Goal: Task Accomplishment & Management: Manage account settings

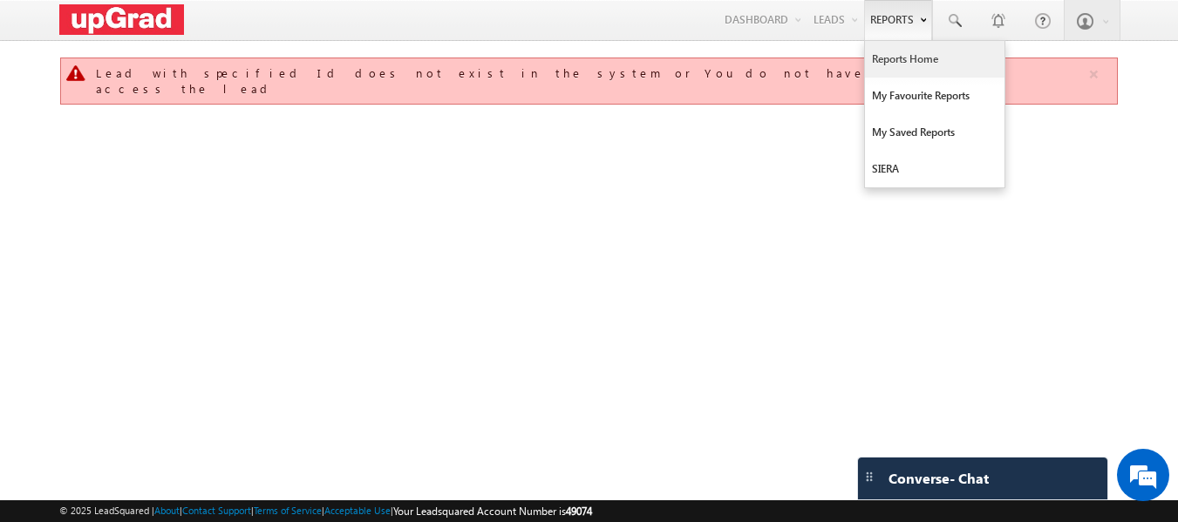
click at [895, 56] on link "Reports Home" at bounding box center [935, 59] width 140 height 37
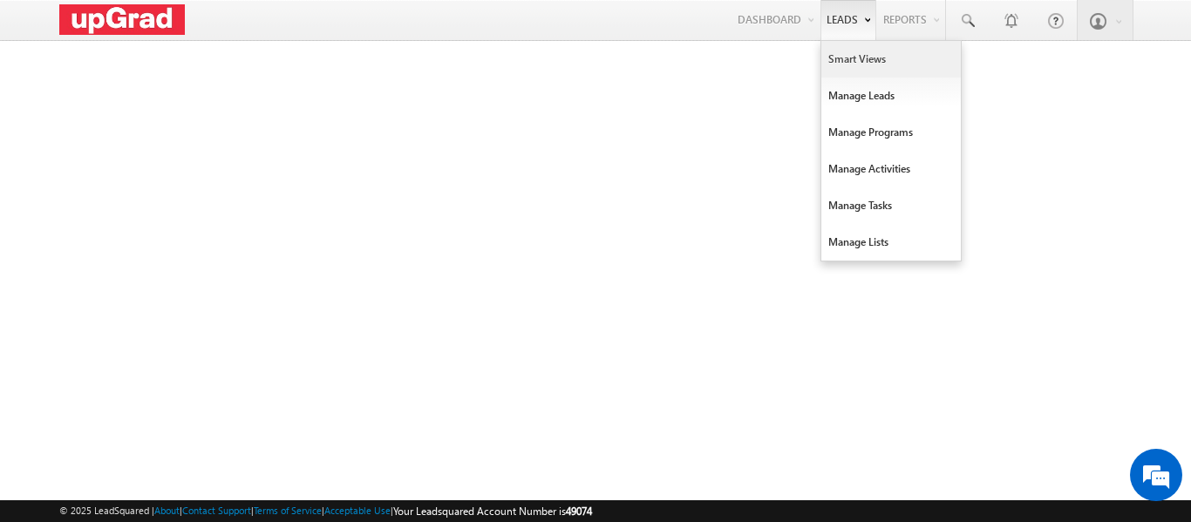
click at [843, 54] on link "Smart Views" at bounding box center [892, 59] width 140 height 37
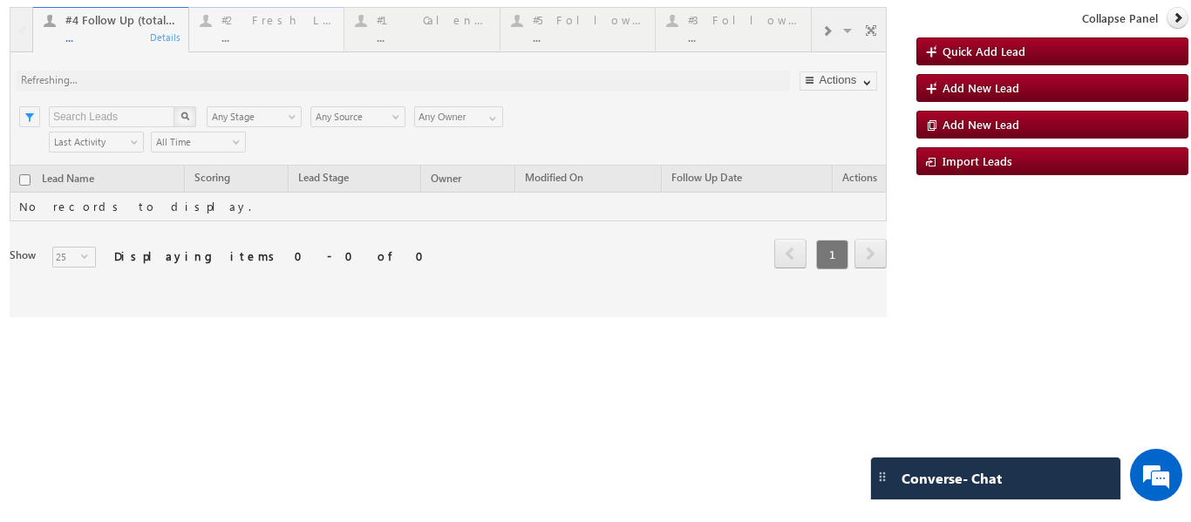
click at [272, 31] on div at bounding box center [448, 162] width 877 height 310
click at [261, 34] on div at bounding box center [448, 162] width 877 height 310
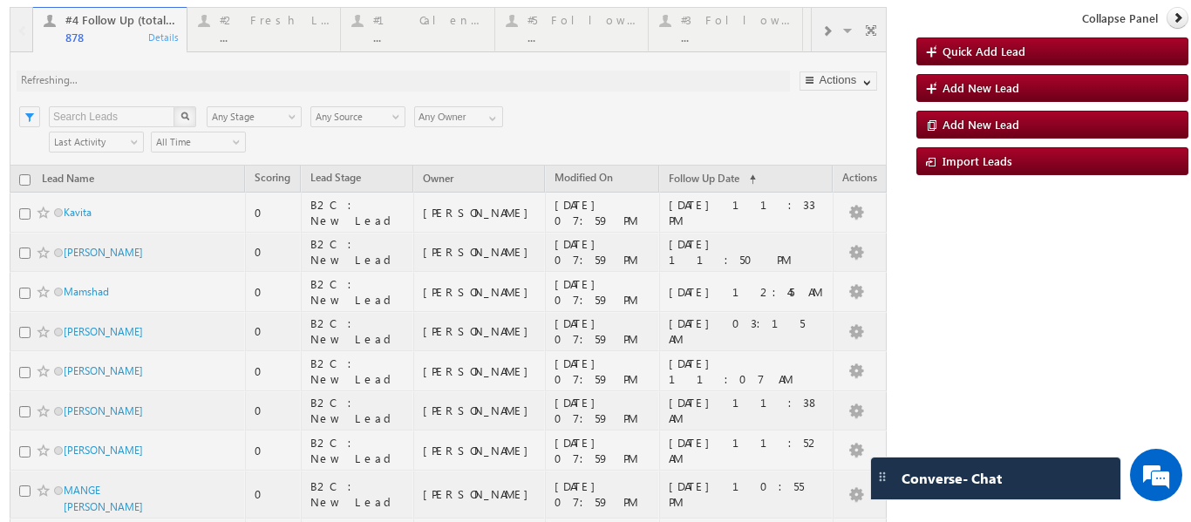
click at [261, 41] on div "..." at bounding box center [275, 37] width 111 height 13
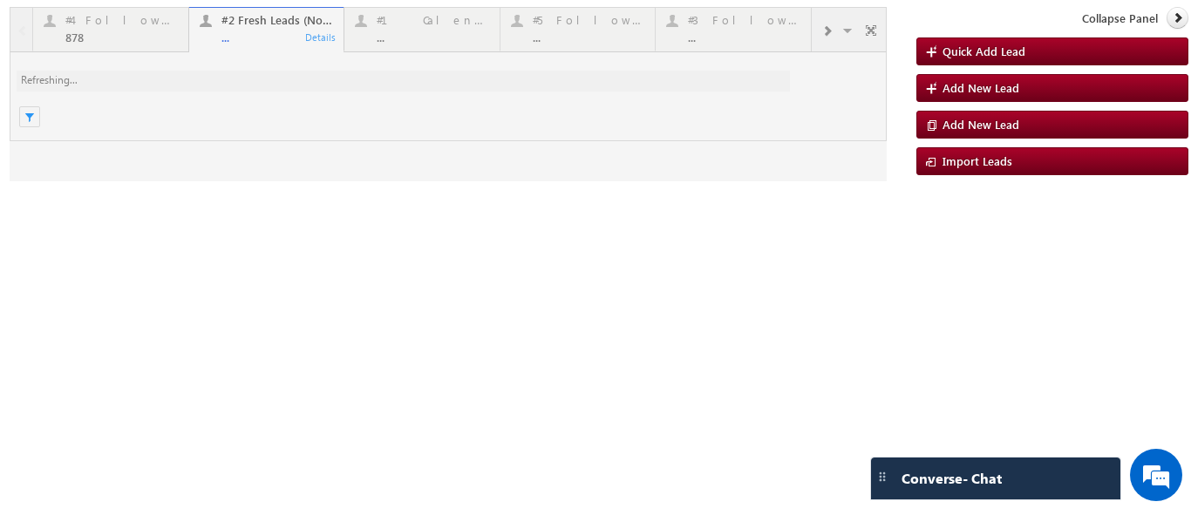
click at [257, 39] on div at bounding box center [448, 94] width 877 height 174
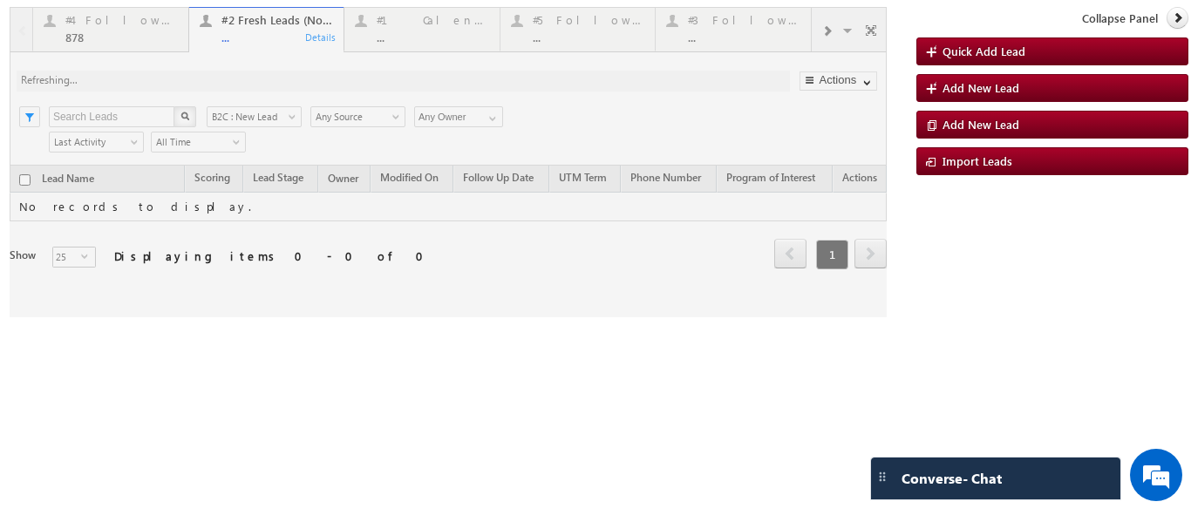
click at [256, 41] on div at bounding box center [448, 162] width 877 height 310
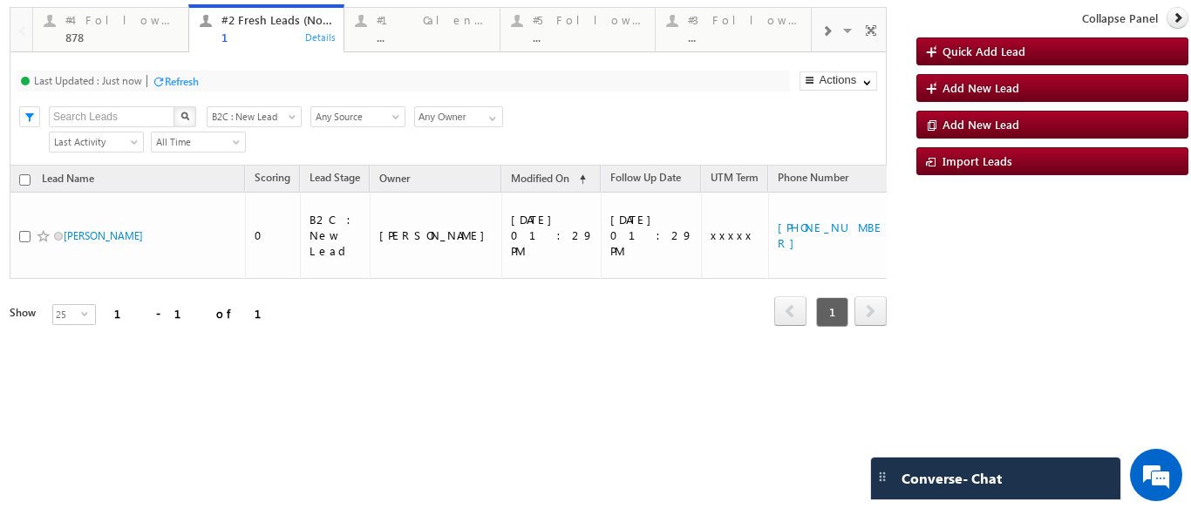
click at [817, 35] on div at bounding box center [826, 29] width 29 height 39
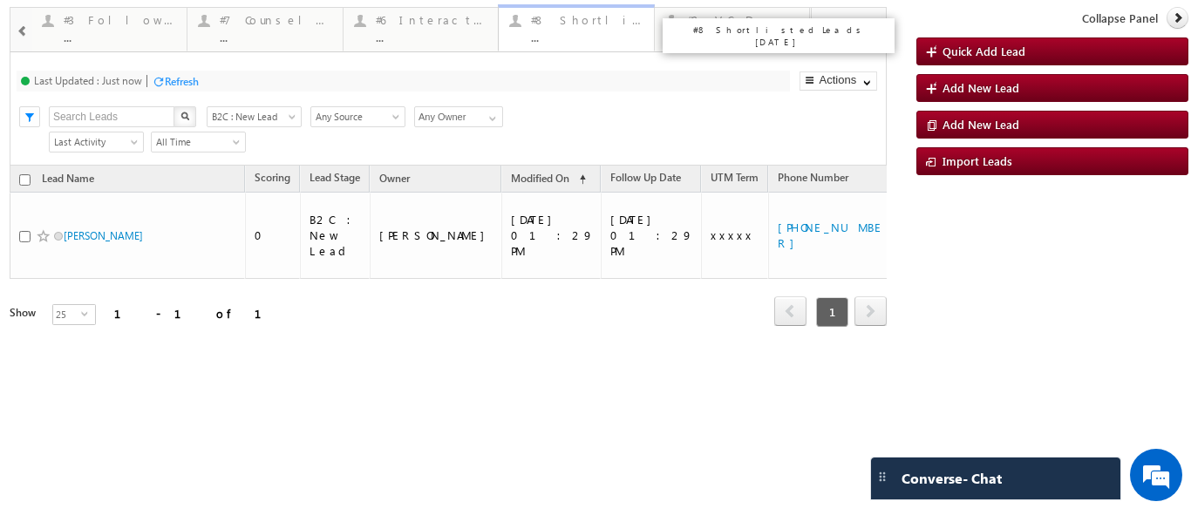
click at [548, 29] on div "#8 Shortlisted Leads Today ..." at bounding box center [587, 27] width 113 height 34
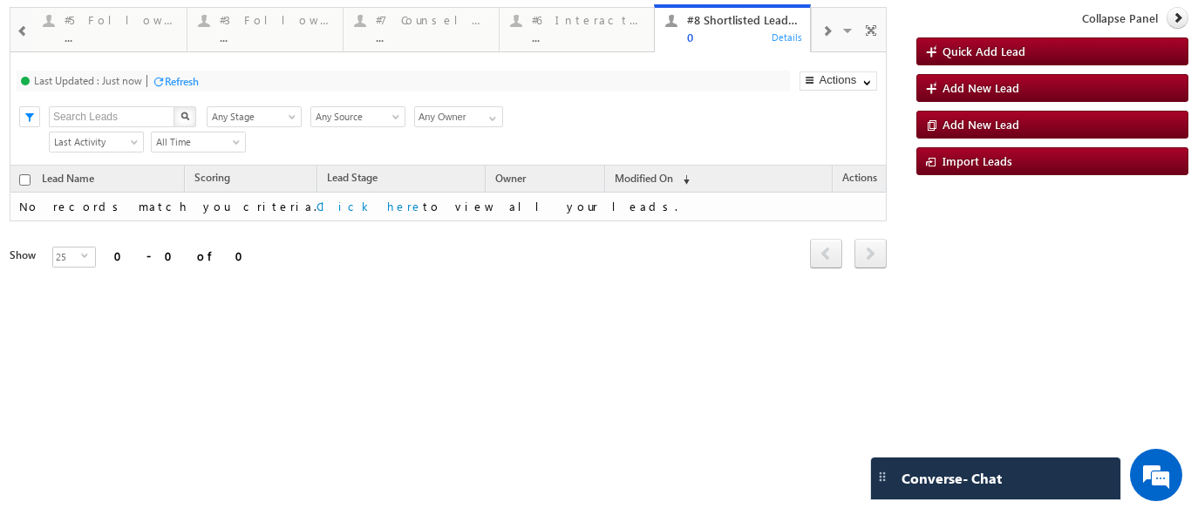
click at [827, 37] on span at bounding box center [827, 31] width 10 height 14
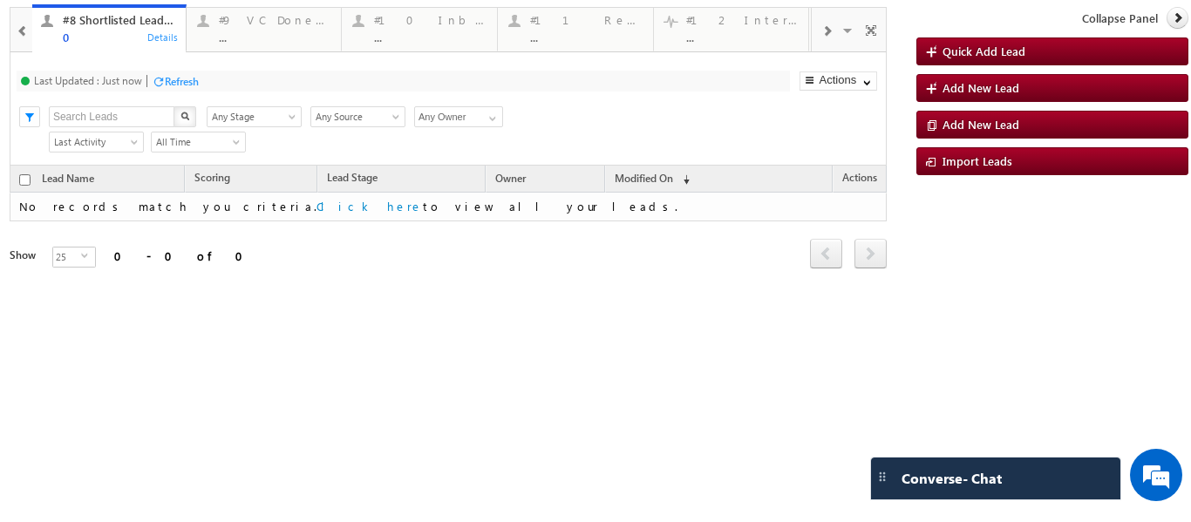
click at [827, 37] on span at bounding box center [827, 31] width 10 height 14
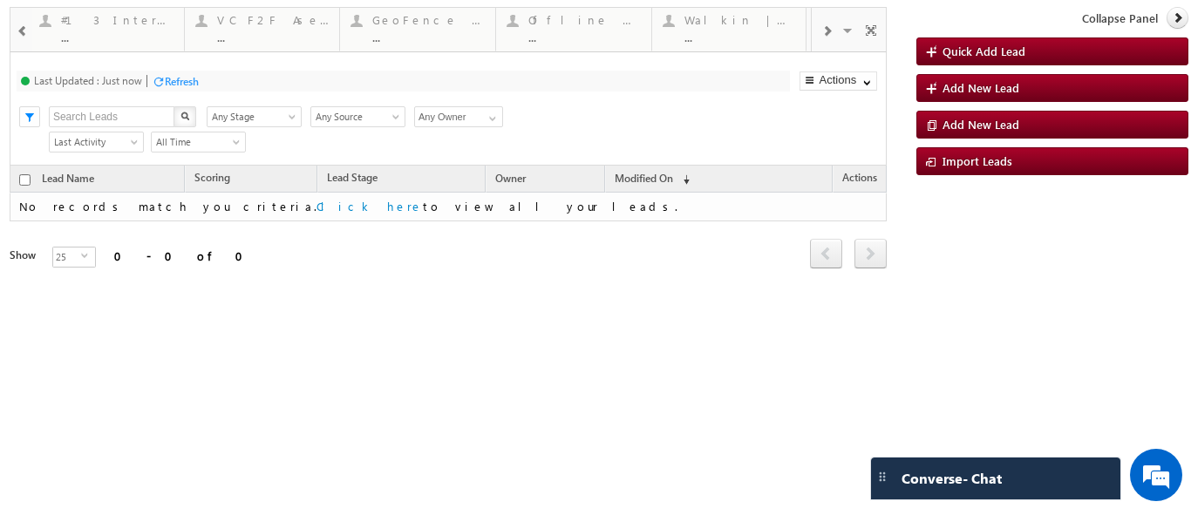
click at [827, 37] on span at bounding box center [827, 31] width 10 height 14
click at [18, 31] on span at bounding box center [23, 31] width 12 height 14
click at [20, 27] on span at bounding box center [23, 31] width 12 height 14
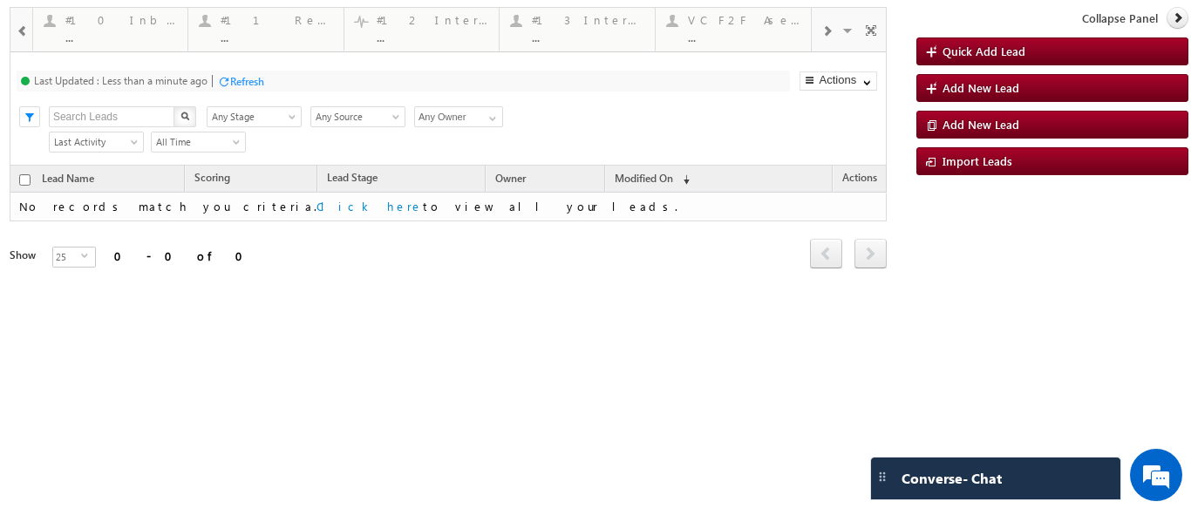
click at [20, 27] on span at bounding box center [23, 31] width 12 height 14
click at [830, 31] on p "#12 Interaction>10min (2 week)" at bounding box center [934, 36] width 218 height 24
click at [819, 38] on div at bounding box center [826, 29] width 29 height 39
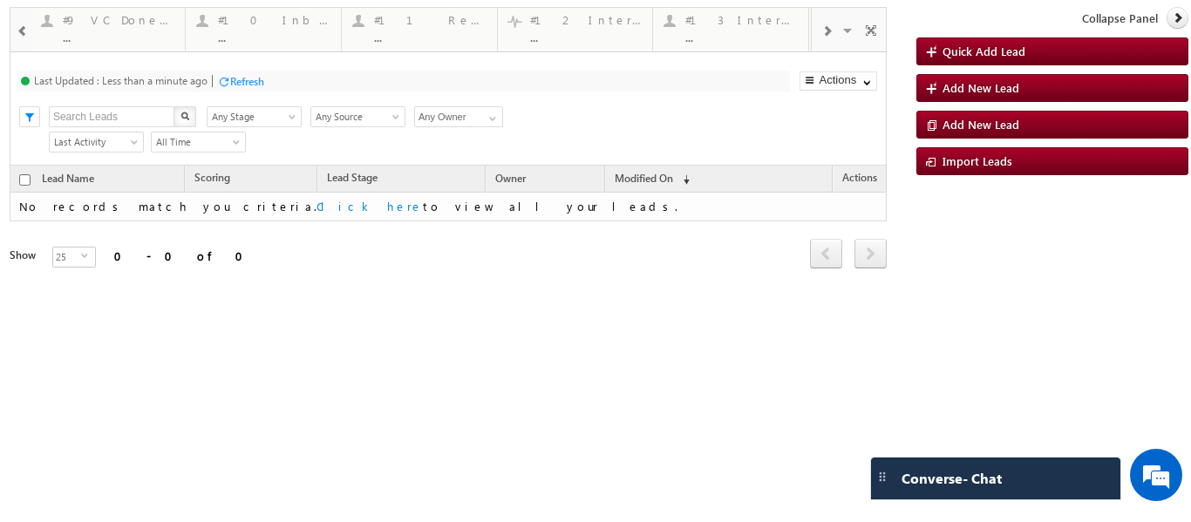
click at [819, 38] on div at bounding box center [826, 29] width 29 height 39
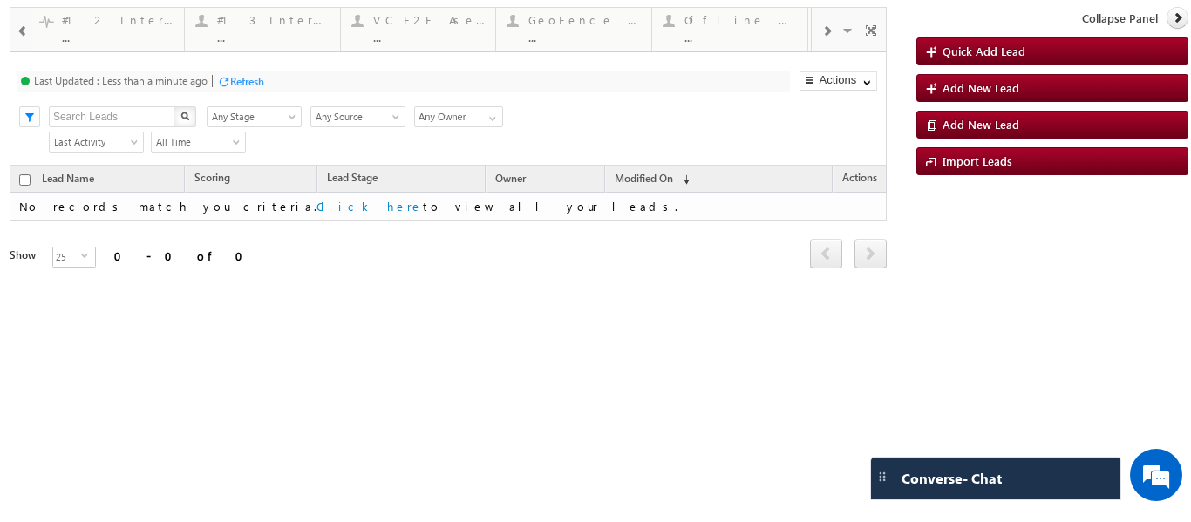
click at [819, 38] on div at bounding box center [826, 29] width 29 height 39
click at [837, 30] on div at bounding box center [826, 29] width 29 height 39
click at [838, 26] on div at bounding box center [826, 29] width 29 height 39
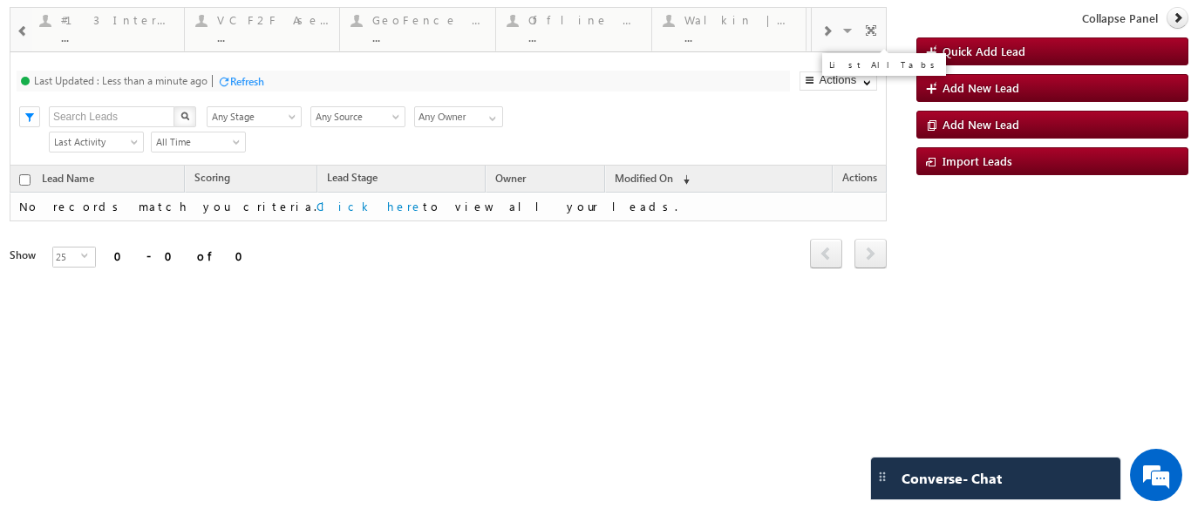
click at [848, 32] on span at bounding box center [849, 33] width 17 height 37
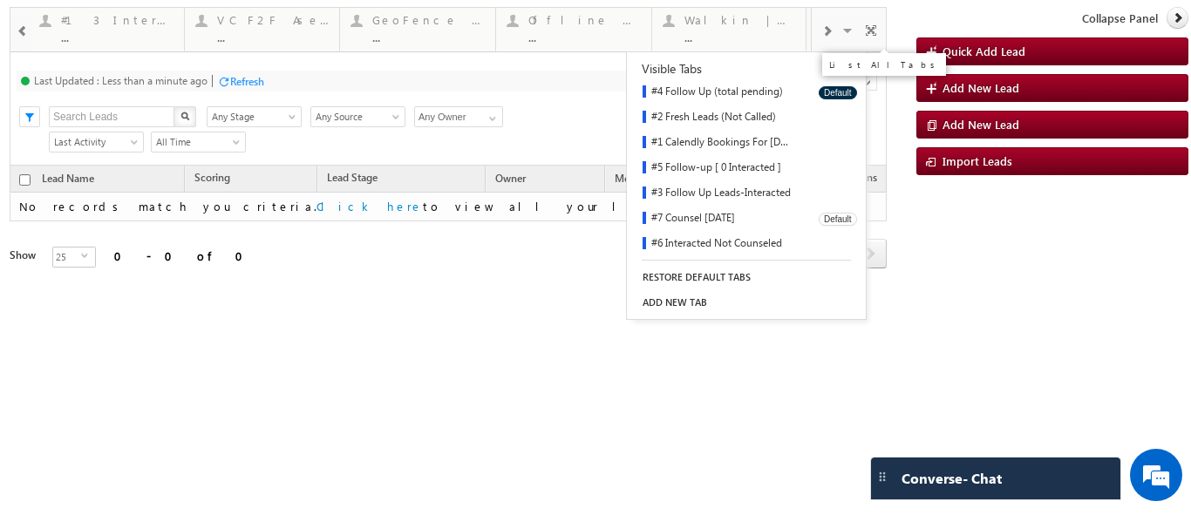
click at [707, 218] on link "#7 Counsel Today" at bounding box center [717, 219] width 180 height 25
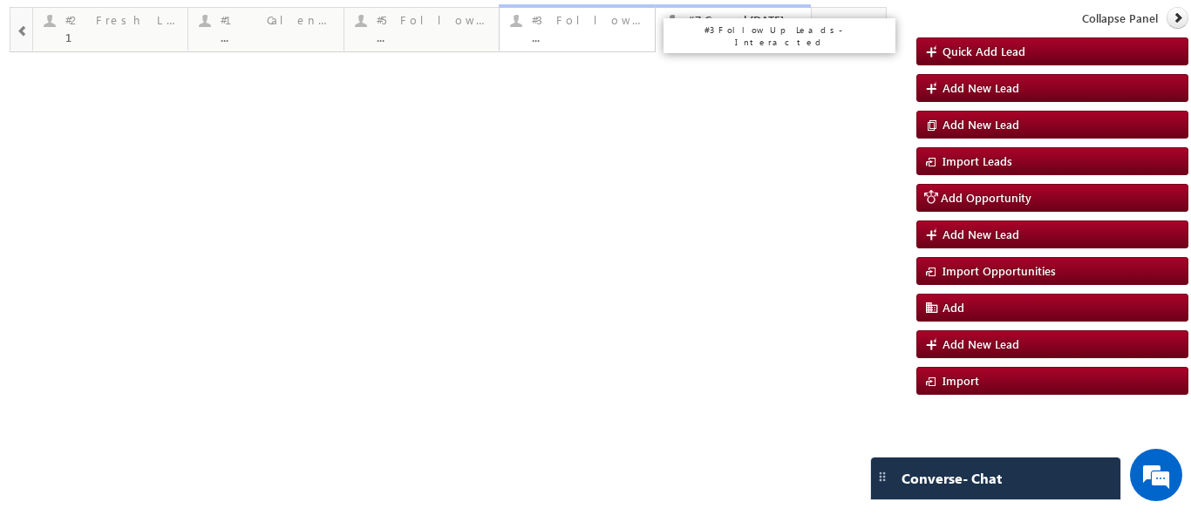
click at [553, 51] on link "#3 Follow Up Leads-Interacted ... Details" at bounding box center [577, 27] width 157 height 47
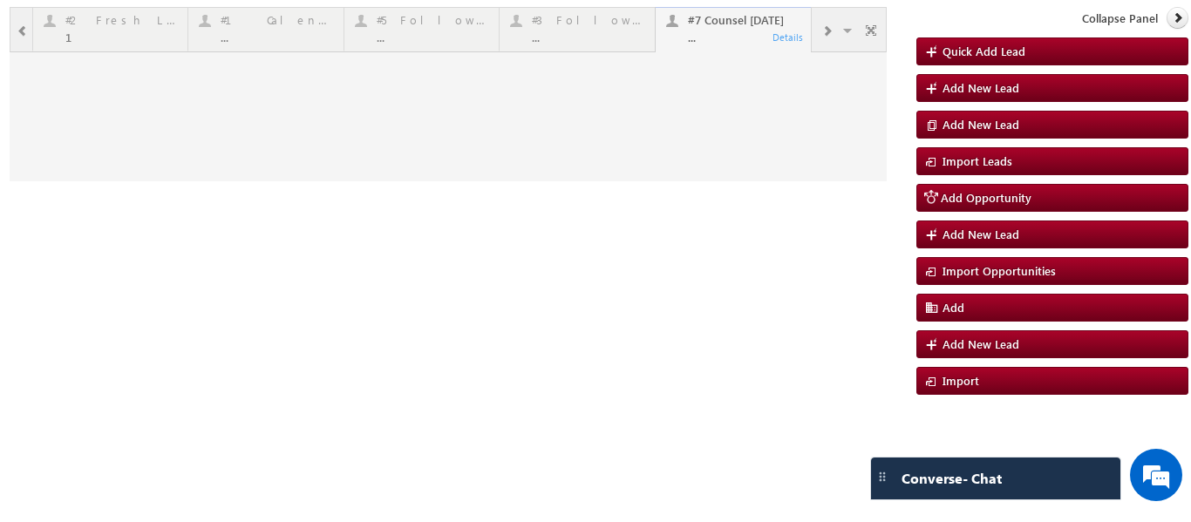
click at [546, 38] on div at bounding box center [448, 94] width 877 height 174
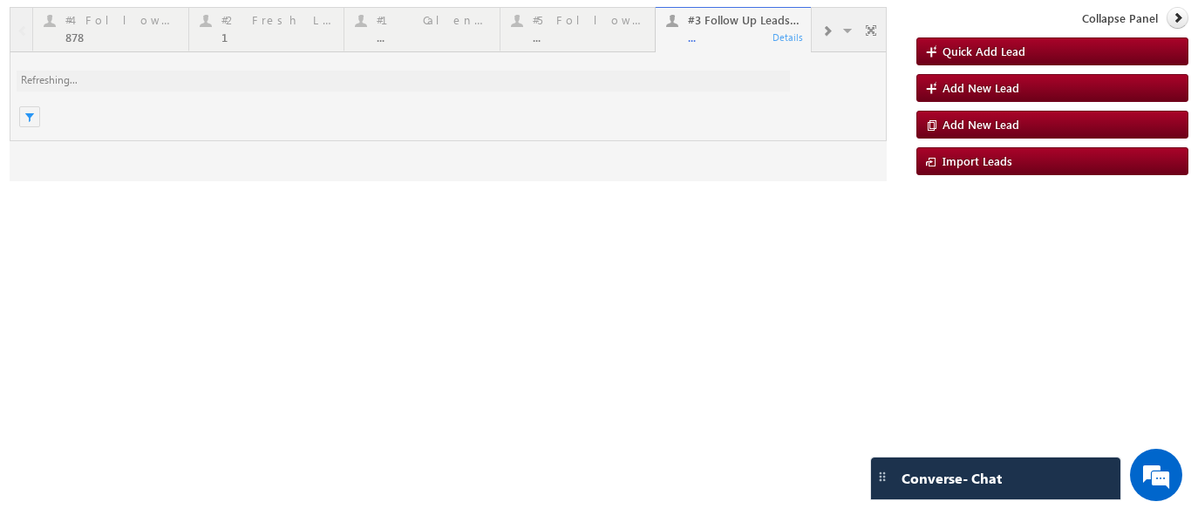
click at [251, 32] on div at bounding box center [448, 94] width 877 height 174
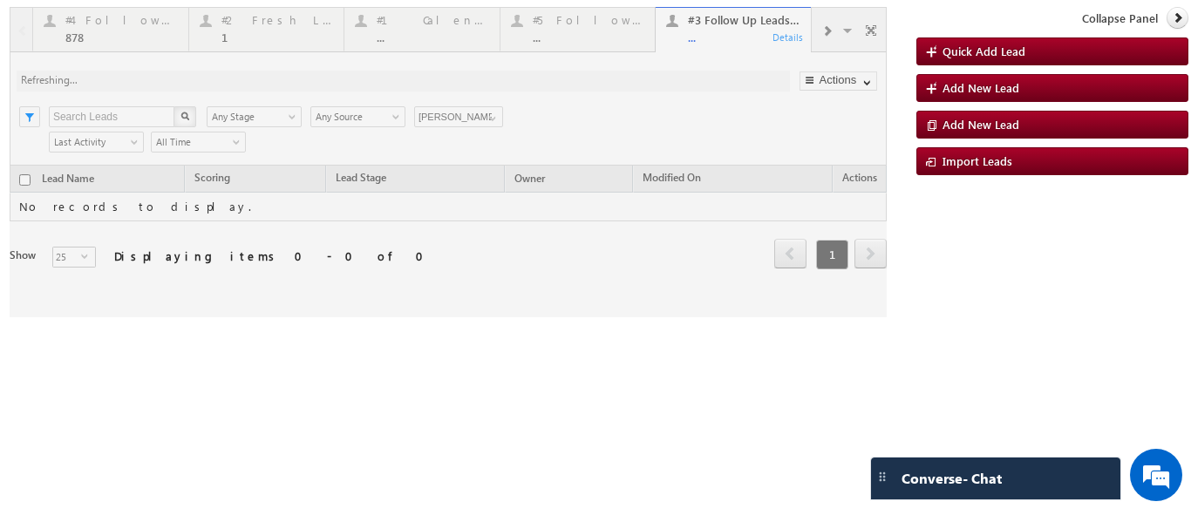
click at [106, 19] on div at bounding box center [448, 162] width 877 height 310
click at [241, 24] on div at bounding box center [448, 162] width 877 height 310
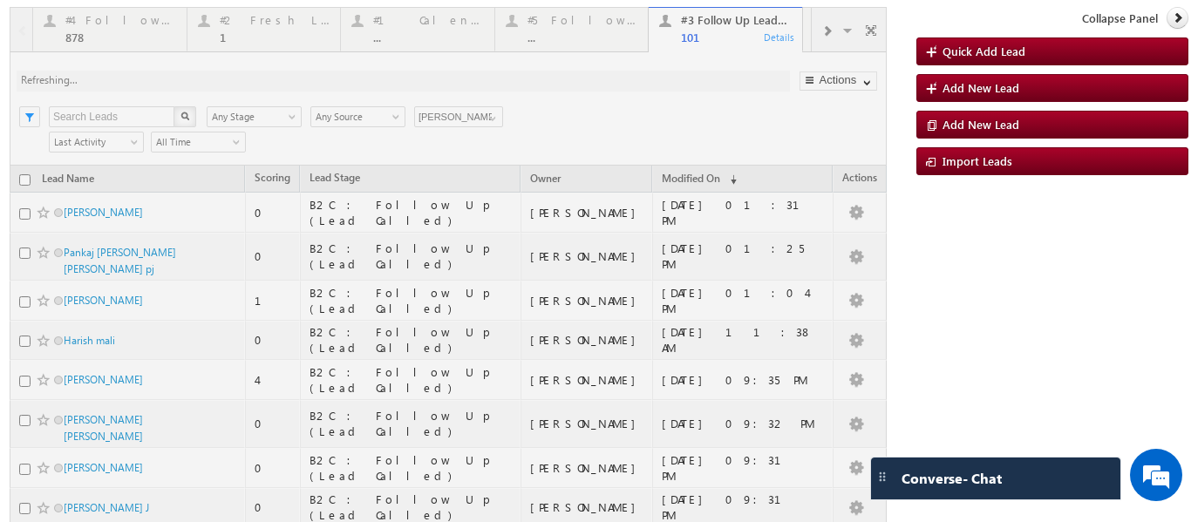
click at [251, 32] on p "#4 Follow Up (total pending)" at bounding box center [312, 30] width 235 height 12
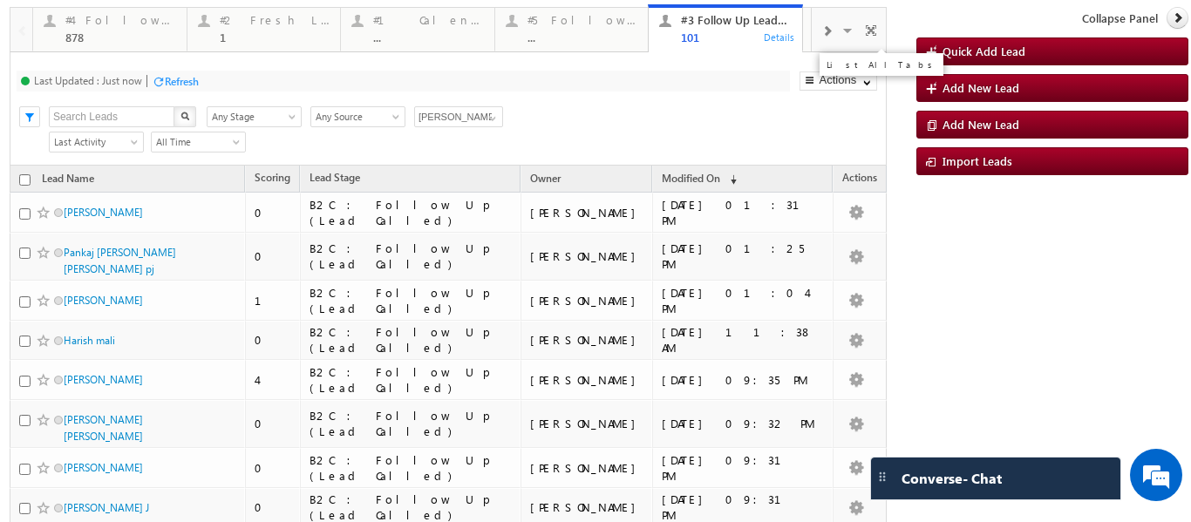
click at [842, 32] on span at bounding box center [849, 33] width 17 height 37
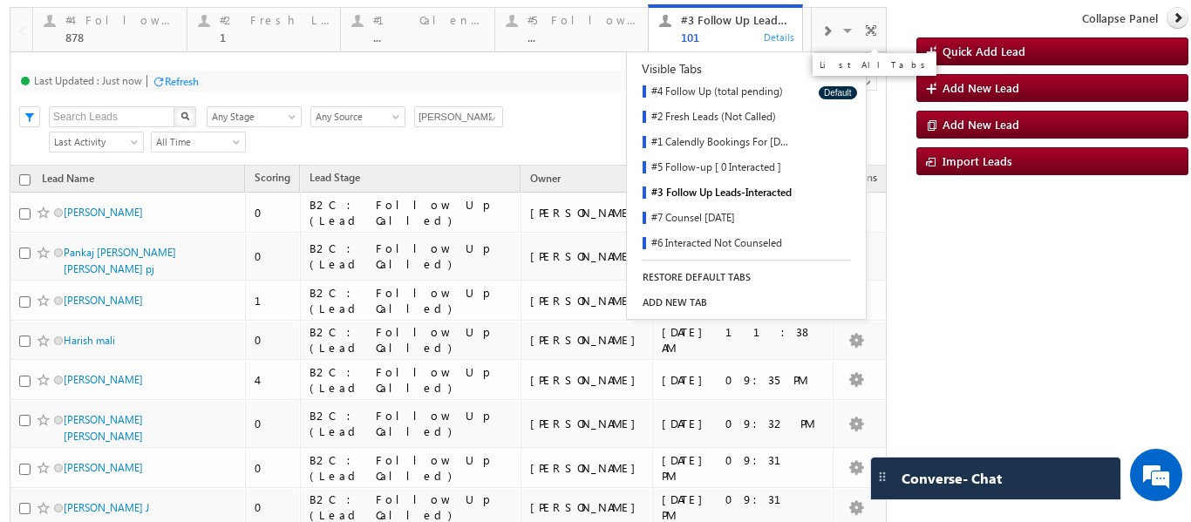
click at [841, 25] on span at bounding box center [849, 33] width 17 height 37
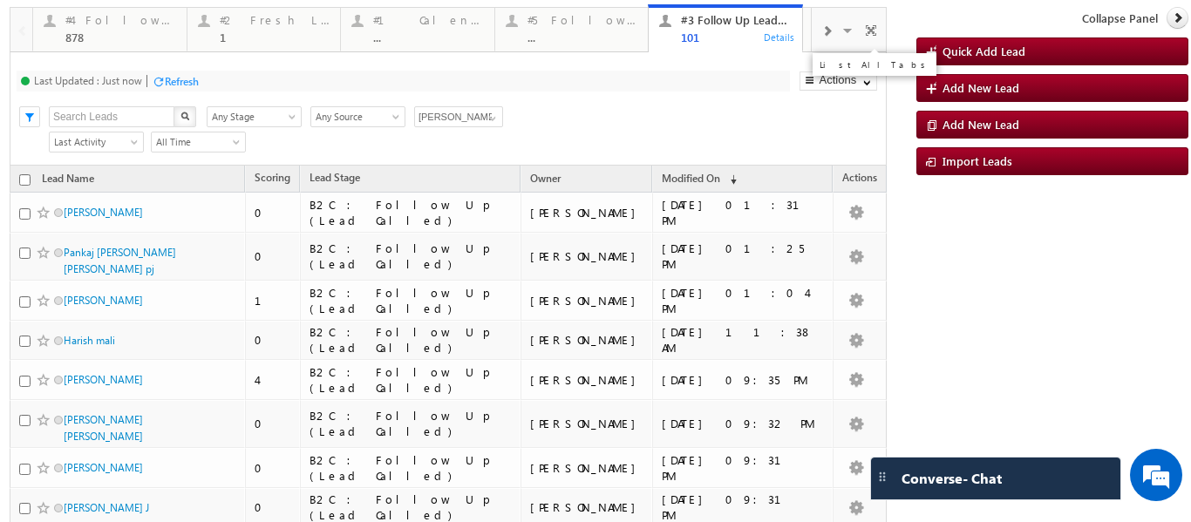
click at [841, 25] on span at bounding box center [849, 33] width 17 height 37
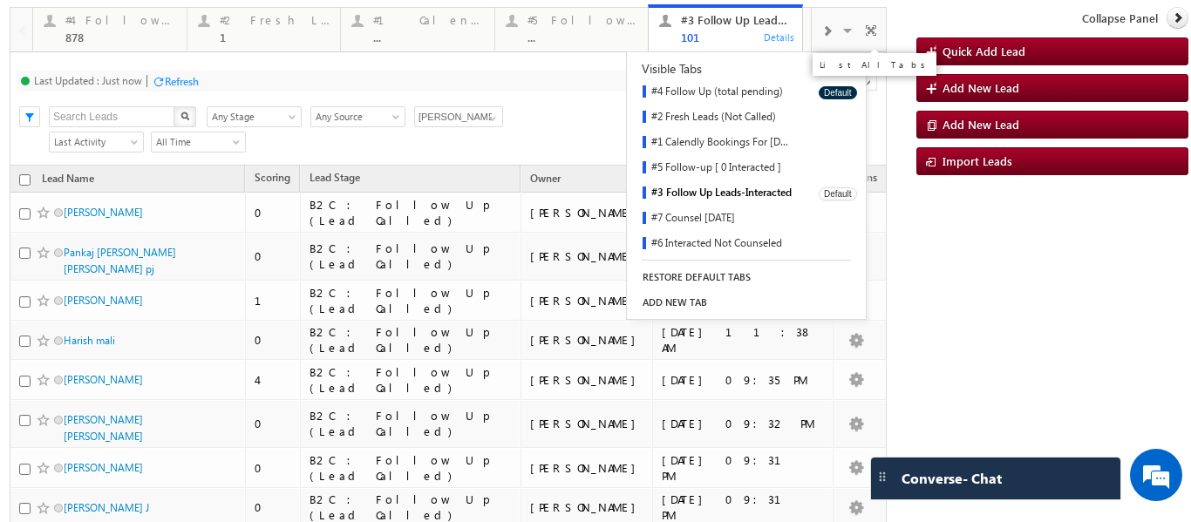
scroll to position [256, 0]
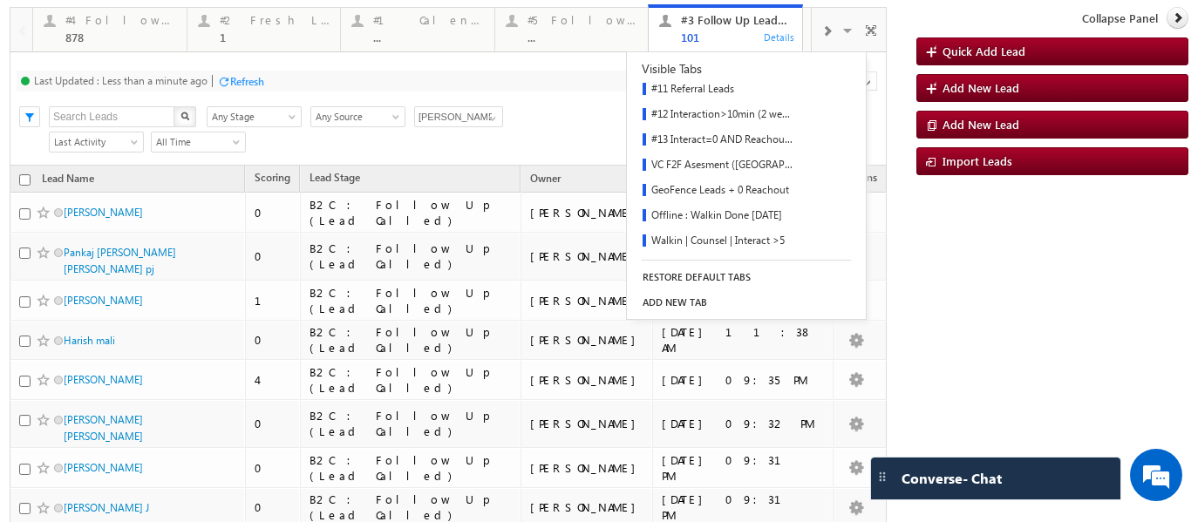
click at [841, 26] on span at bounding box center [849, 33] width 17 height 37
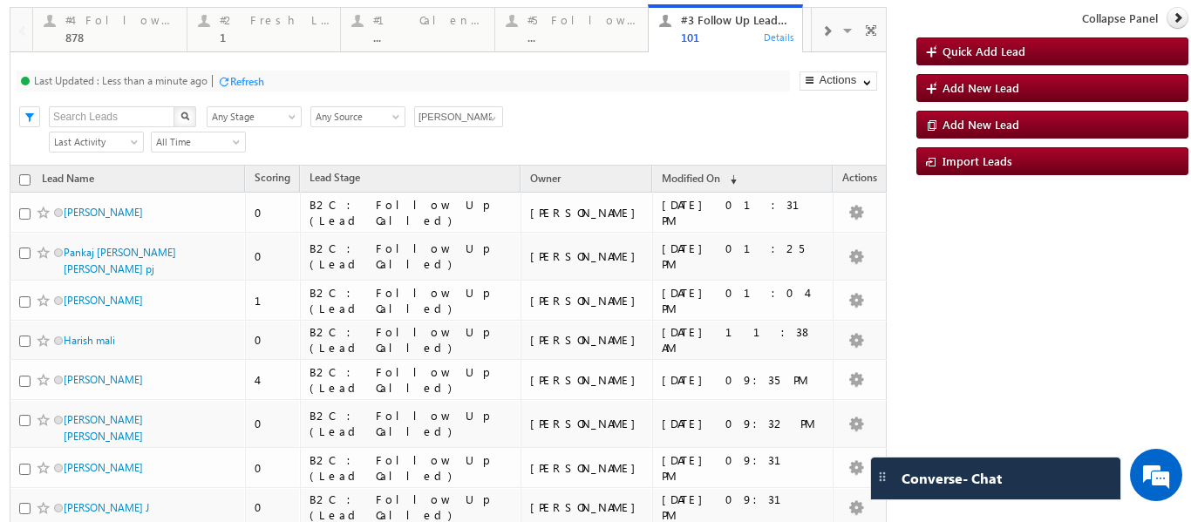
click at [822, 25] on span at bounding box center [827, 31] width 10 height 14
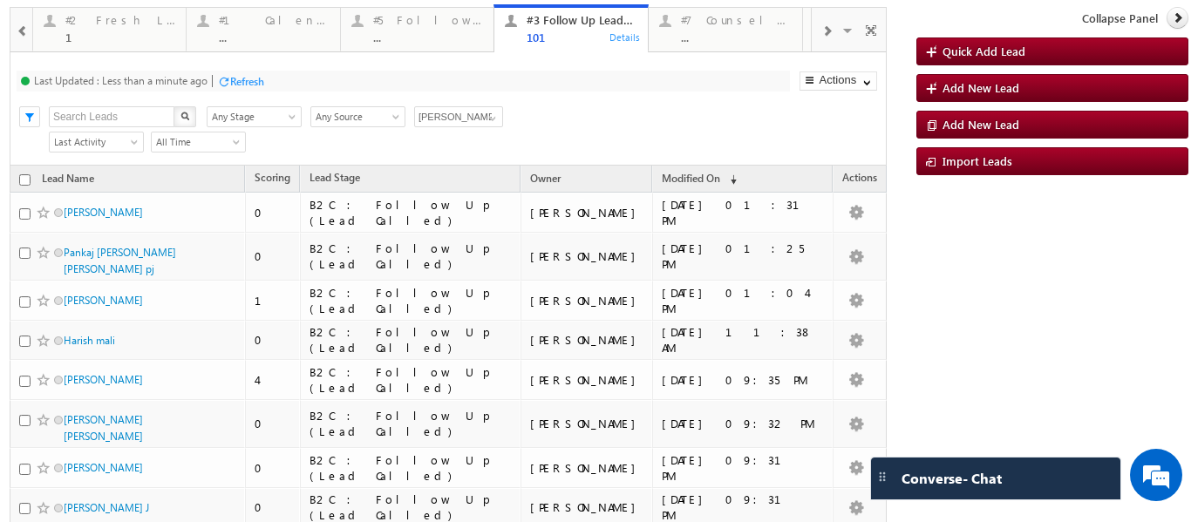
click at [822, 25] on span at bounding box center [827, 31] width 10 height 14
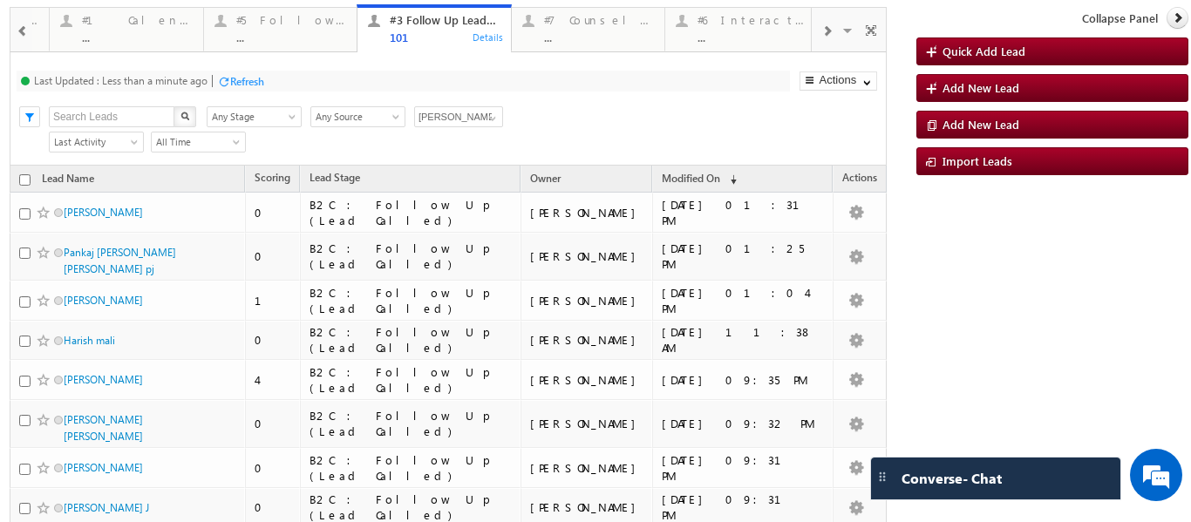
click at [822, 25] on span at bounding box center [827, 31] width 10 height 14
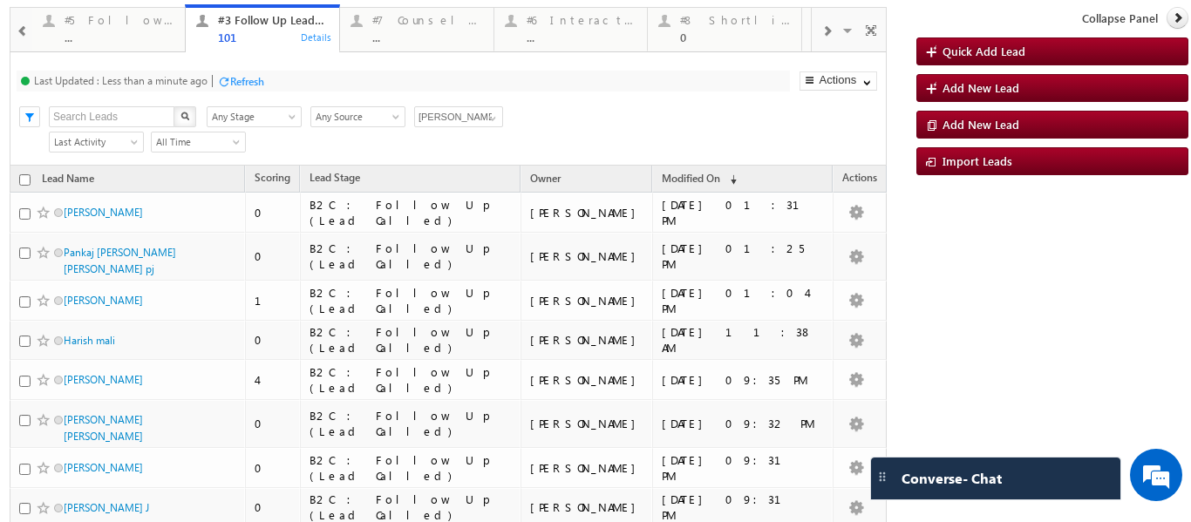
click at [822, 25] on span at bounding box center [827, 31] width 10 height 14
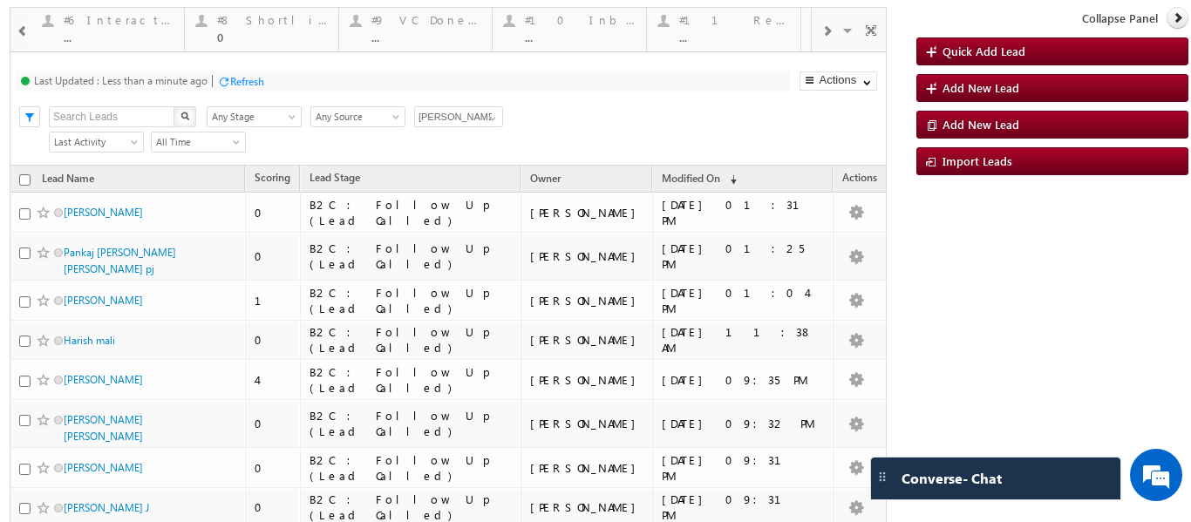
click at [822, 25] on span at bounding box center [827, 31] width 10 height 14
click at [822, 26] on span at bounding box center [827, 31] width 10 height 14
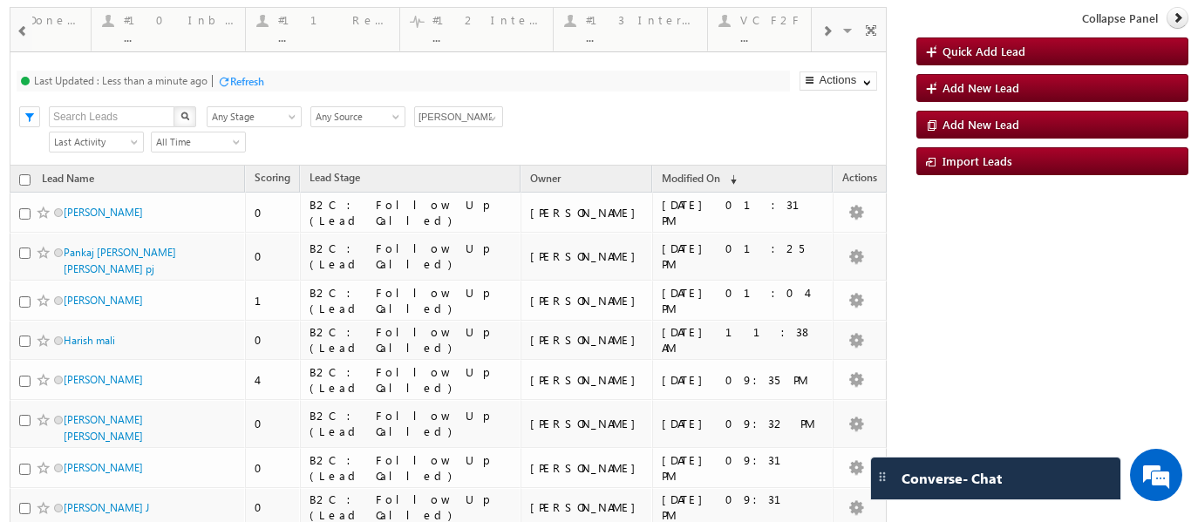
click at [822, 26] on span at bounding box center [827, 31] width 10 height 14
click at [822, 25] on span at bounding box center [827, 31] width 10 height 14
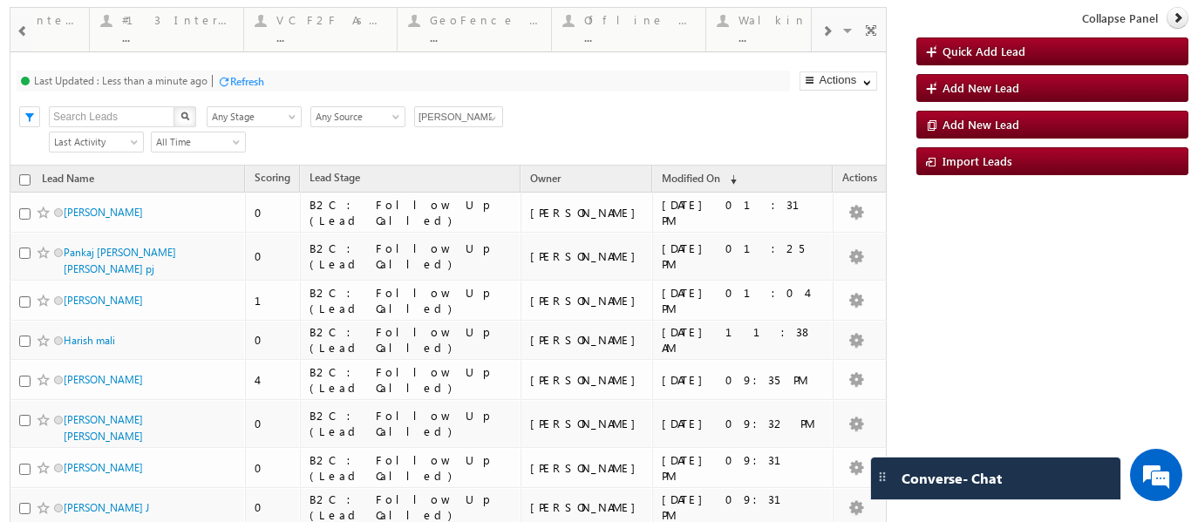
click at [822, 25] on span at bounding box center [827, 31] width 10 height 14
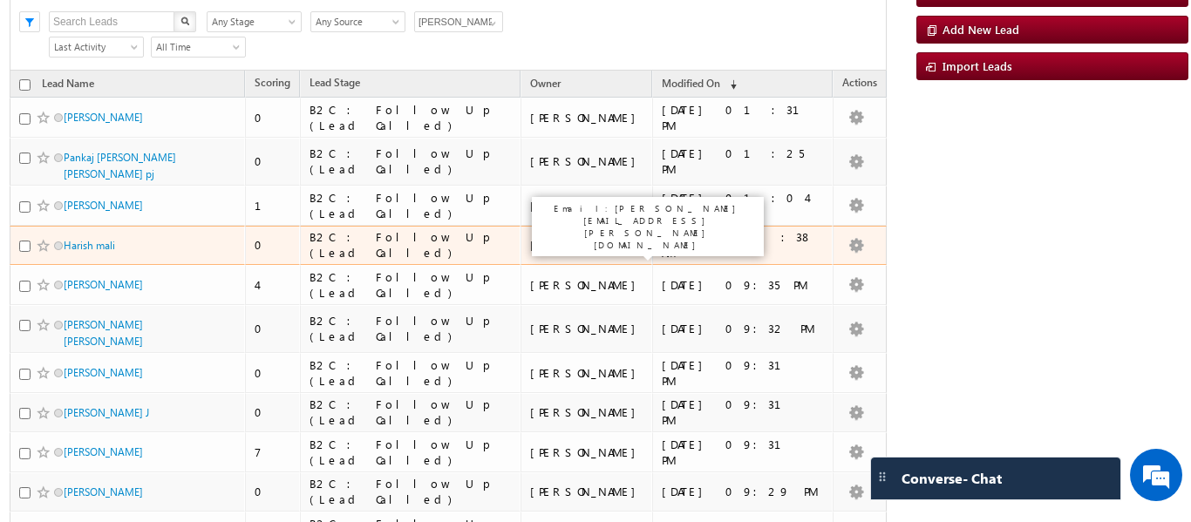
scroll to position [0, 0]
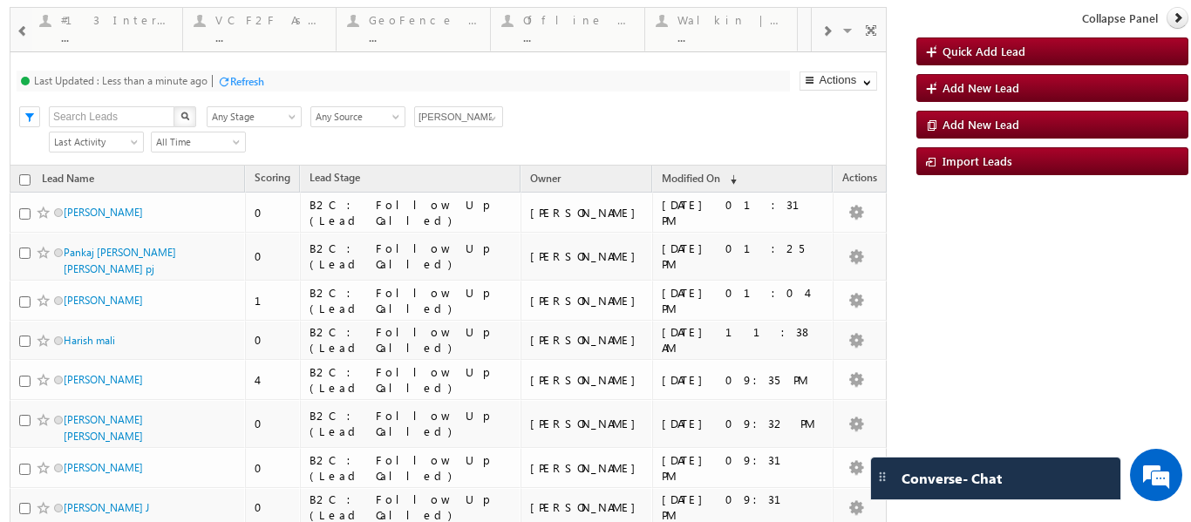
click at [822, 27] on span at bounding box center [827, 31] width 10 height 14
click at [821, 31] on p "Walkin | Counsel | Interact >5" at bounding box center [923, 36] width 218 height 24
click at [822, 30] on span at bounding box center [827, 31] width 10 height 14
click at [398, 33] on div "..." at bounding box center [424, 37] width 111 height 13
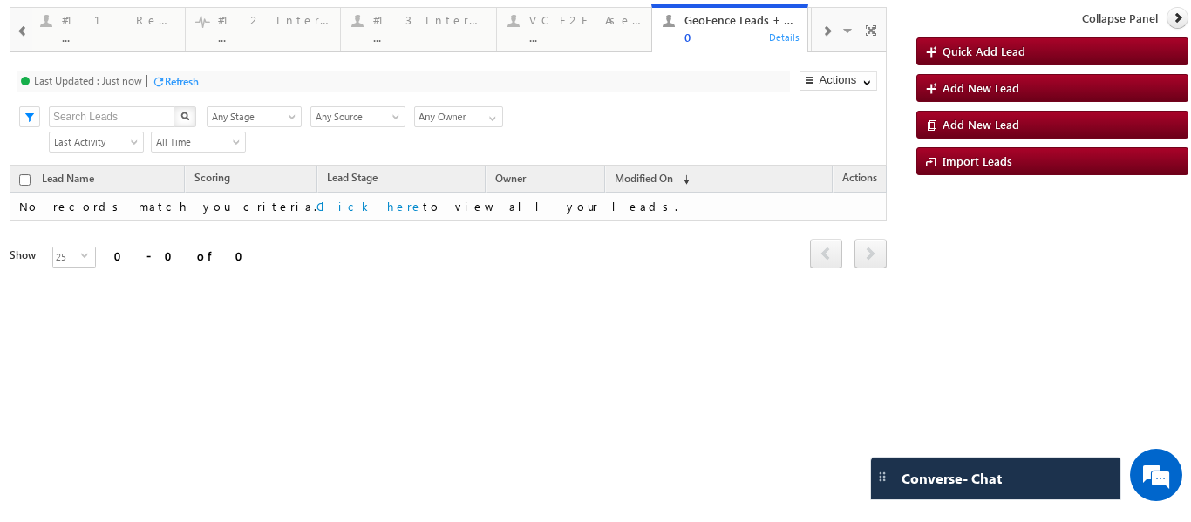
click at [825, 26] on span at bounding box center [827, 31] width 10 height 14
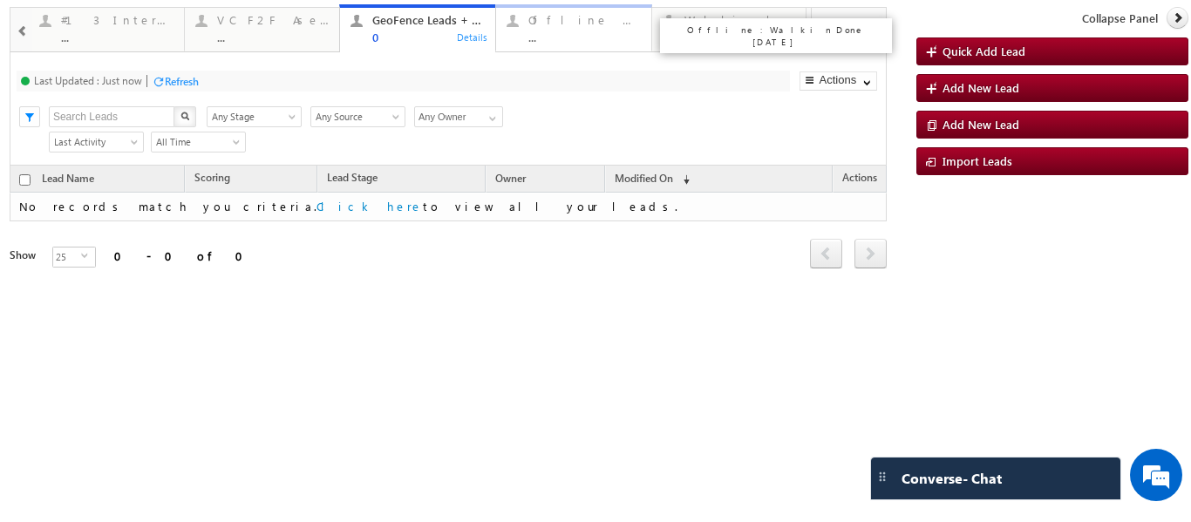
click at [549, 38] on div "..." at bounding box center [584, 37] width 113 height 13
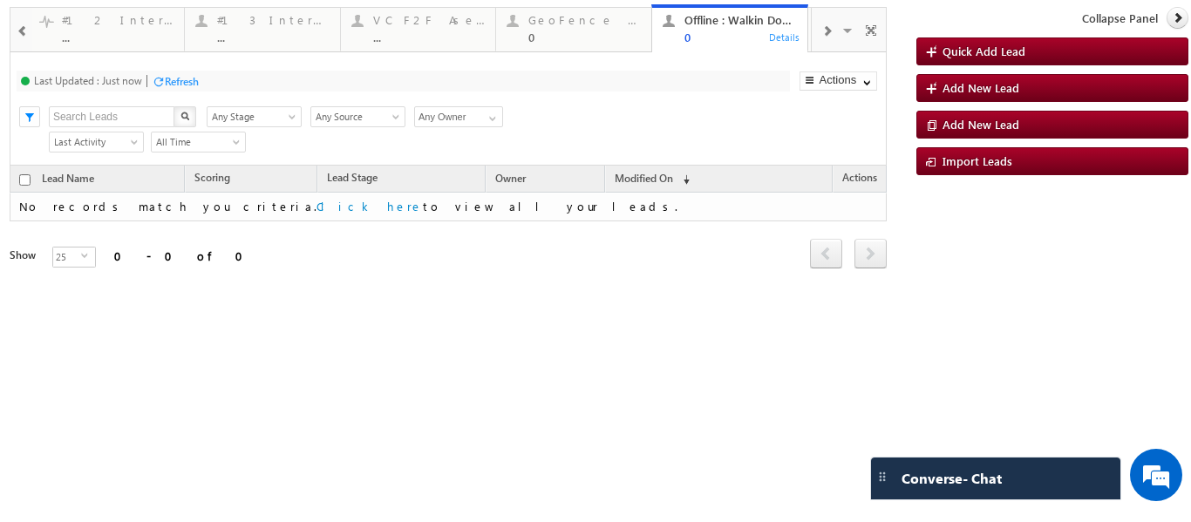
click at [26, 31] on span at bounding box center [23, 31] width 12 height 14
click at [14, 31] on div at bounding box center [22, 29] width 20 height 39
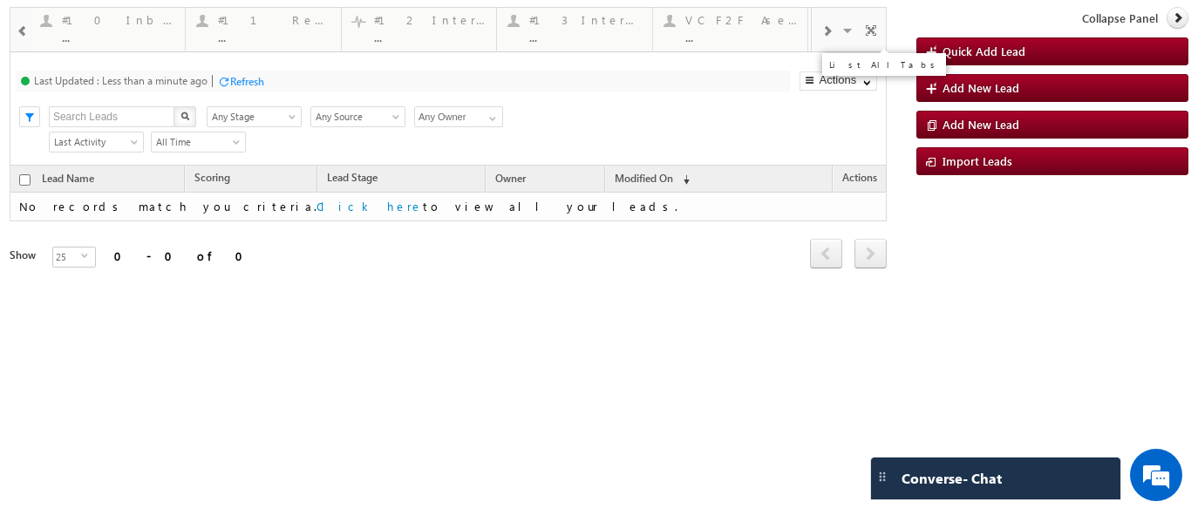
click at [848, 31] on span at bounding box center [849, 33] width 17 height 37
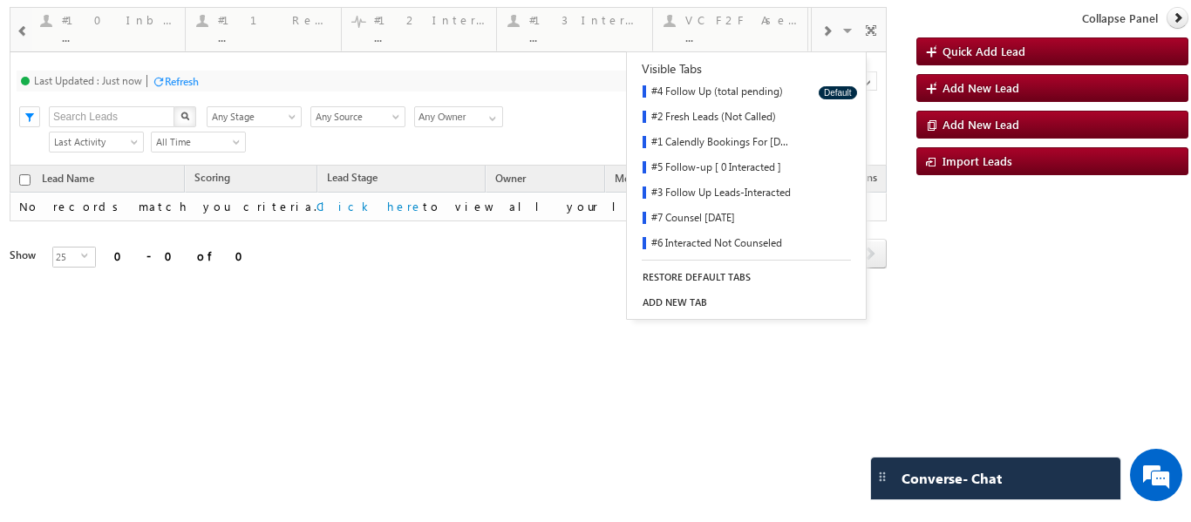
drag, startPoint x: 508, startPoint y: 294, endPoint x: 533, endPoint y: 276, distance: 30.0
click at [508, 294] on div "Lead Name Scoring Lead Stage Owner Modified On Refresh" at bounding box center [448, 231] width 877 height 130
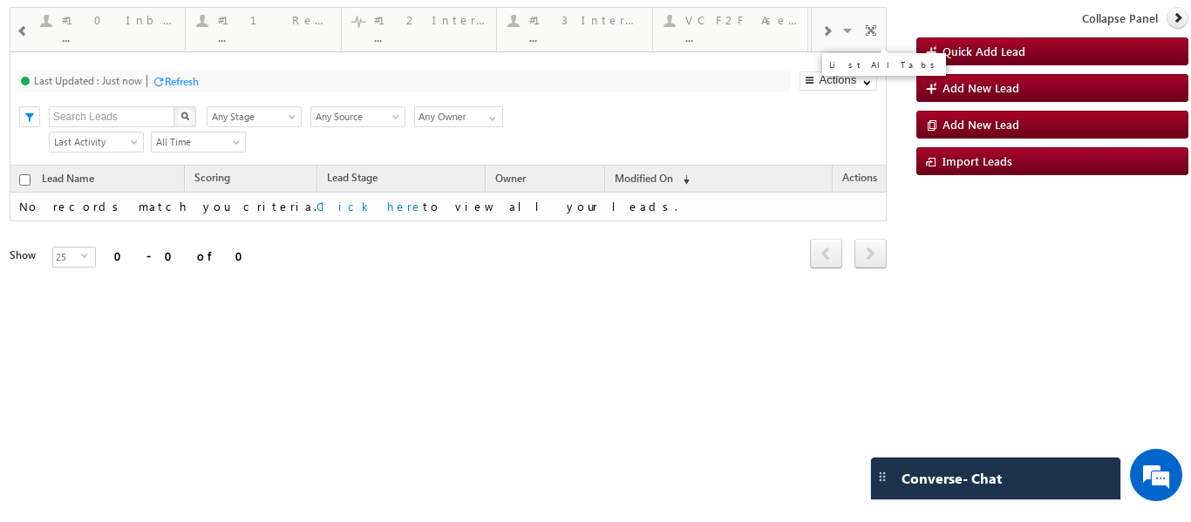
click at [842, 33] on span at bounding box center [849, 33] width 17 height 37
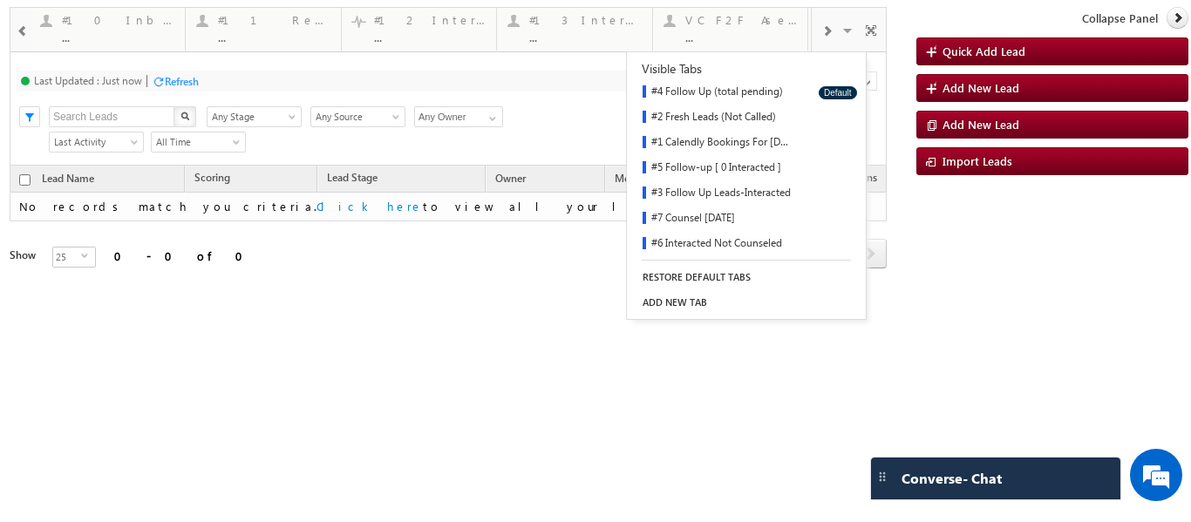
click at [453, 265] on div "Refresh first prev next last 0 - 0 of 0" at bounding box center [448, 247] width 877 height 50
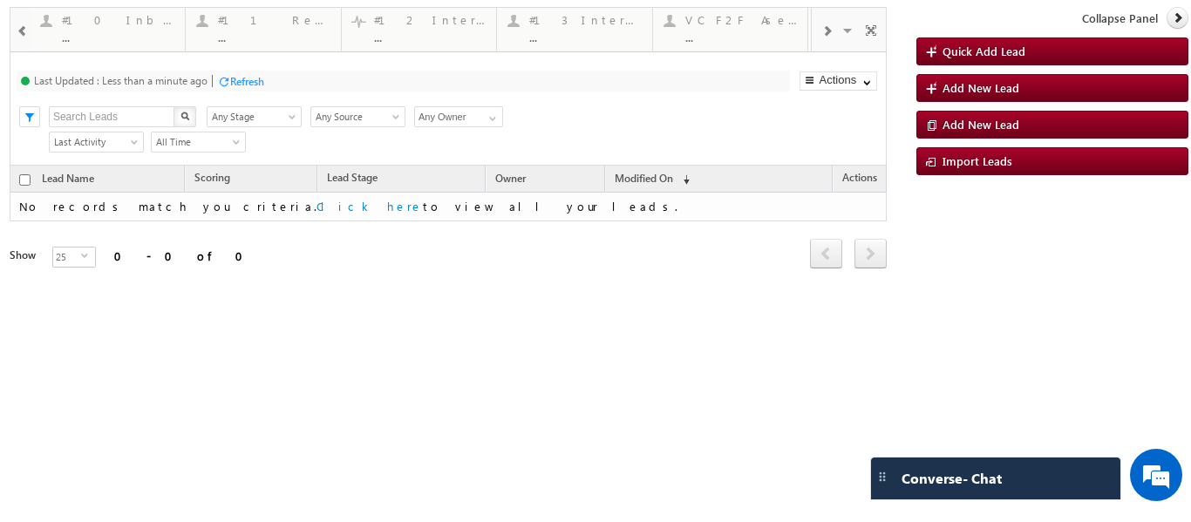
click at [826, 24] on div at bounding box center [826, 29] width 29 height 39
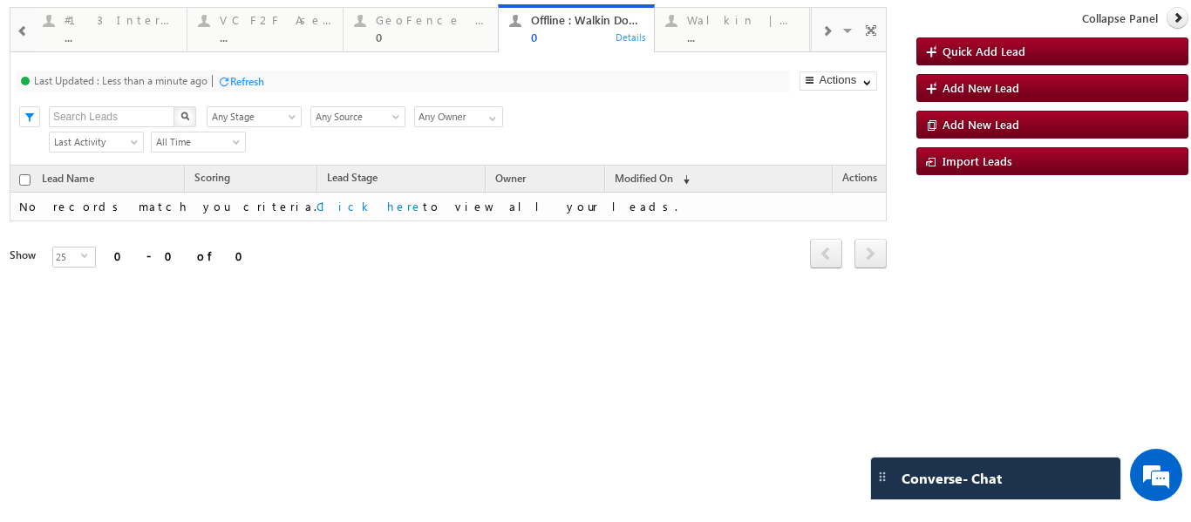
click at [826, 24] on div at bounding box center [826, 29] width 29 height 39
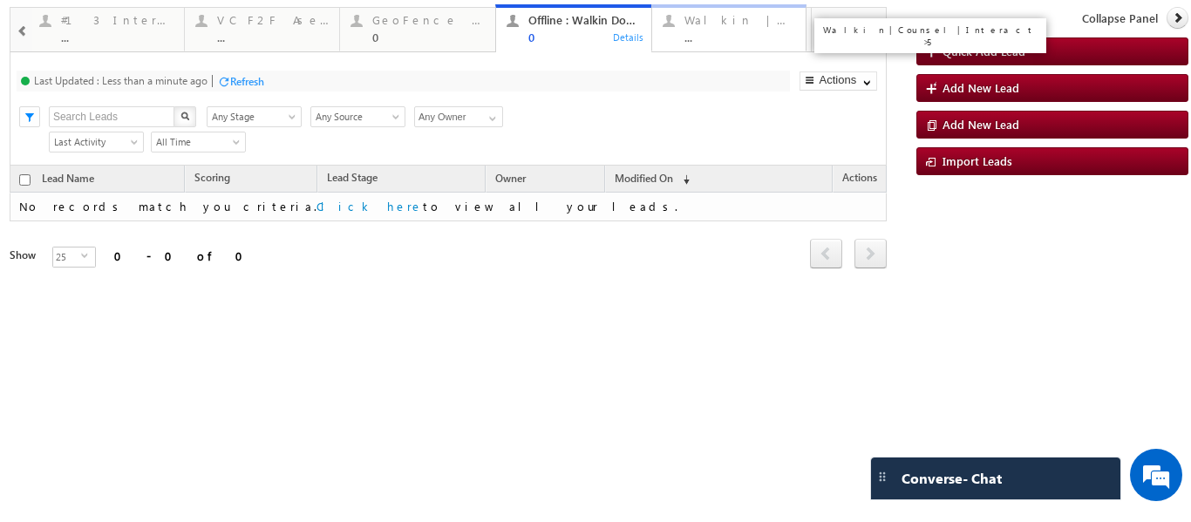
click at [717, 42] on div "..." at bounding box center [741, 37] width 112 height 13
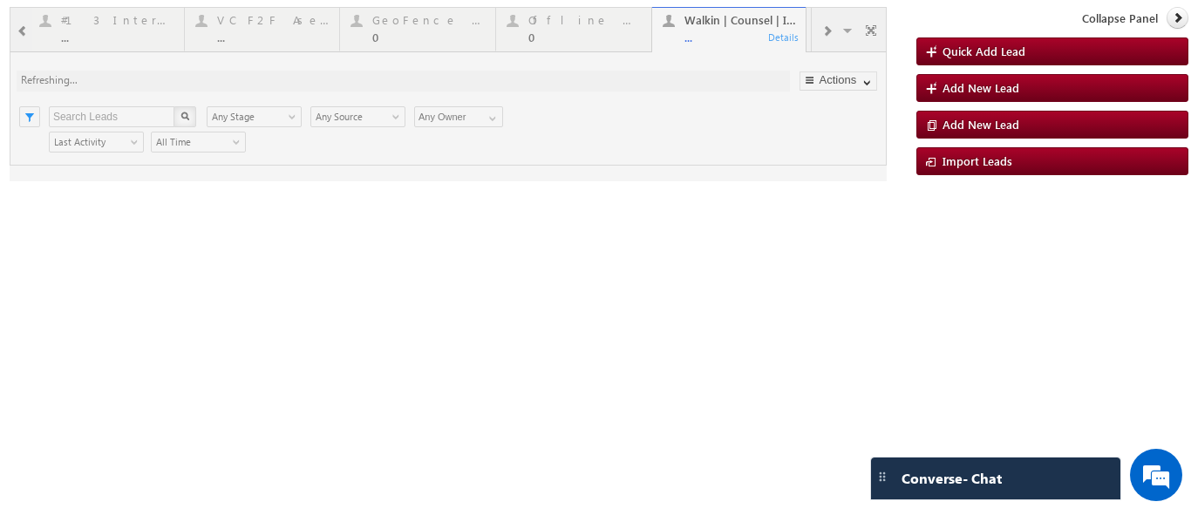
click at [742, 41] on div at bounding box center [448, 94] width 877 height 174
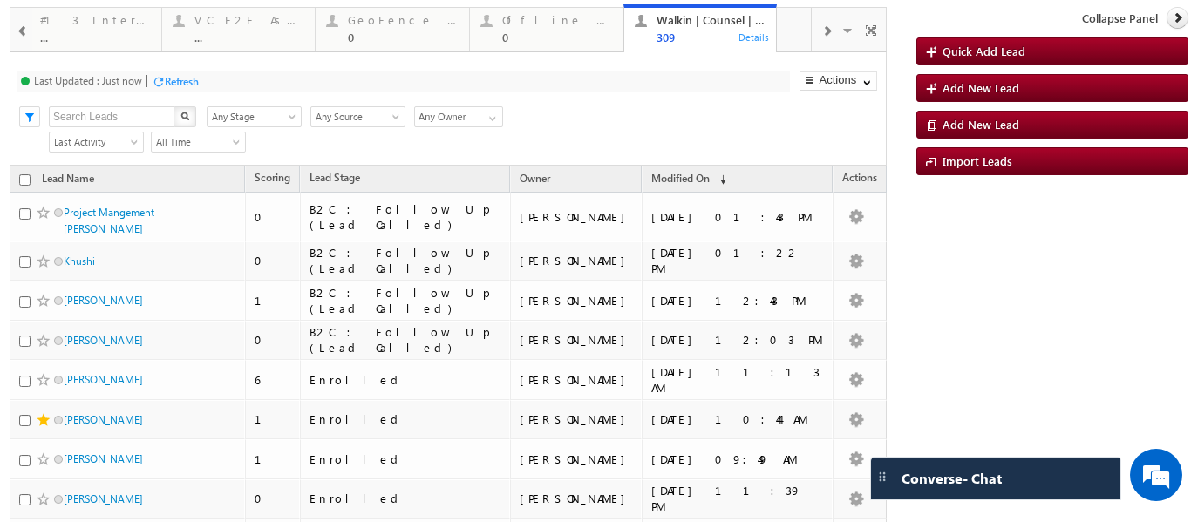
click at [822, 24] on span at bounding box center [827, 31] width 10 height 14
click at [23, 25] on span at bounding box center [23, 31] width 12 height 14
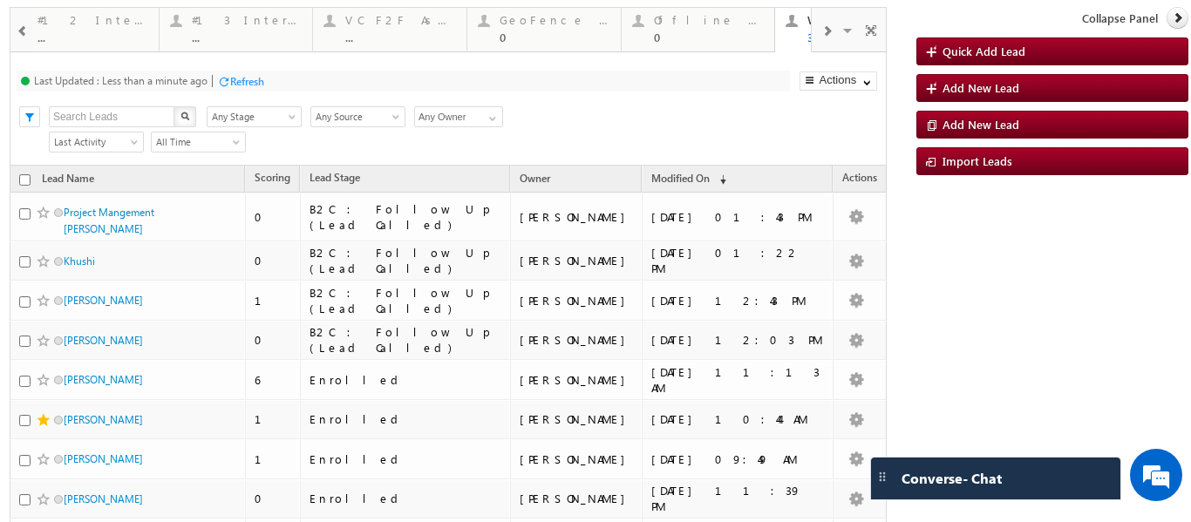
click at [23, 25] on span at bounding box center [23, 31] width 12 height 14
click at [17, 33] on span at bounding box center [23, 31] width 12 height 14
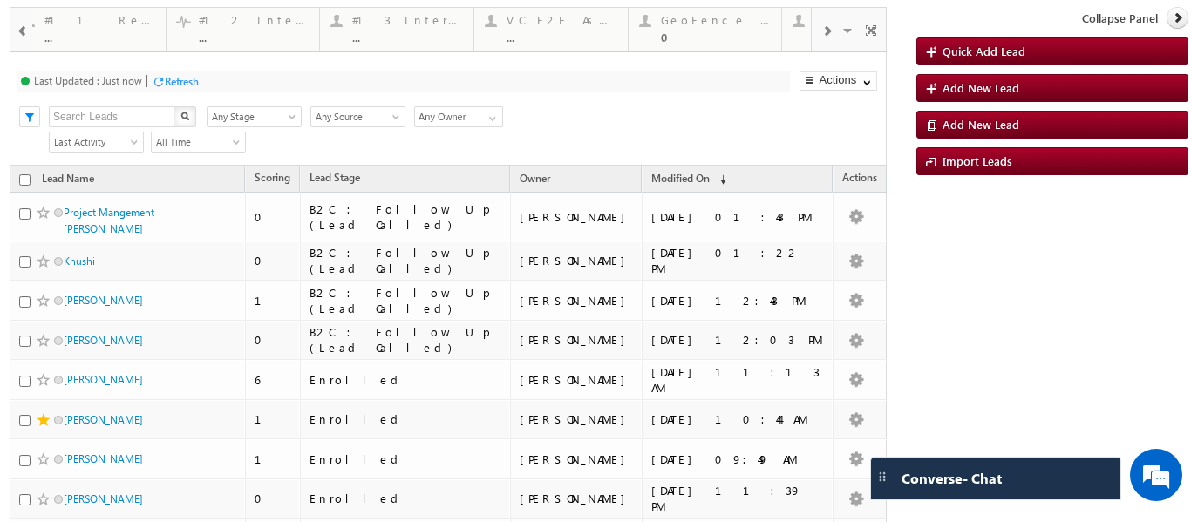
click at [17, 33] on span at bounding box center [23, 31] width 12 height 14
click at [374, 29] on div "#13 Interact=0 AND Reachout<9 ..." at bounding box center [425, 27] width 111 height 34
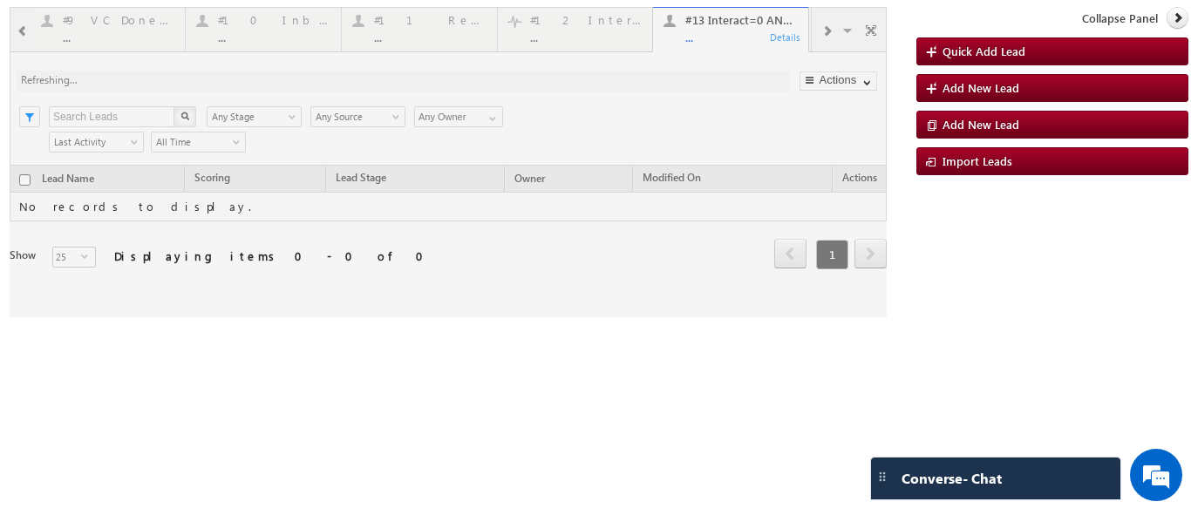
click at [24, 32] on div at bounding box center [448, 162] width 877 height 310
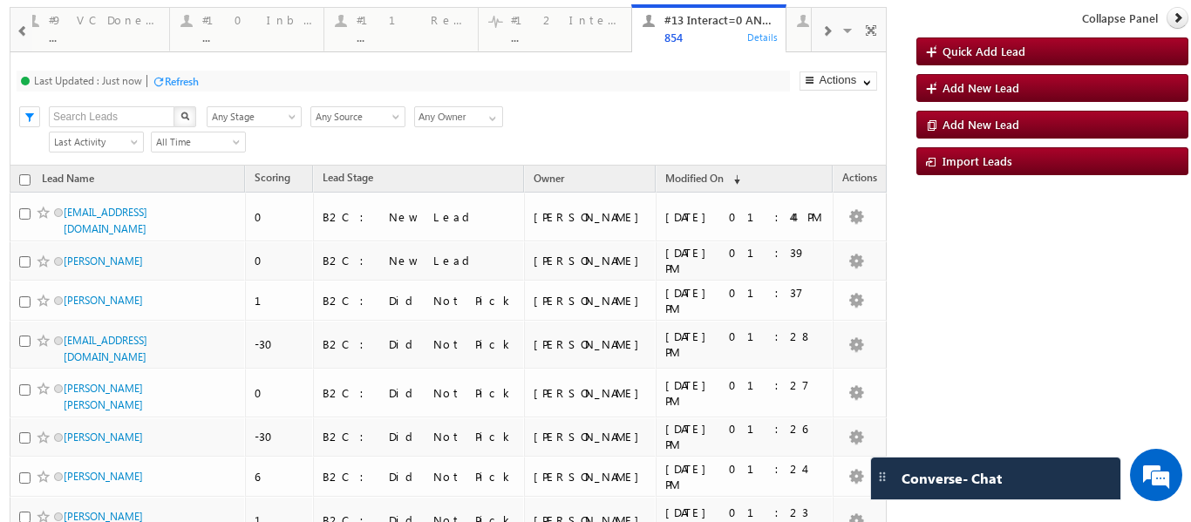
click at [18, 24] on span at bounding box center [23, 31] width 12 height 14
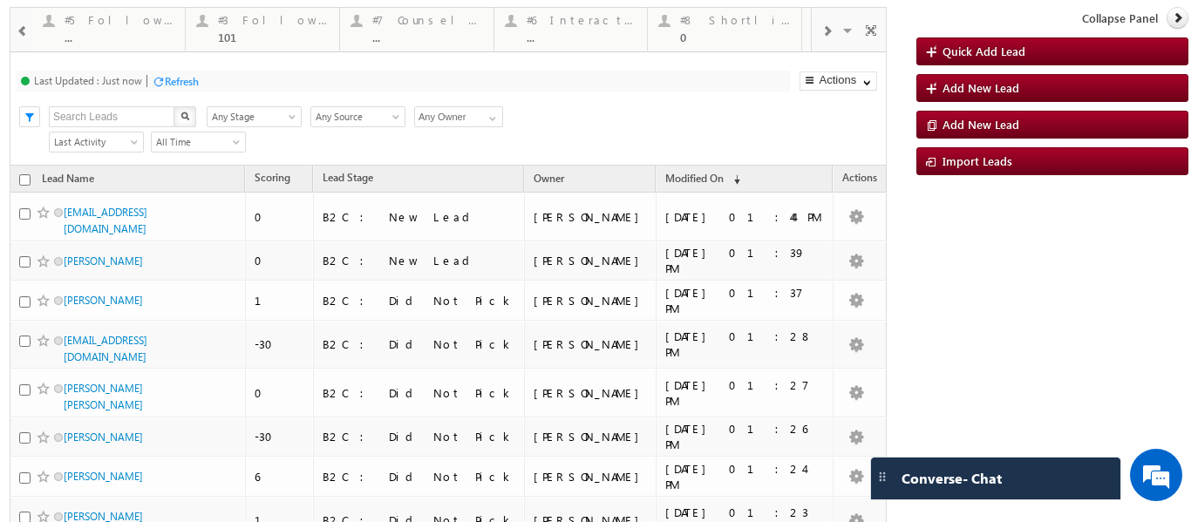
click at [18, 24] on span at bounding box center [23, 31] width 12 height 14
click at [241, 35] on div "..." at bounding box center [274, 37] width 111 height 13
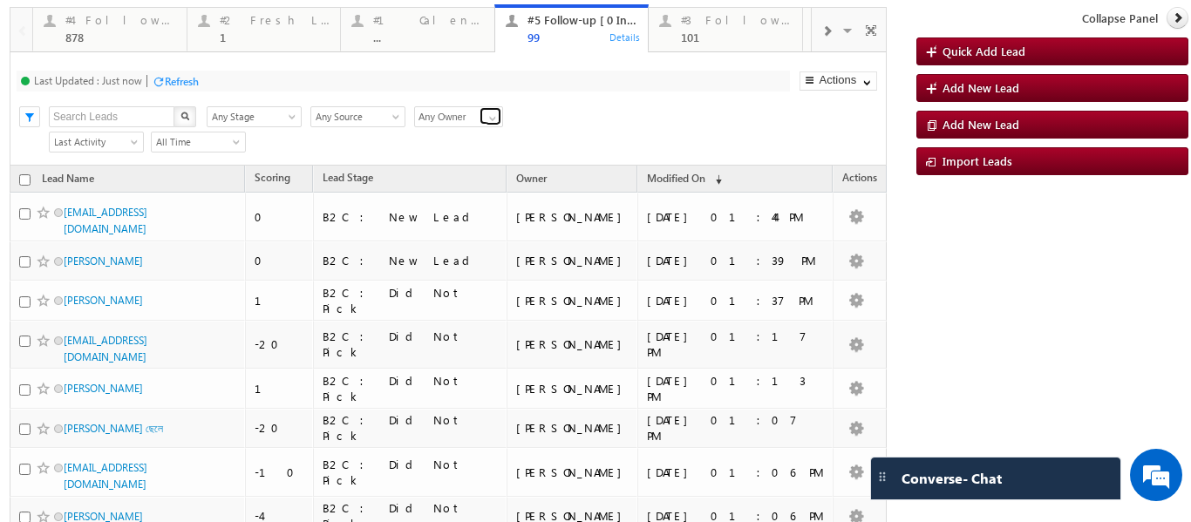
click at [493, 113] on span at bounding box center [493, 119] width 14 height 14
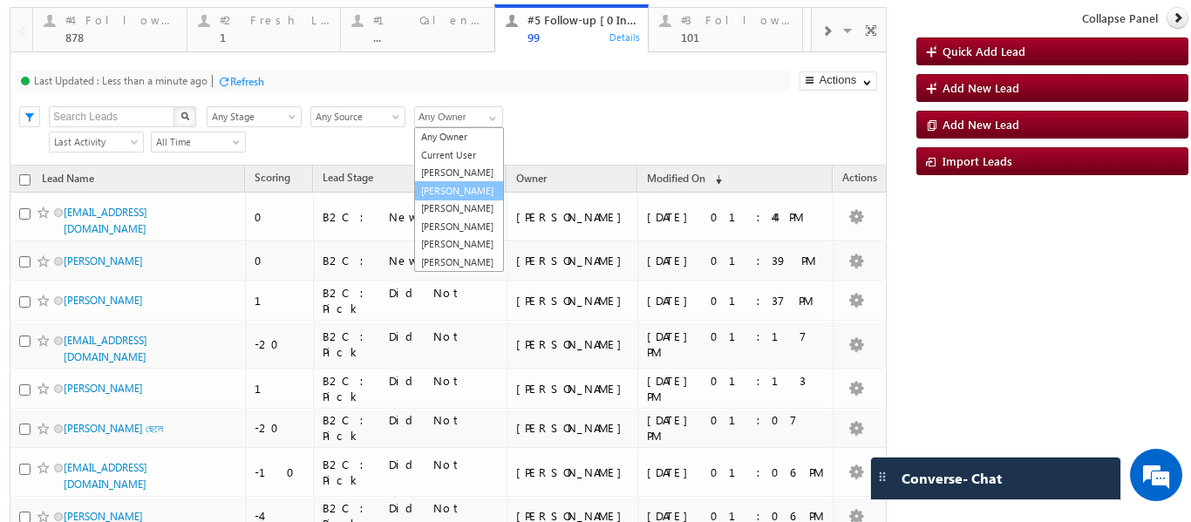
click at [447, 201] on link "[PERSON_NAME]" at bounding box center [459, 191] width 90 height 20
type input "[PERSON_NAME]"
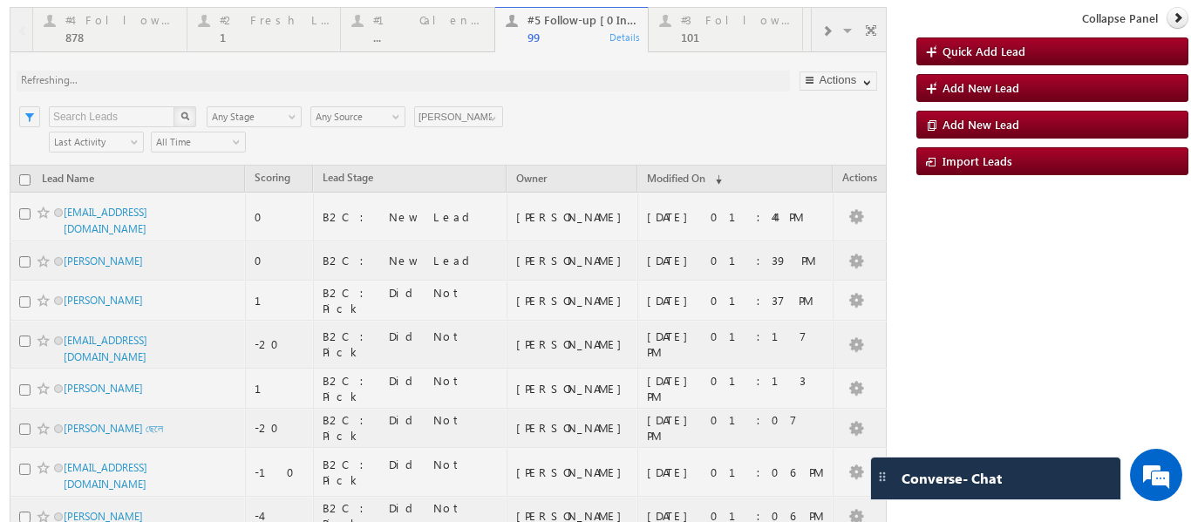
click at [492, 115] on div at bounding box center [448, 463] width 877 height 912
click at [490, 115] on div at bounding box center [448, 463] width 877 height 912
click at [496, 112] on div at bounding box center [448, 463] width 877 height 912
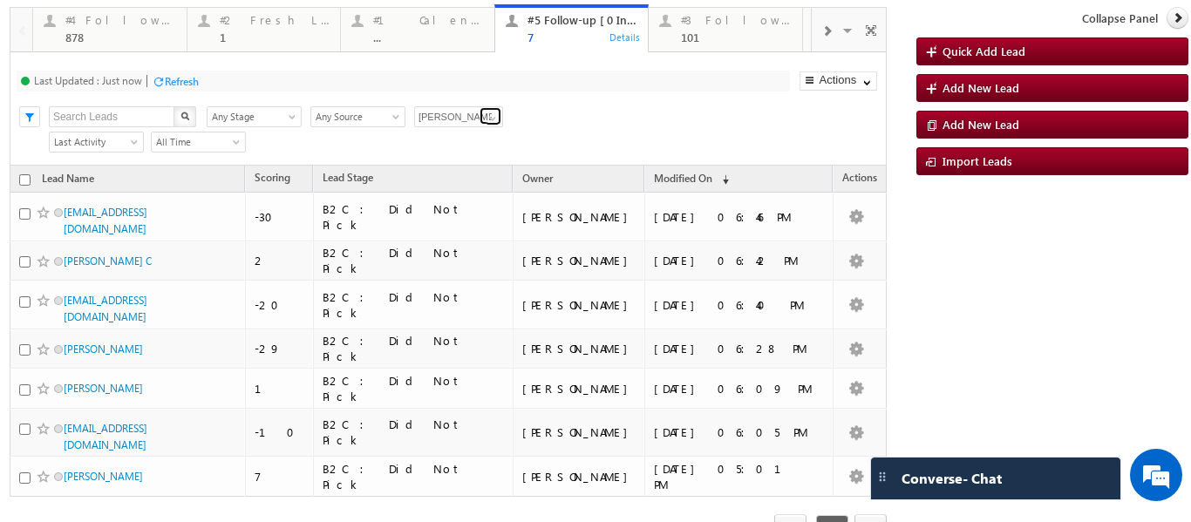
click at [488, 117] on span at bounding box center [493, 119] width 14 height 14
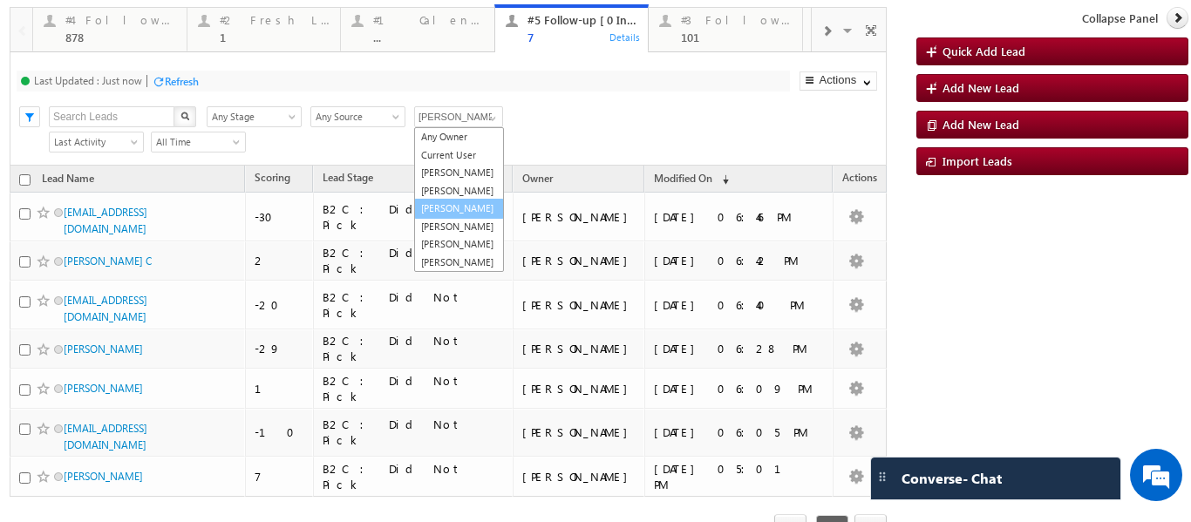
click at [449, 219] on link "[PERSON_NAME]" at bounding box center [459, 209] width 90 height 20
type input "[PERSON_NAME]"
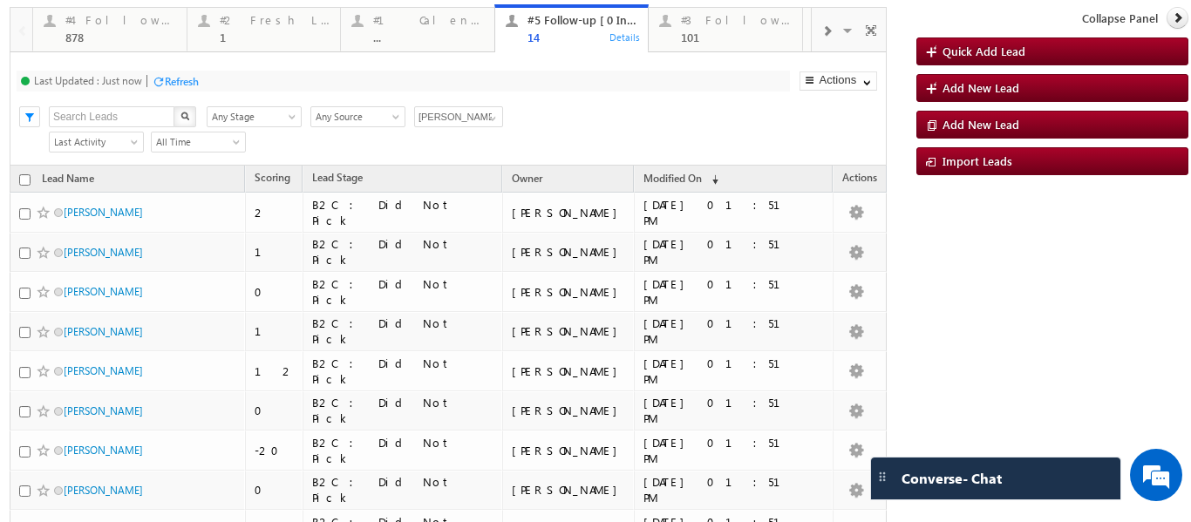
click at [24, 178] on input "checkbox" at bounding box center [24, 179] width 11 height 11
checkbox input "true"
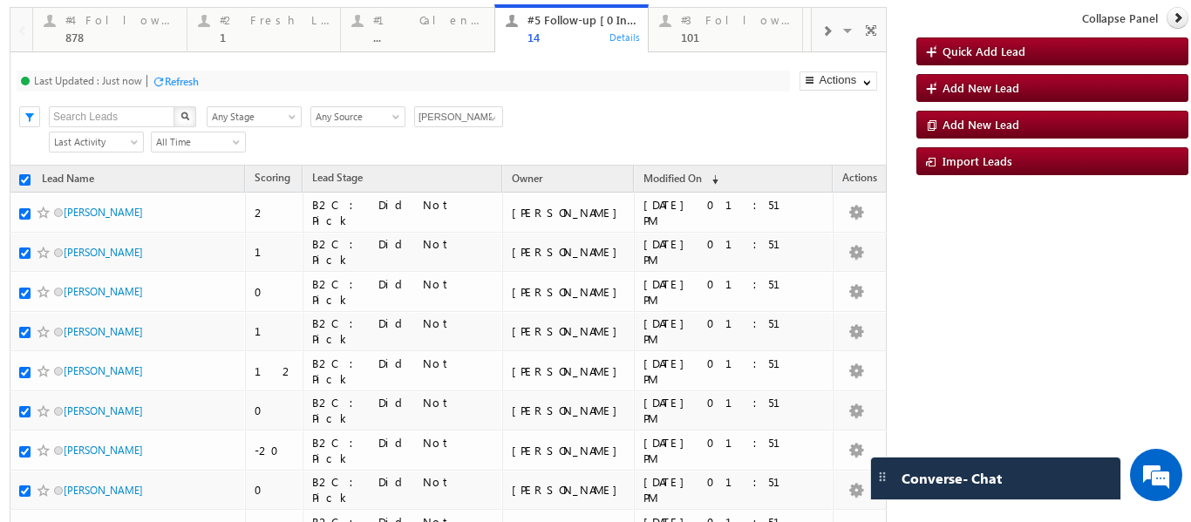
checkbox input "true"
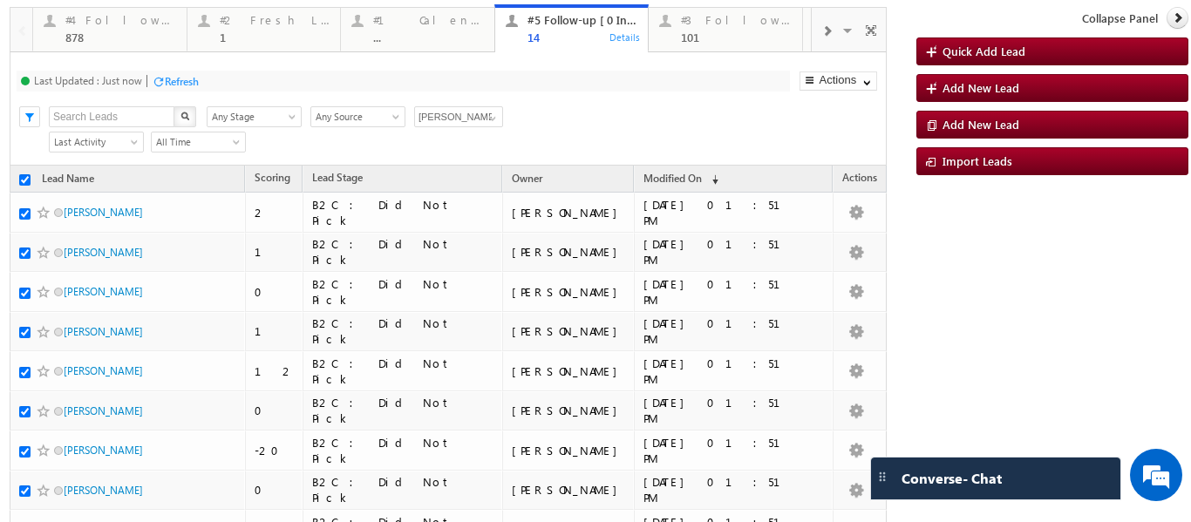
checkbox input "true"
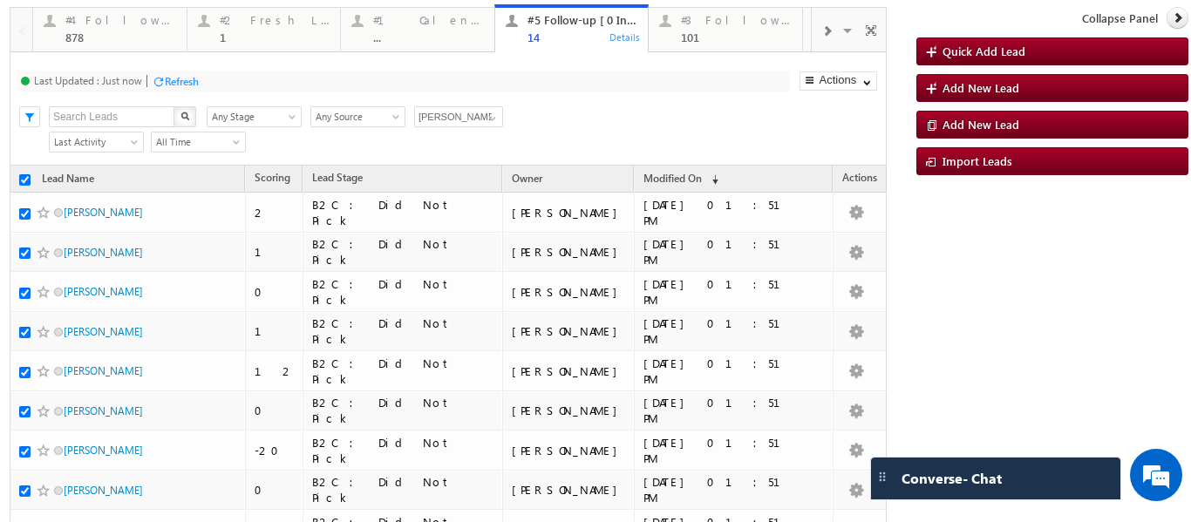
checkbox input "true"
click at [24, 174] on th "Lead Name" at bounding box center [127, 179] width 235 height 27
click at [27, 180] on input "checkbox" at bounding box center [24, 179] width 11 height 11
checkbox input "false"
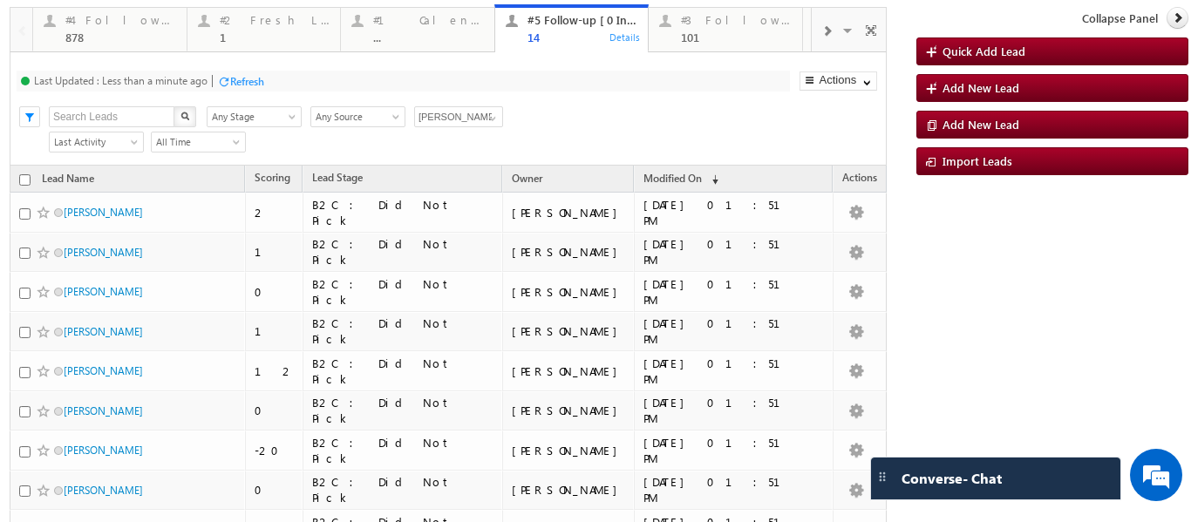
checkbox input "false"
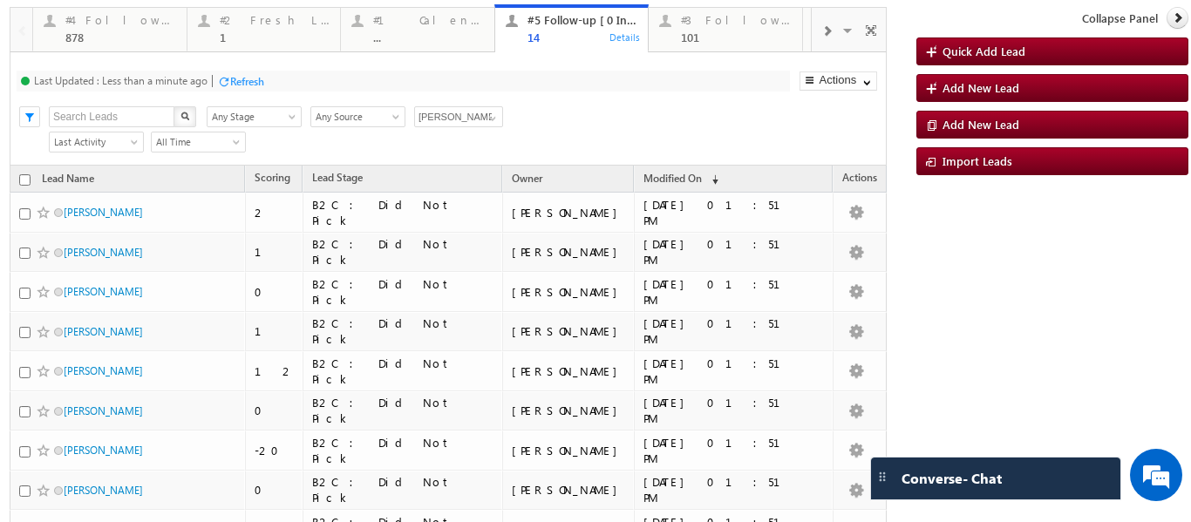
checkbox input "false"
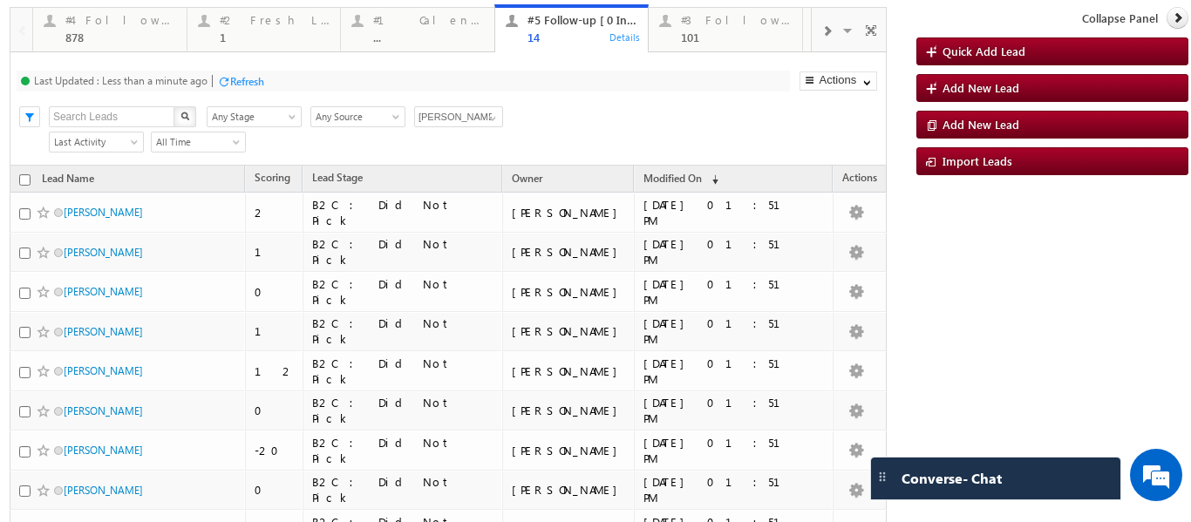
checkbox input "false"
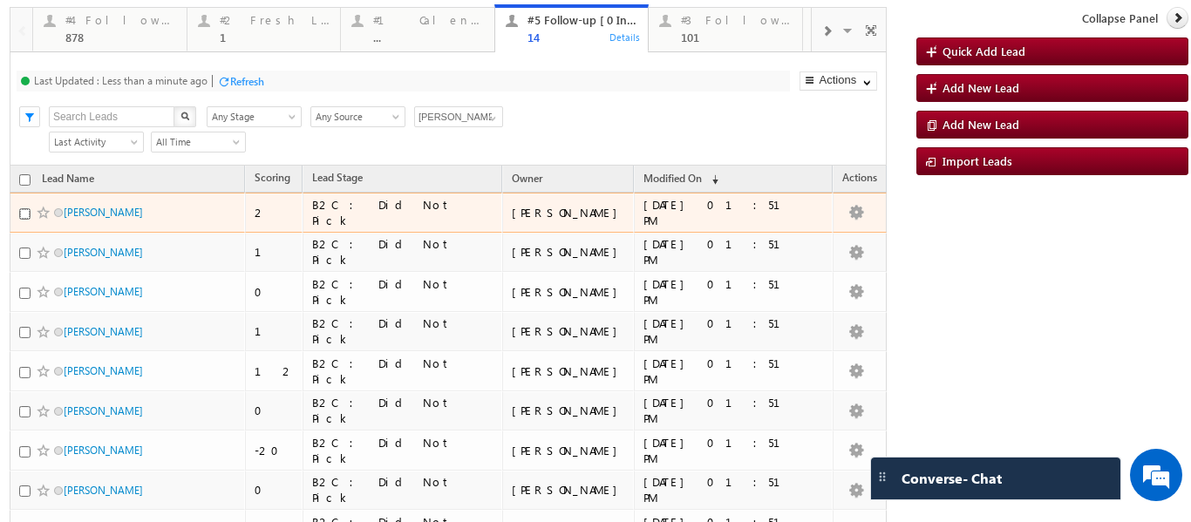
click at [24, 217] on input "checkbox" at bounding box center [24, 213] width 11 height 11
checkbox input "true"
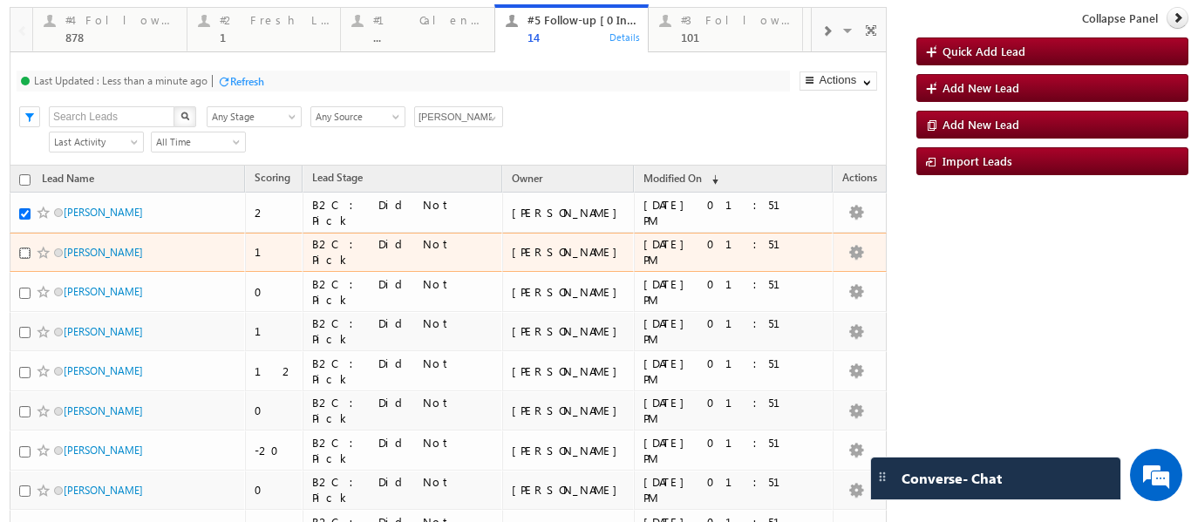
click at [19, 256] on input "checkbox" at bounding box center [24, 253] width 11 height 11
checkbox input "true"
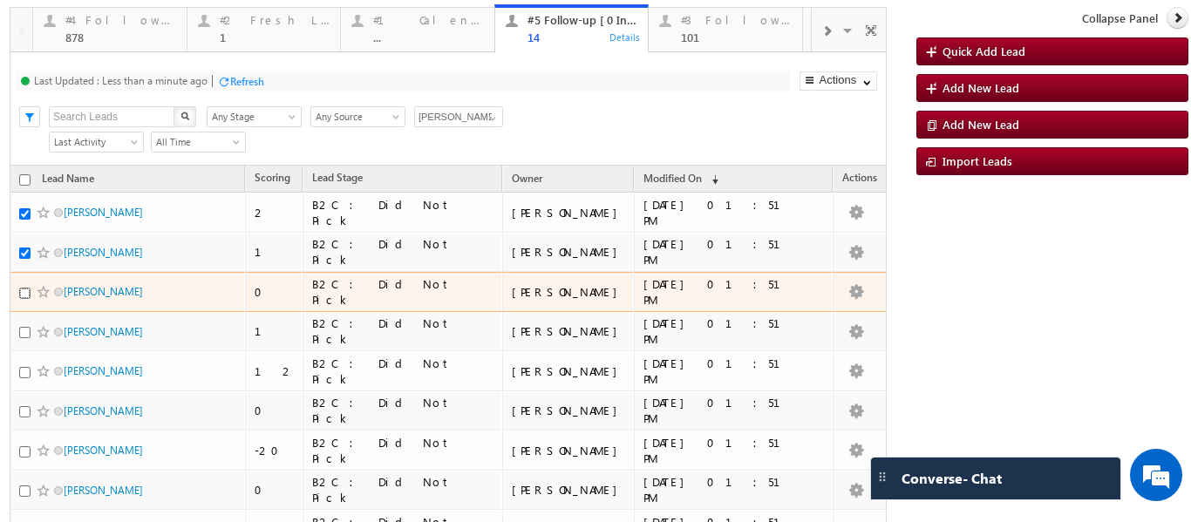
click at [21, 296] on input "checkbox" at bounding box center [24, 293] width 11 height 11
checkbox input "true"
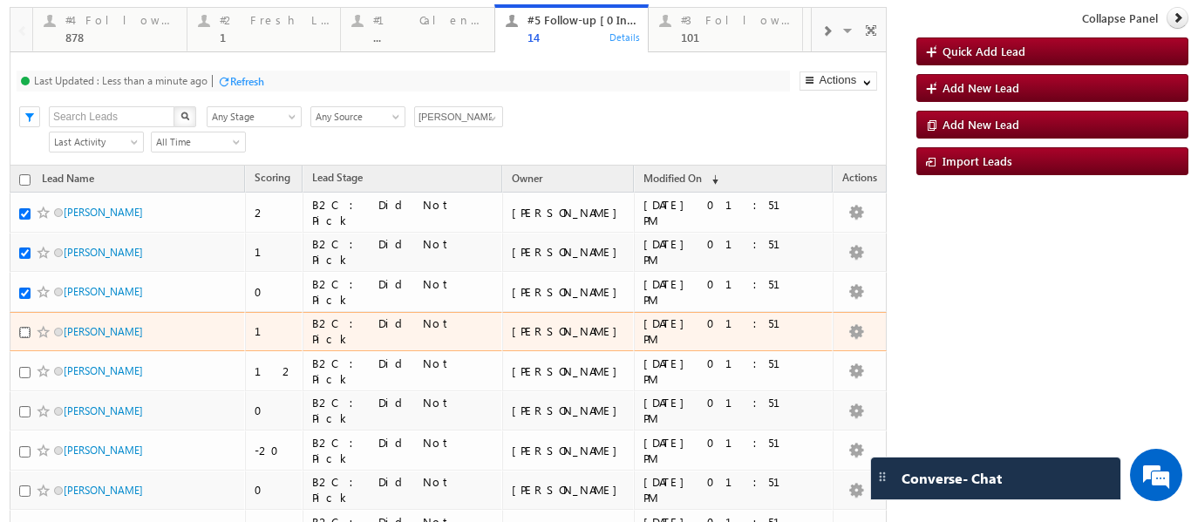
click at [26, 332] on input "checkbox" at bounding box center [24, 332] width 11 height 11
checkbox input "true"
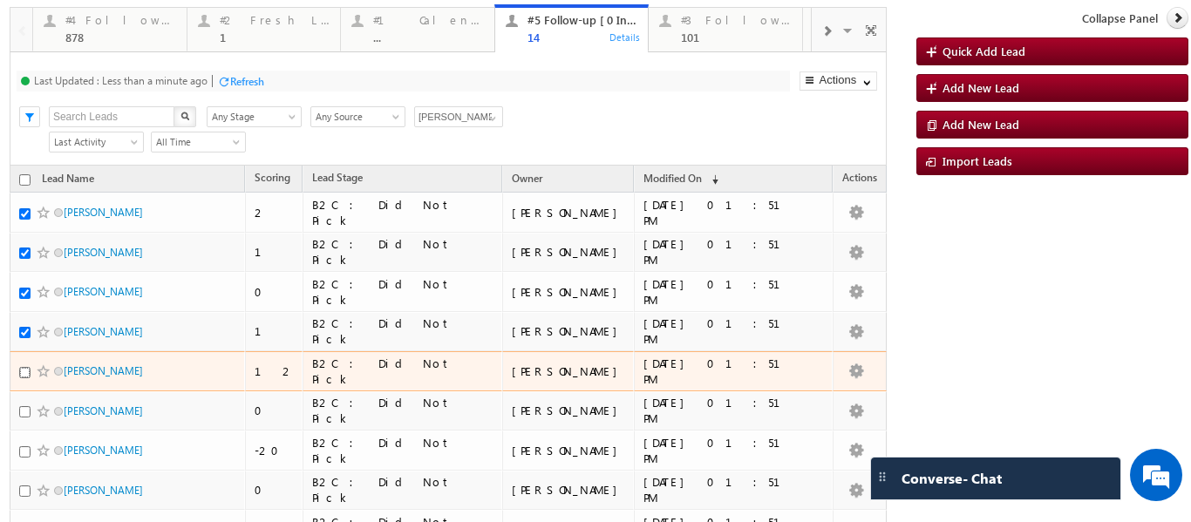
click at [25, 373] on input "checkbox" at bounding box center [24, 372] width 11 height 11
checkbox input "true"
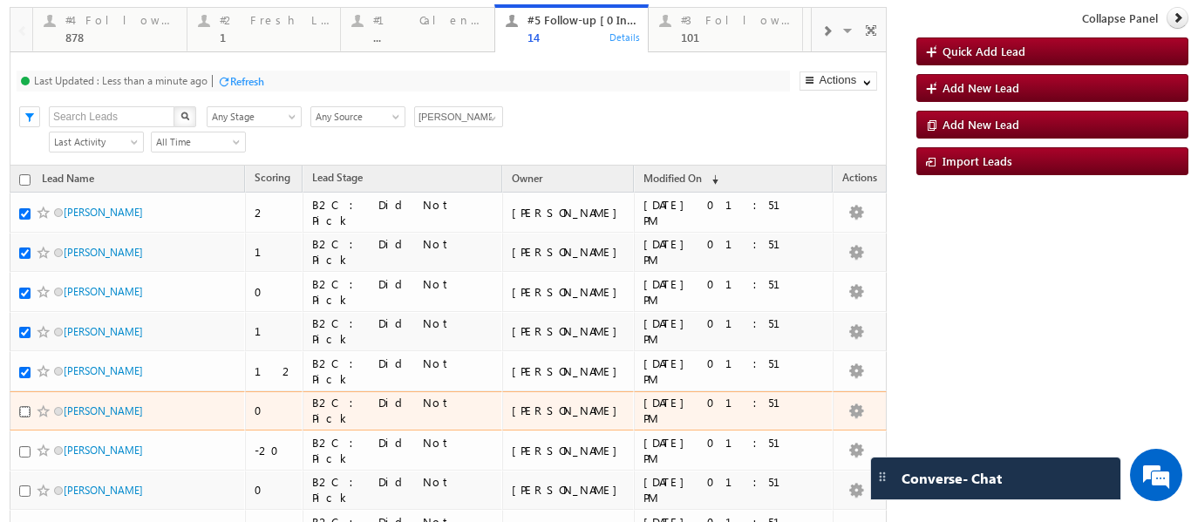
click at [28, 413] on input "checkbox" at bounding box center [24, 411] width 11 height 11
checkbox input "true"
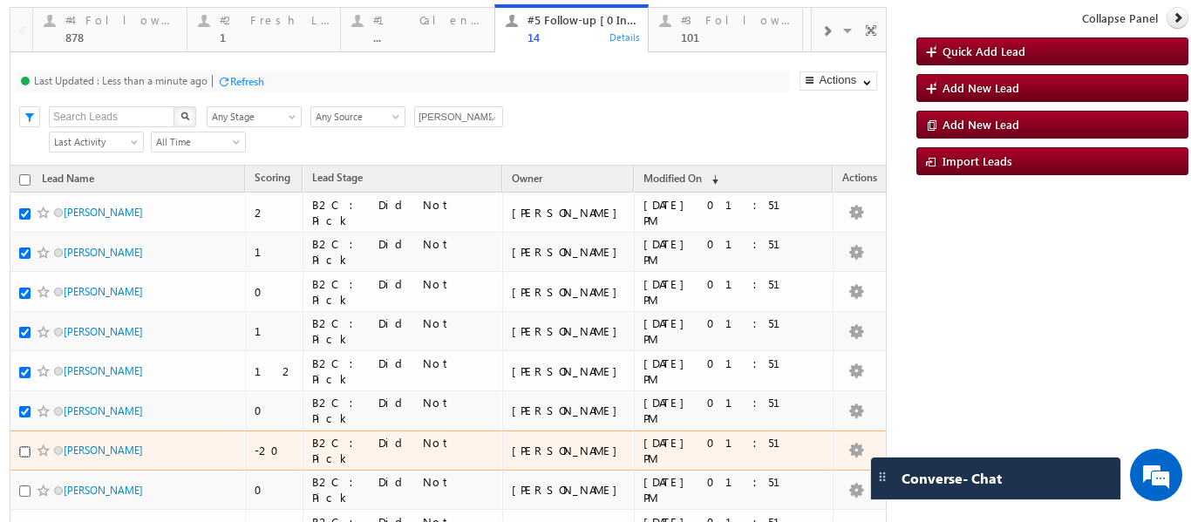
click at [23, 456] on input "checkbox" at bounding box center [24, 452] width 11 height 11
checkbox input "true"
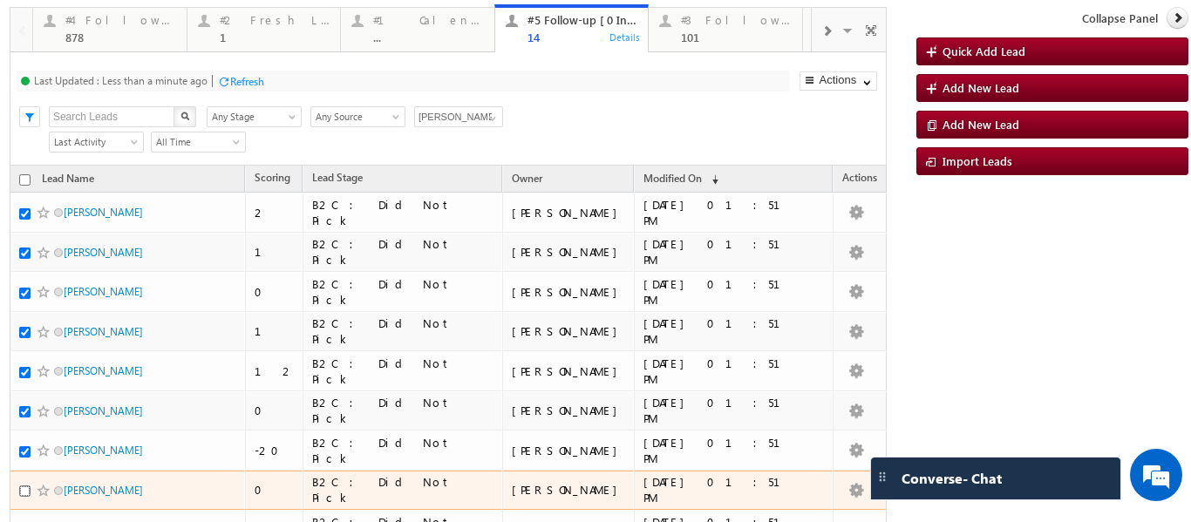
click at [28, 490] on input "checkbox" at bounding box center [24, 491] width 11 height 11
checkbox input "true"
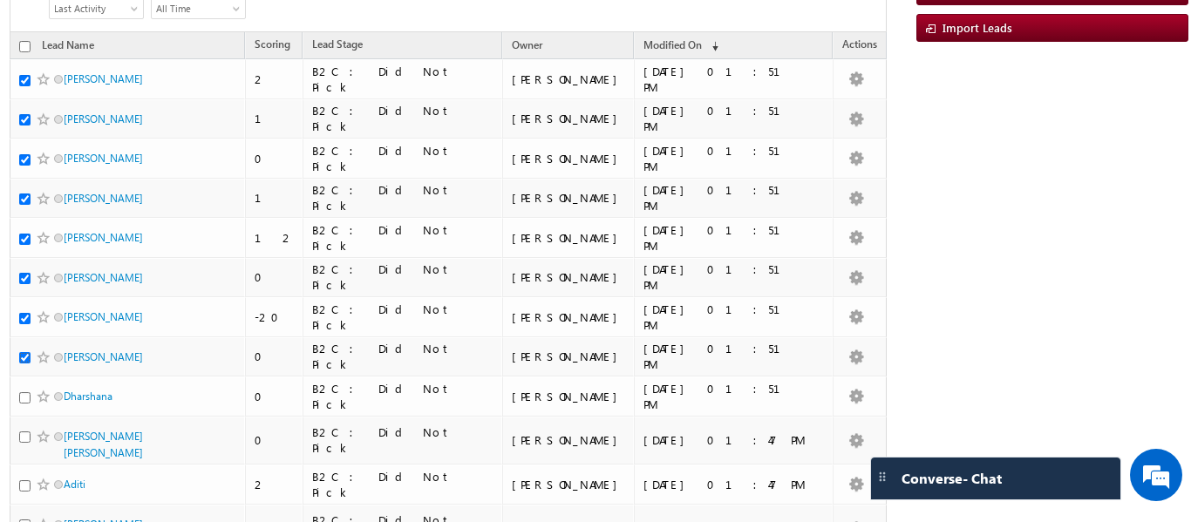
scroll to position [174, 0]
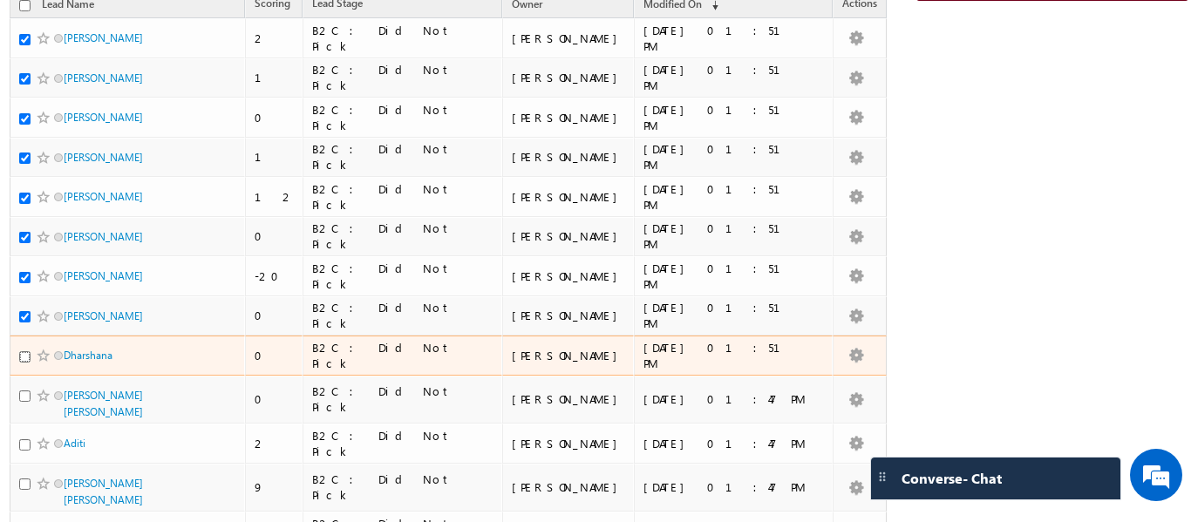
click at [25, 361] on input "checkbox" at bounding box center [24, 356] width 11 height 11
checkbox input "true"
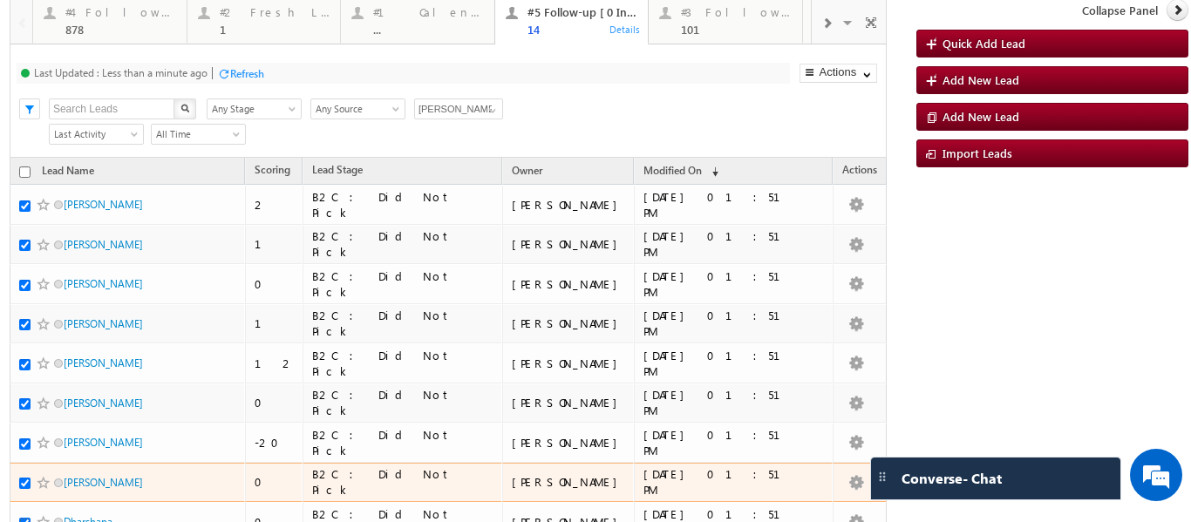
scroll to position [0, 0]
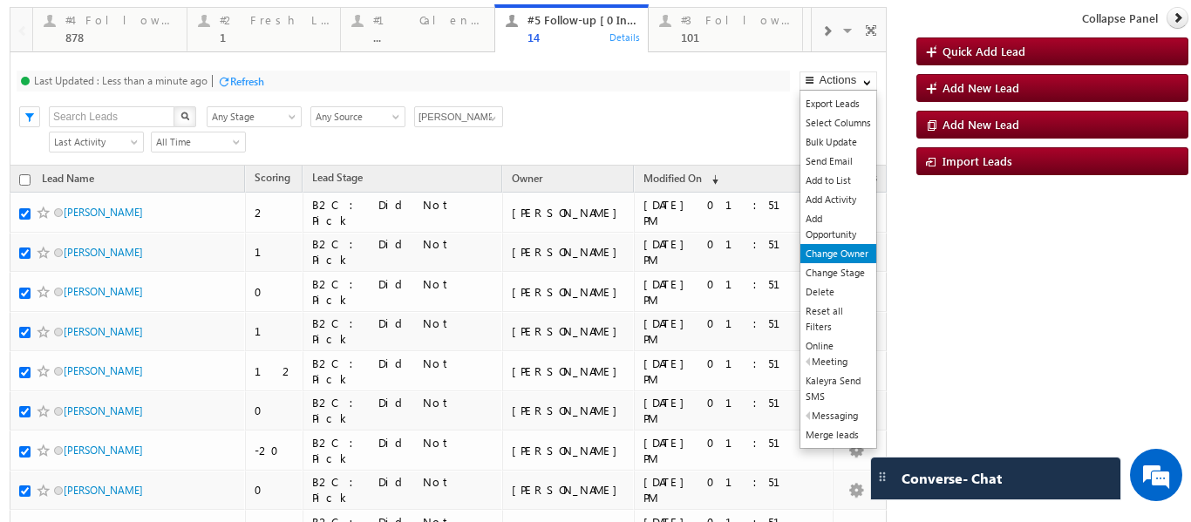
click at [819, 256] on link "Change Owner" at bounding box center [839, 253] width 76 height 19
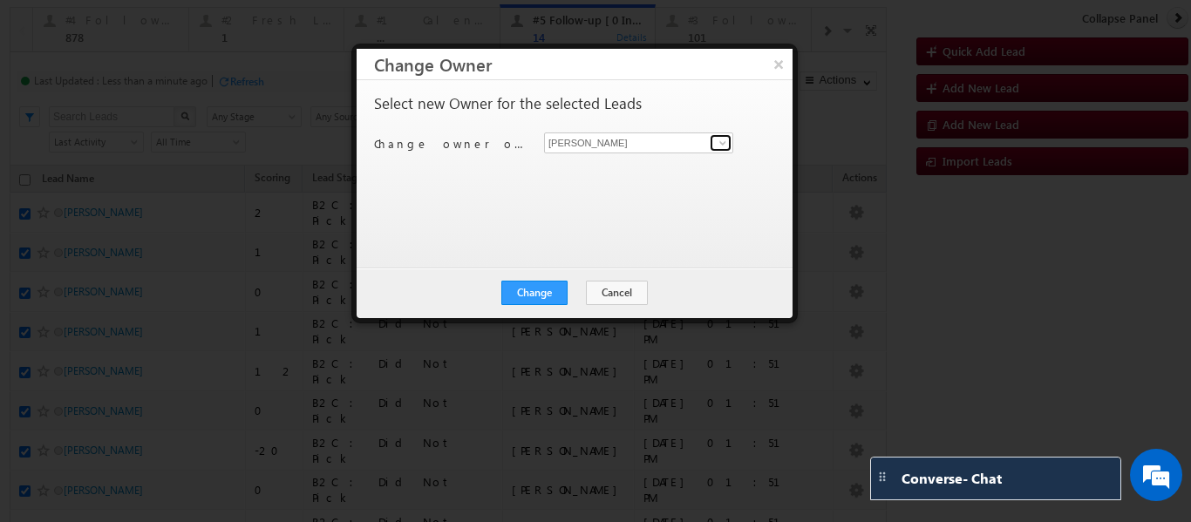
click at [721, 143] on span at bounding box center [723, 143] width 14 height 14
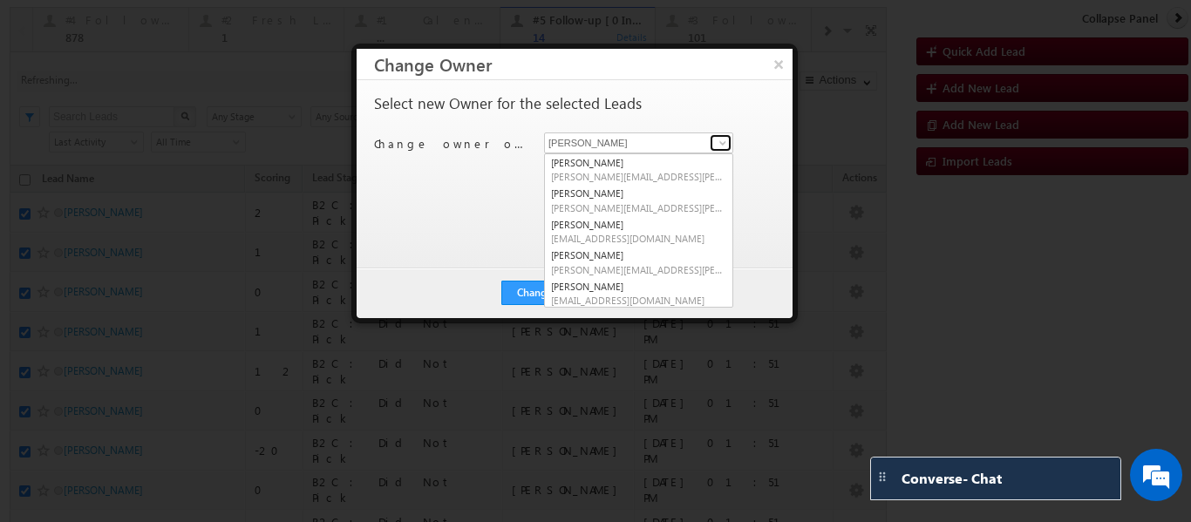
click at [723, 139] on span at bounding box center [723, 143] width 14 height 14
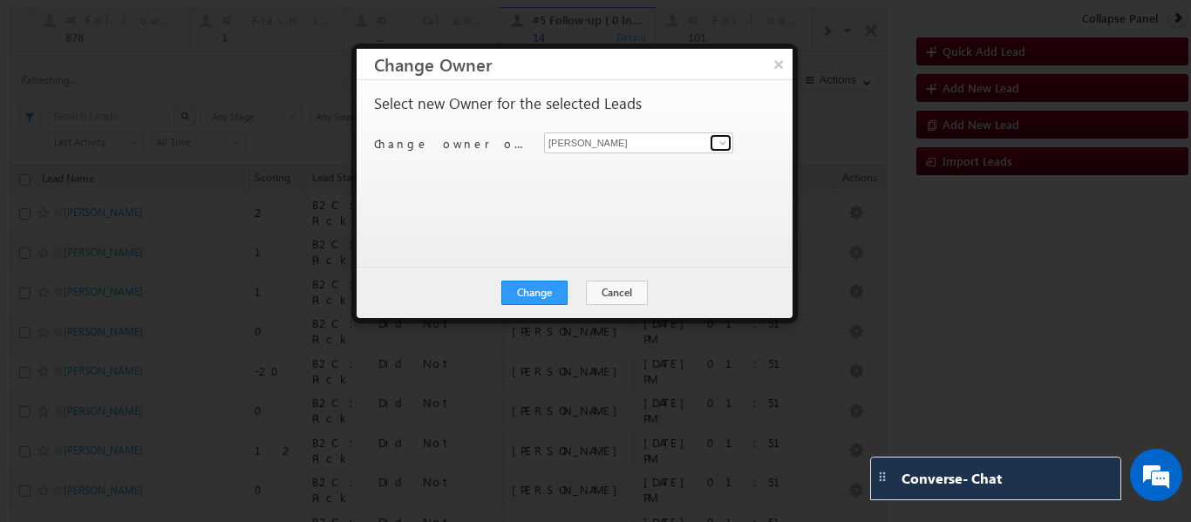
click at [721, 139] on span at bounding box center [723, 143] width 14 height 14
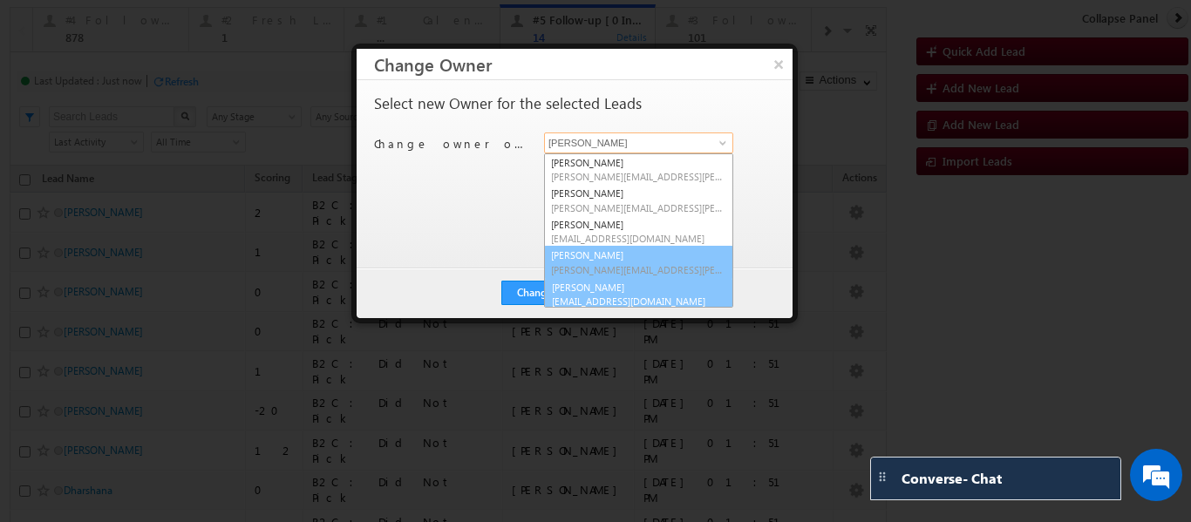
scroll to position [4, 0]
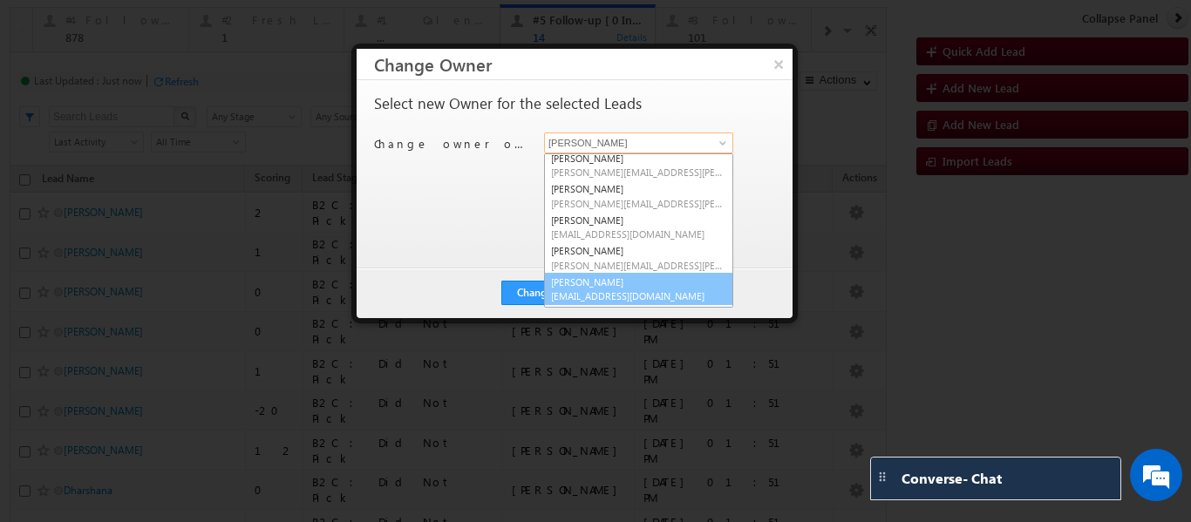
click at [599, 283] on link "Sphoorthi Valmiki sphoorthi.valmiki@upgrad.com" at bounding box center [638, 289] width 189 height 33
type input "Sphoorthi Valmiki"
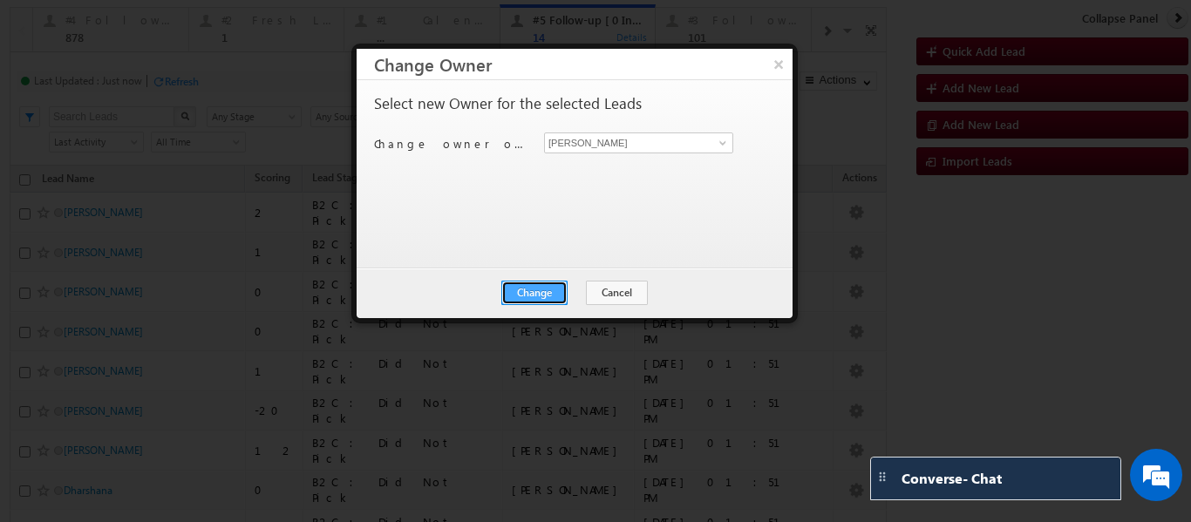
click at [515, 297] on button "Change" at bounding box center [534, 293] width 66 height 24
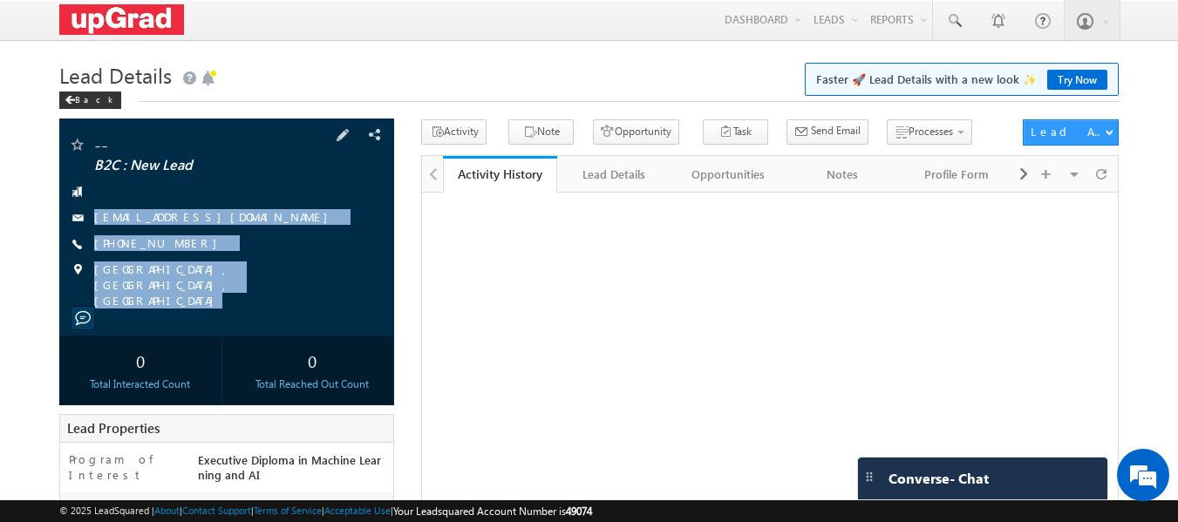
copy div "7451284178@ugnoemail.com +91-7451284178 Dehradun, Uttarakhand, India"
drag, startPoint x: 105, startPoint y: 196, endPoint x: 313, endPoint y: 293, distance: 229.8
click at [313, 293] on div "-- B2C : New Lead 7451284178@ugnoemail.com" at bounding box center [227, 227] width 336 height 217
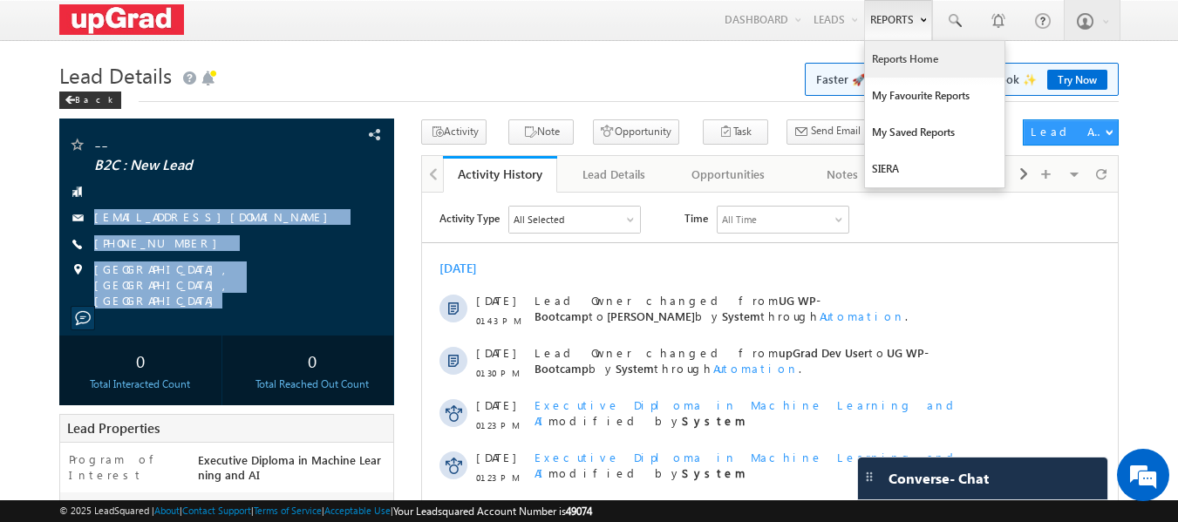
click at [897, 54] on link "Reports Home" at bounding box center [935, 59] width 140 height 37
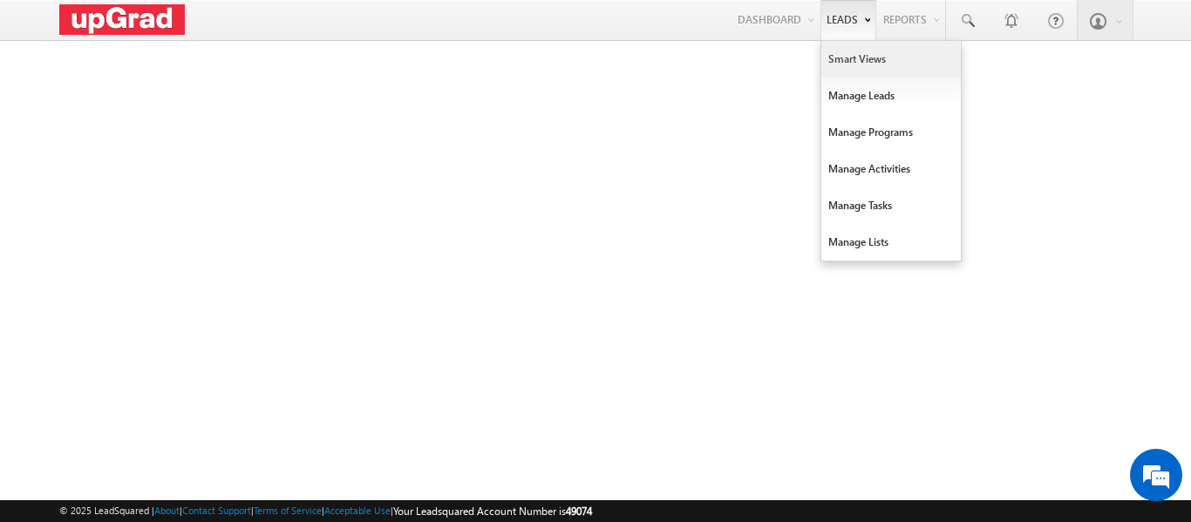
click at [854, 59] on link "Smart Views" at bounding box center [892, 59] width 140 height 37
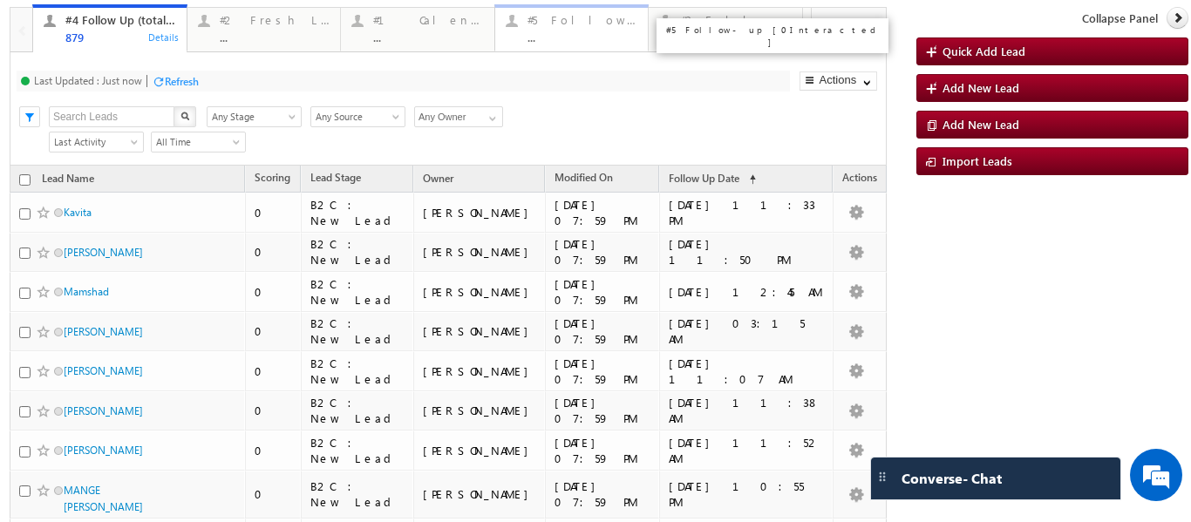
click at [570, 24] on div "#5 Follow-up [ 0 Interacted ]" at bounding box center [583, 20] width 111 height 14
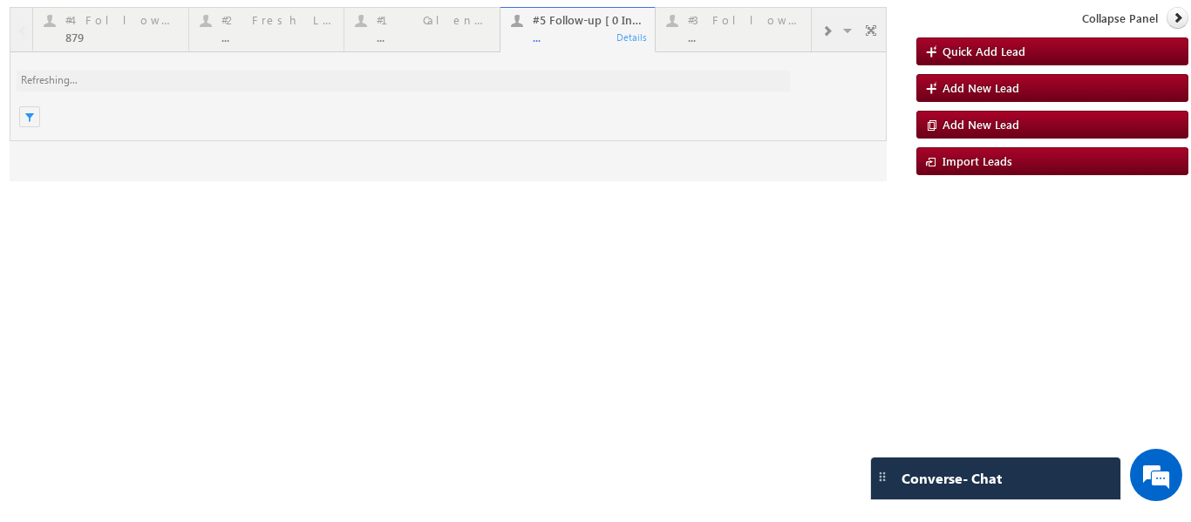
click at [556, 36] on div at bounding box center [448, 94] width 877 height 174
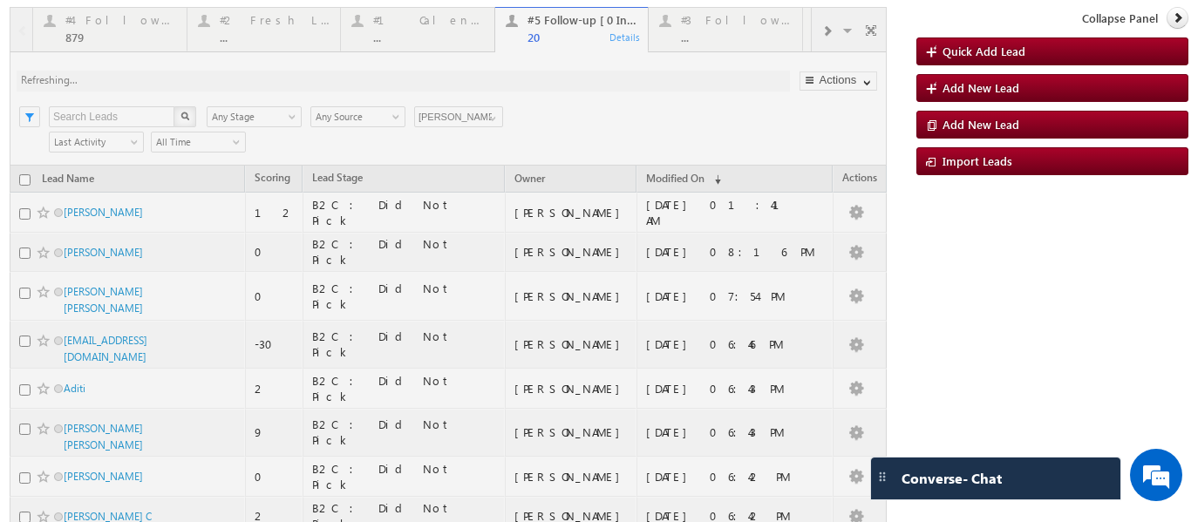
click at [492, 119] on div at bounding box center [448, 463] width 877 height 912
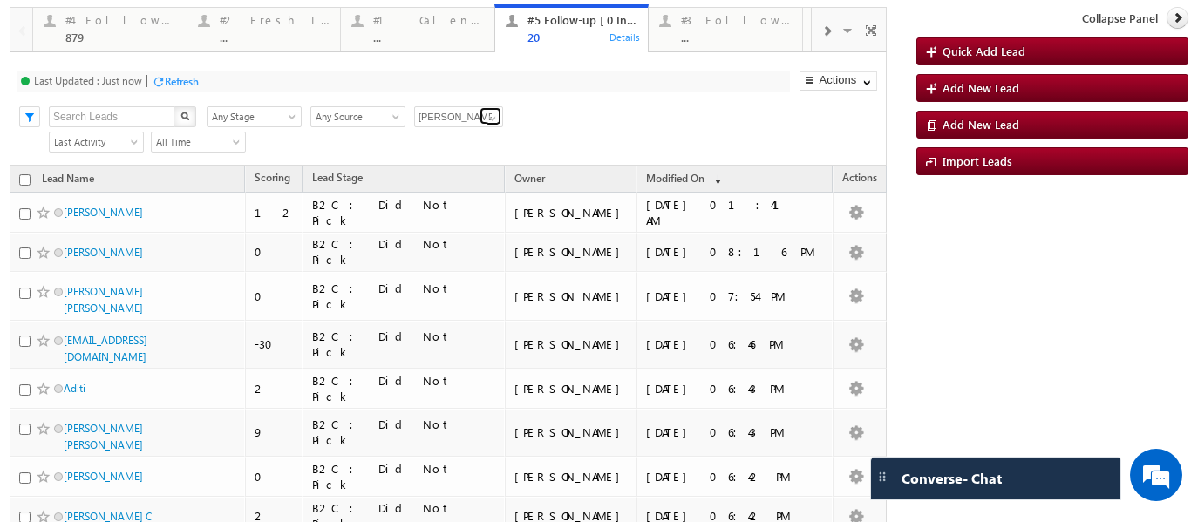
click at [496, 116] on span at bounding box center [493, 119] width 14 height 14
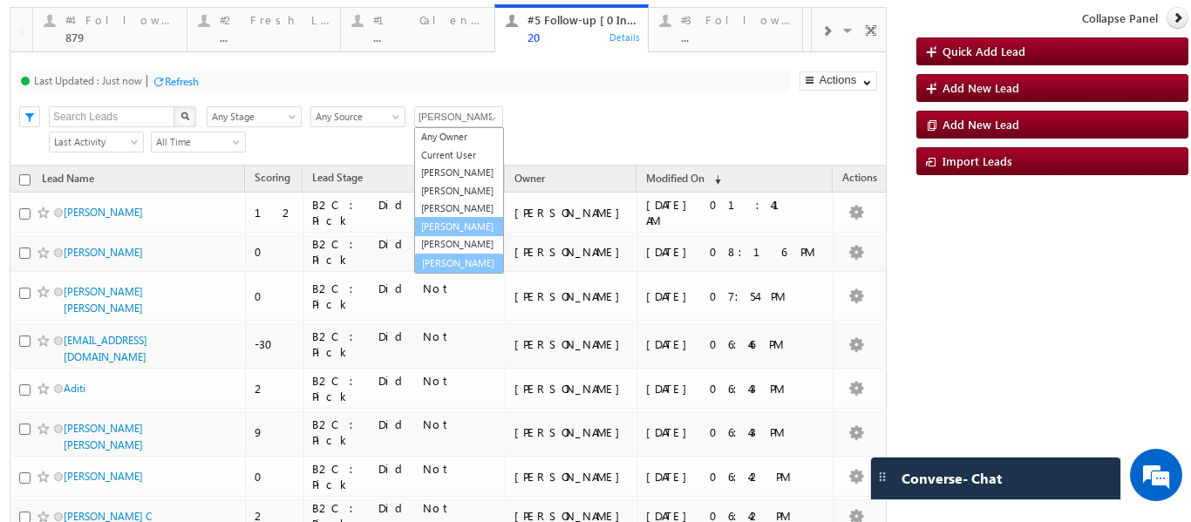
scroll to position [49, 0]
click at [447, 260] on link "Veerendra Singh" at bounding box center [459, 262] width 90 height 20
type input "Veerendra Singh"
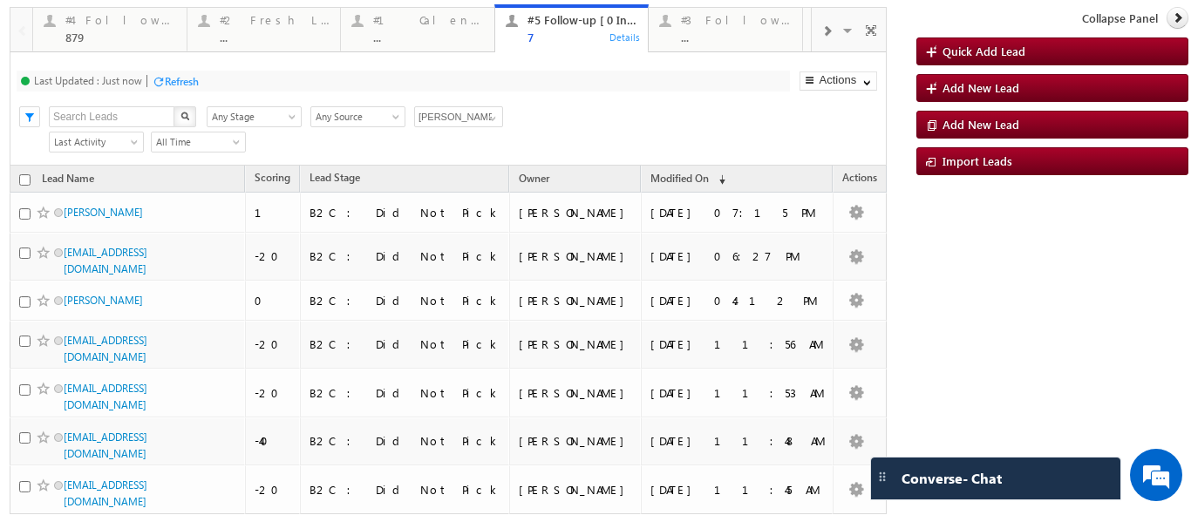
click at [23, 179] on input "checkbox" at bounding box center [24, 179] width 11 height 11
checkbox input "true"
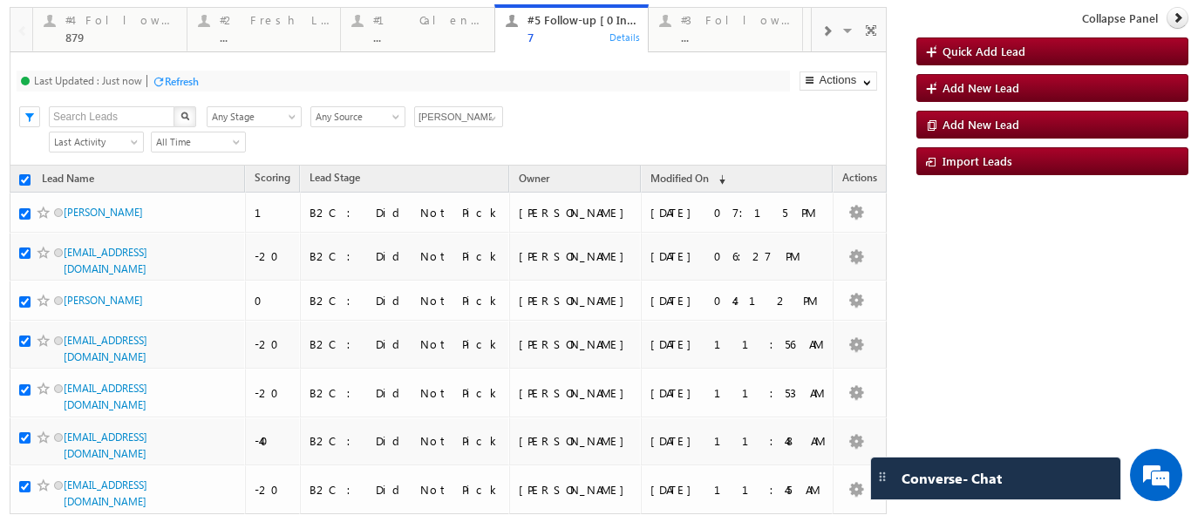
checkbox input "true"
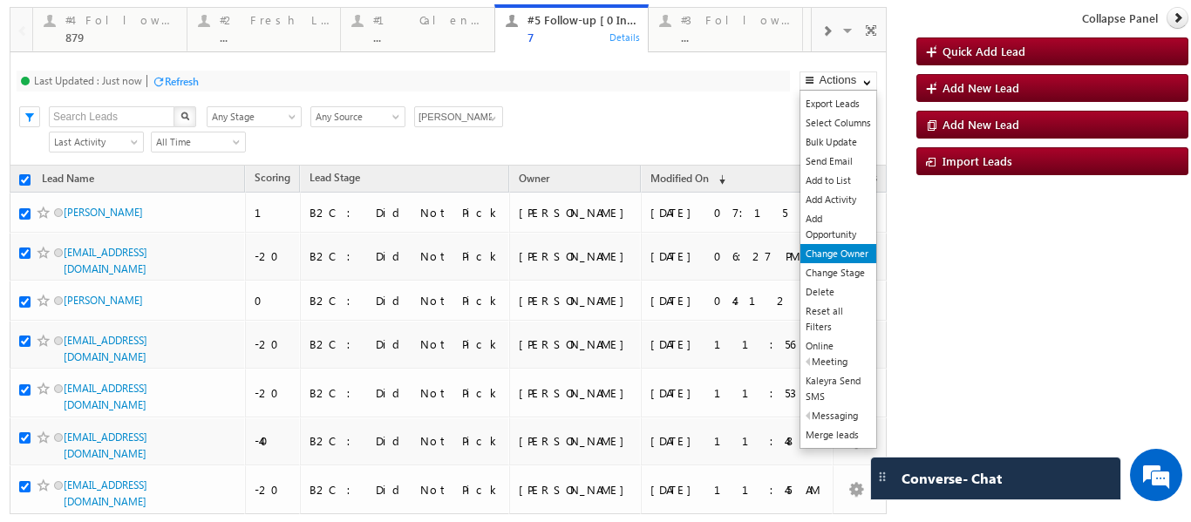
click at [819, 258] on link "Change Owner" at bounding box center [839, 253] width 76 height 19
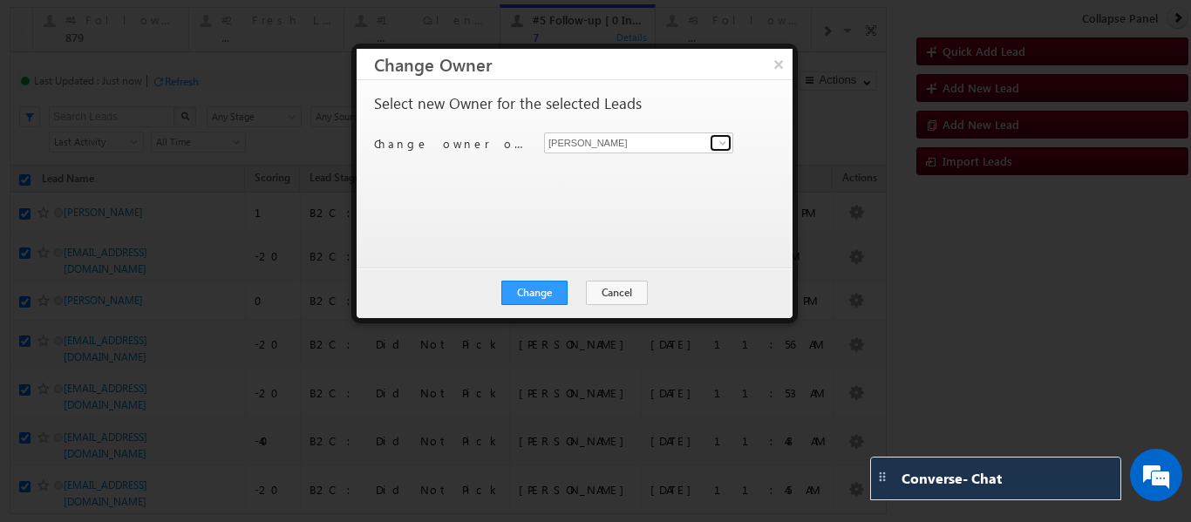
click at [718, 146] on span at bounding box center [723, 143] width 14 height 14
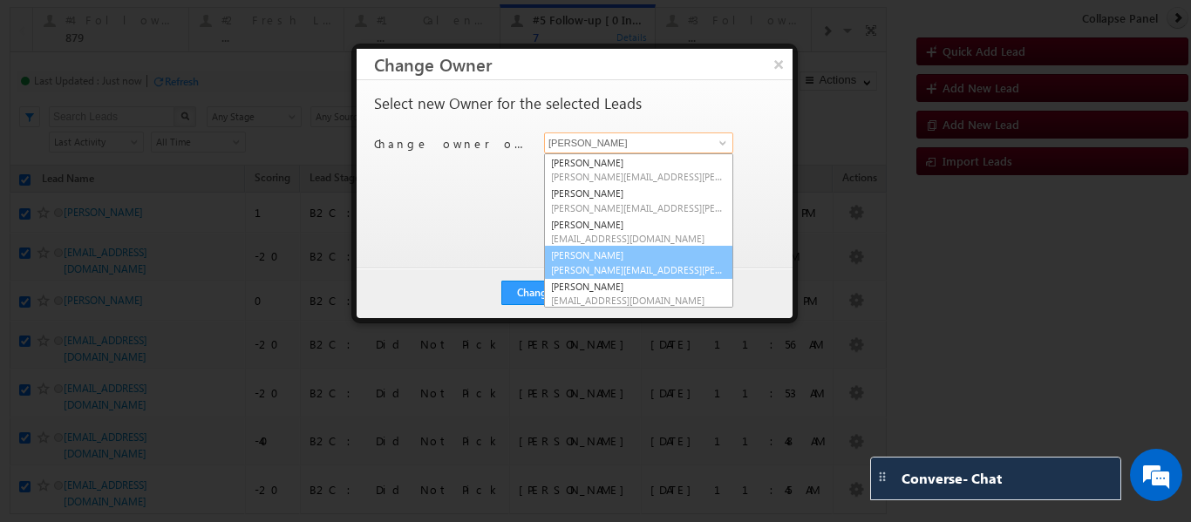
click at [610, 253] on link "Smrita Panday smrita.panday@upgrad.com" at bounding box center [638, 262] width 189 height 33
type input "Smrita Panday"
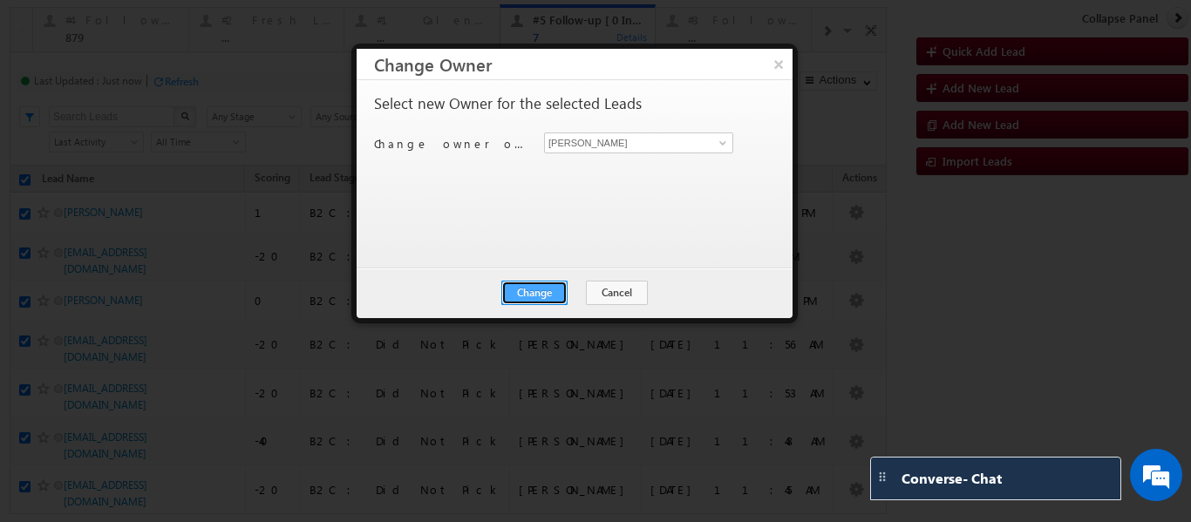
click at [543, 290] on button "Change" at bounding box center [534, 293] width 66 height 24
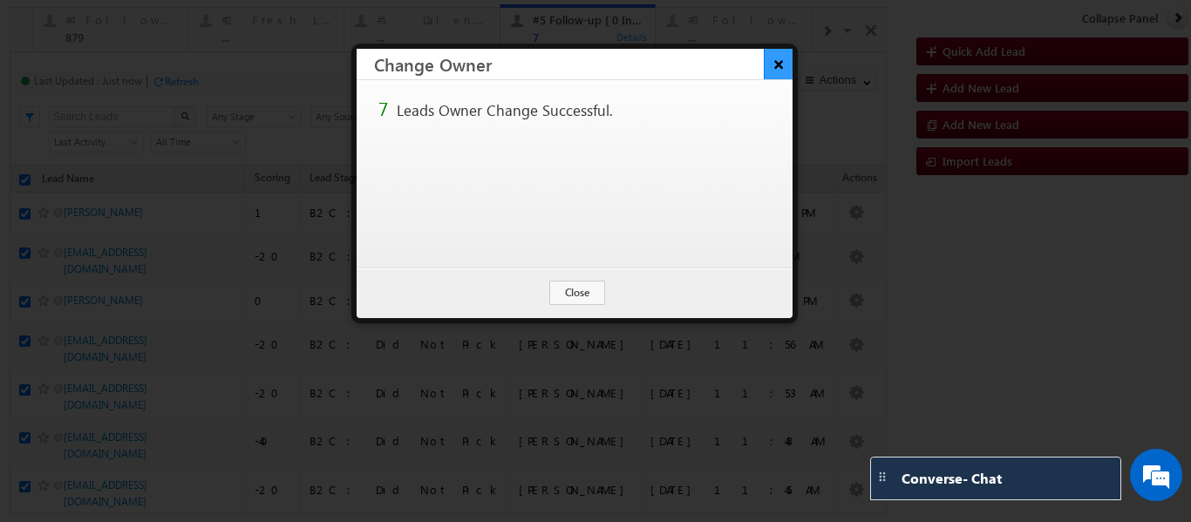
click at [779, 64] on button "×" at bounding box center [778, 64] width 29 height 31
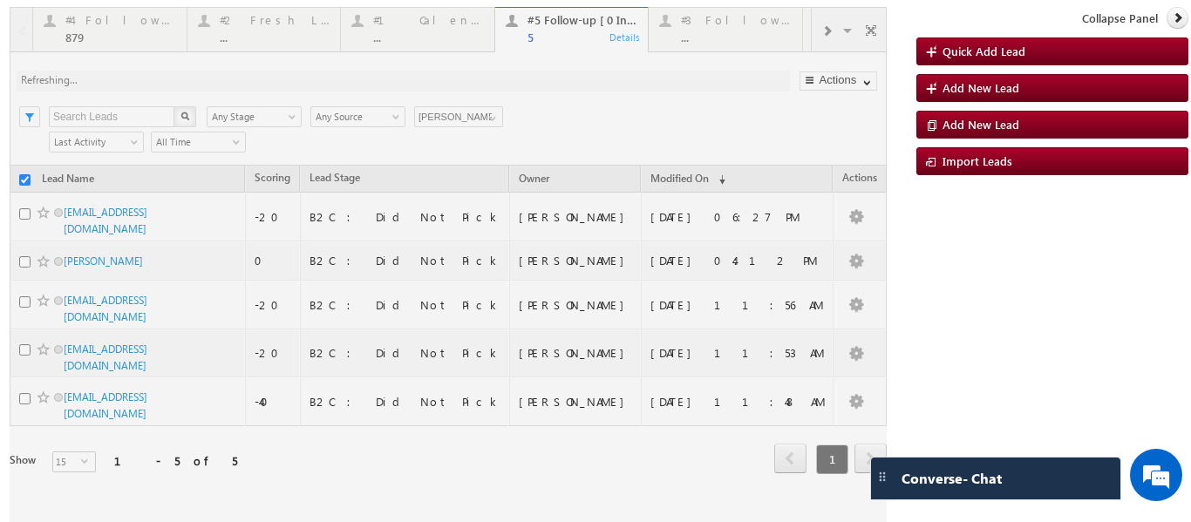
checkbox input "false"
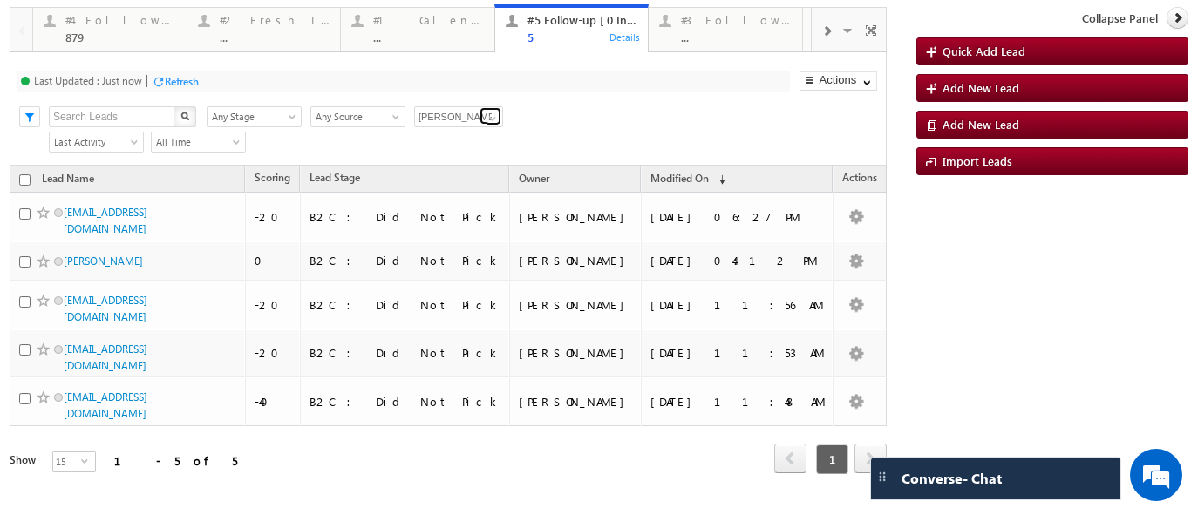
click at [496, 117] on span at bounding box center [493, 119] width 14 height 14
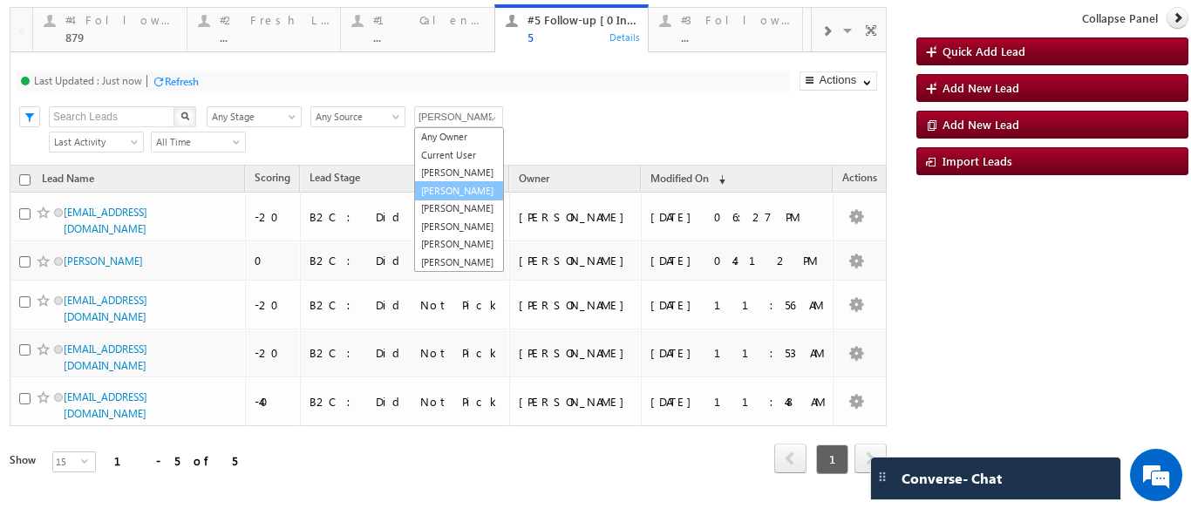
click at [440, 201] on link "[PERSON_NAME]" at bounding box center [459, 191] width 90 height 20
type input "[PERSON_NAME]"
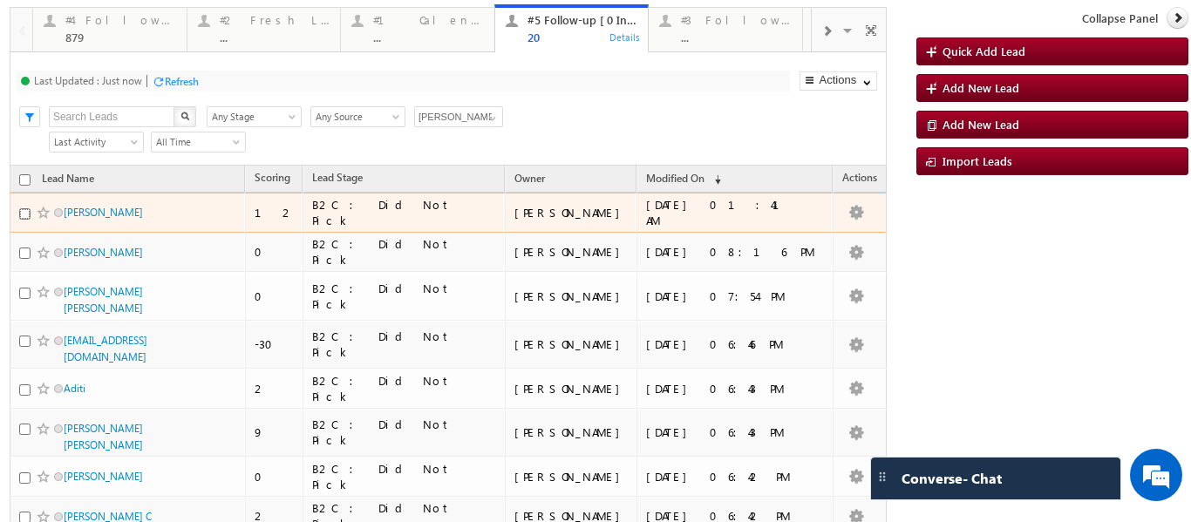
click at [26, 214] on input "checkbox" at bounding box center [24, 213] width 11 height 11
checkbox input "true"
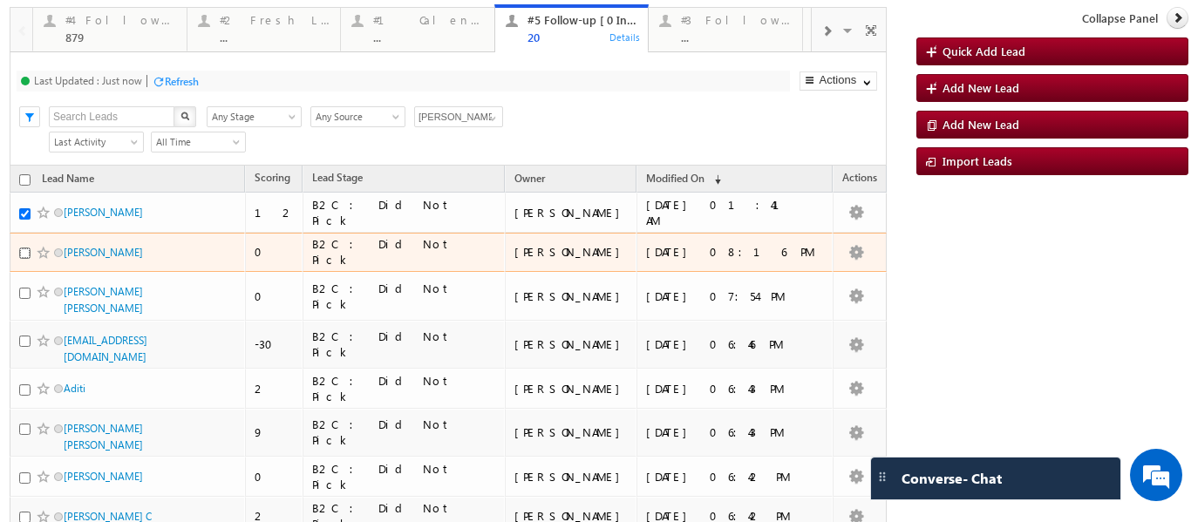
click at [21, 249] on input "checkbox" at bounding box center [24, 253] width 11 height 11
checkbox input "true"
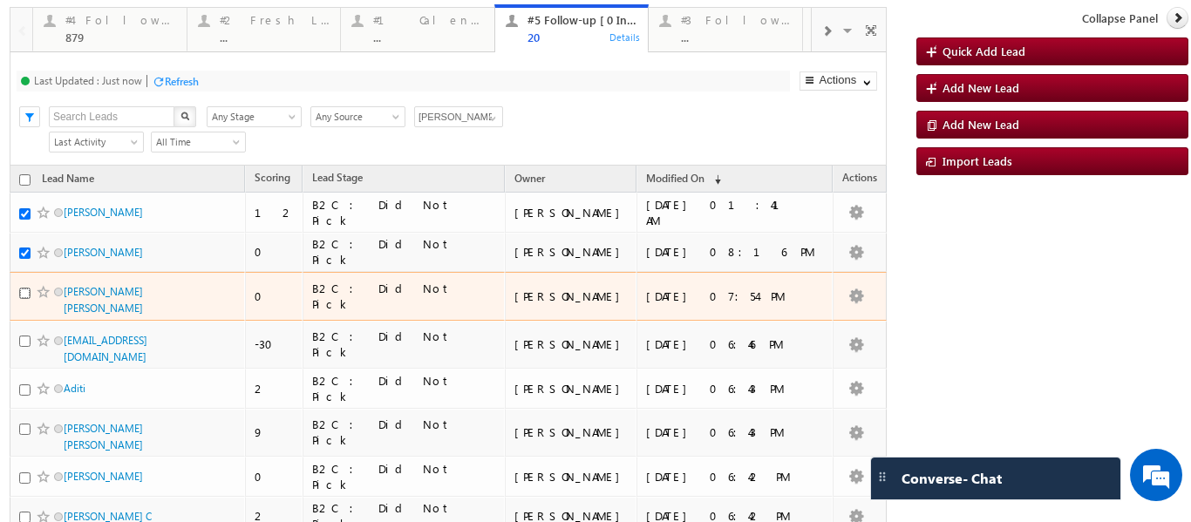
click at [23, 290] on input "checkbox" at bounding box center [24, 293] width 11 height 11
checkbox input "true"
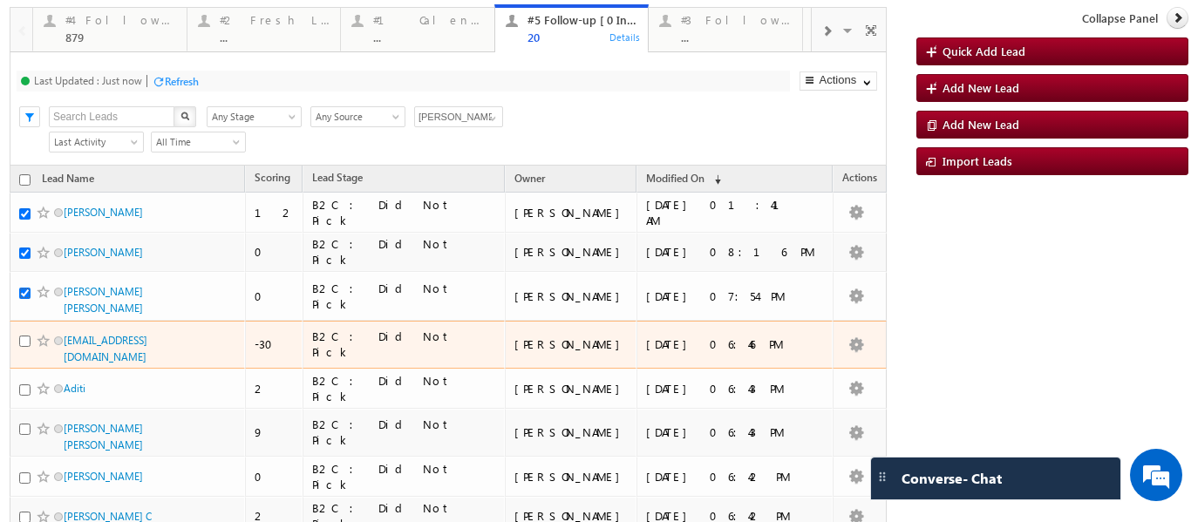
scroll to position [87, 0]
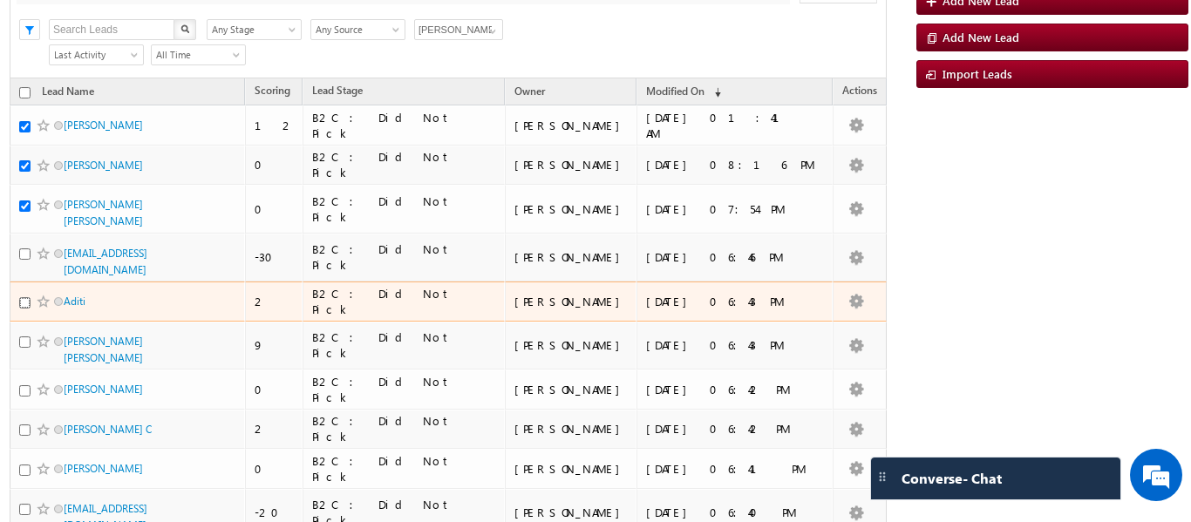
click at [27, 307] on input "checkbox" at bounding box center [24, 302] width 11 height 11
checkbox input "true"
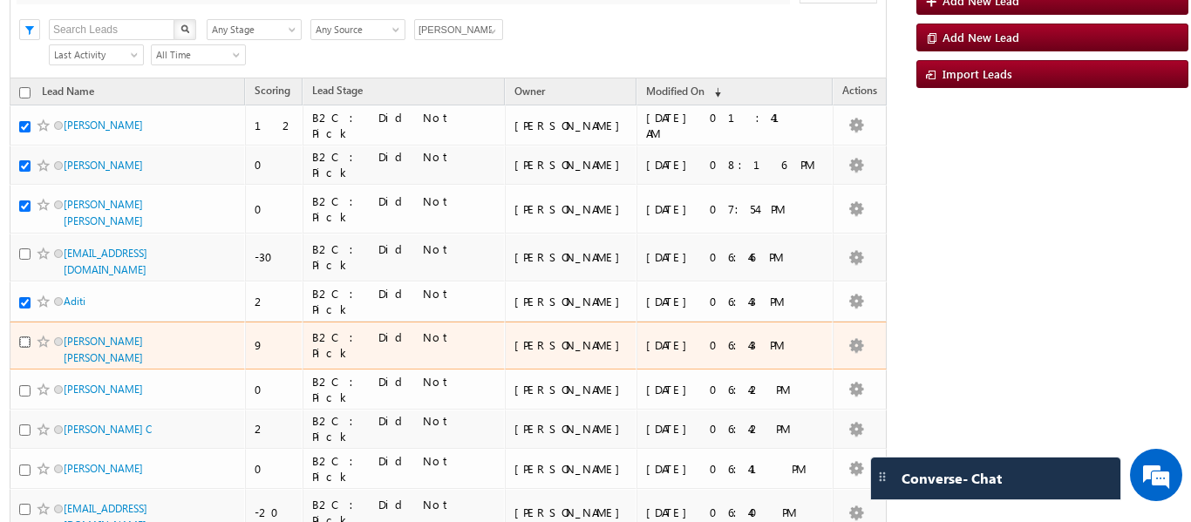
click at [23, 345] on input "checkbox" at bounding box center [24, 342] width 11 height 11
checkbox input "true"
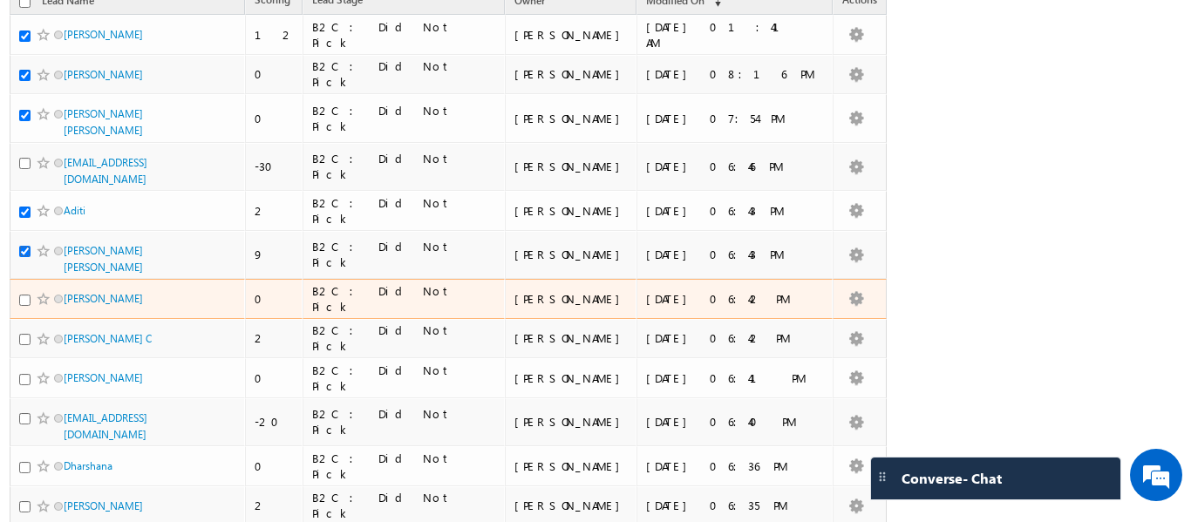
scroll to position [262, 0]
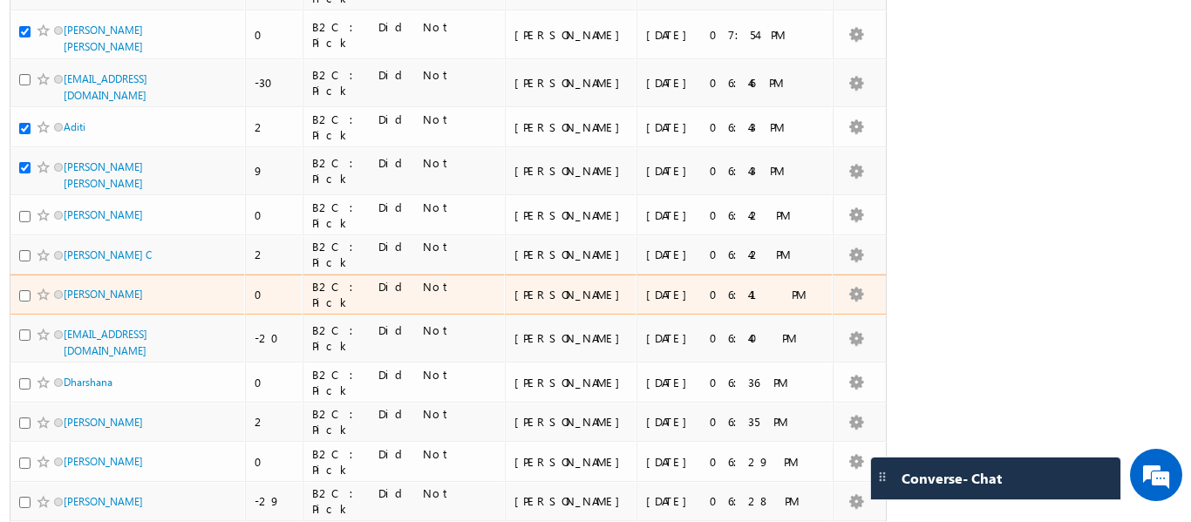
click at [22, 299] on div at bounding box center [45, 294] width 53 height 17
click at [24, 297] on input "checkbox" at bounding box center [24, 295] width 11 height 11
checkbox input "true"
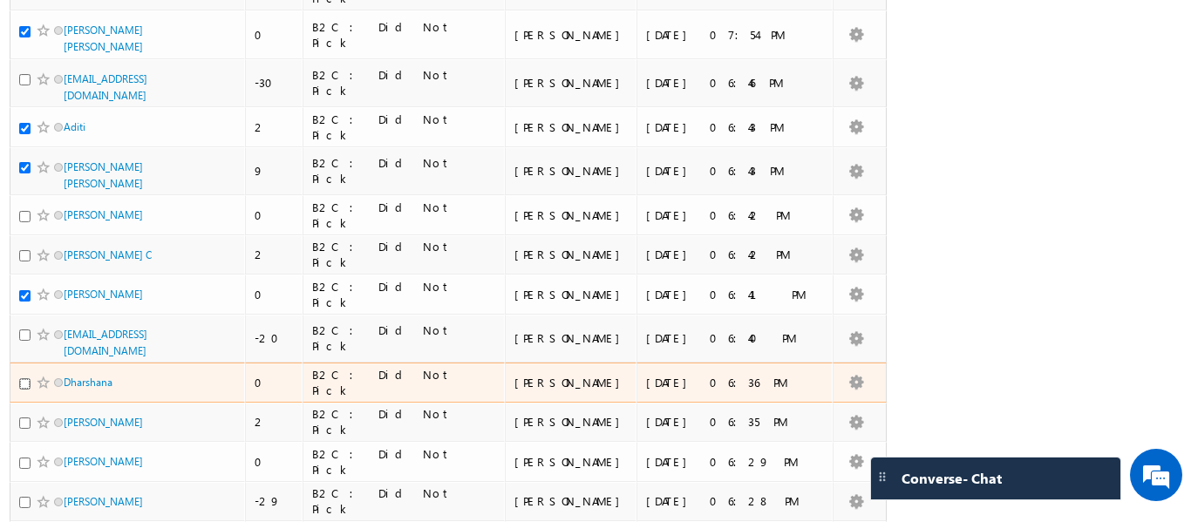
click at [27, 378] on input "checkbox" at bounding box center [24, 383] width 11 height 11
checkbox input "true"
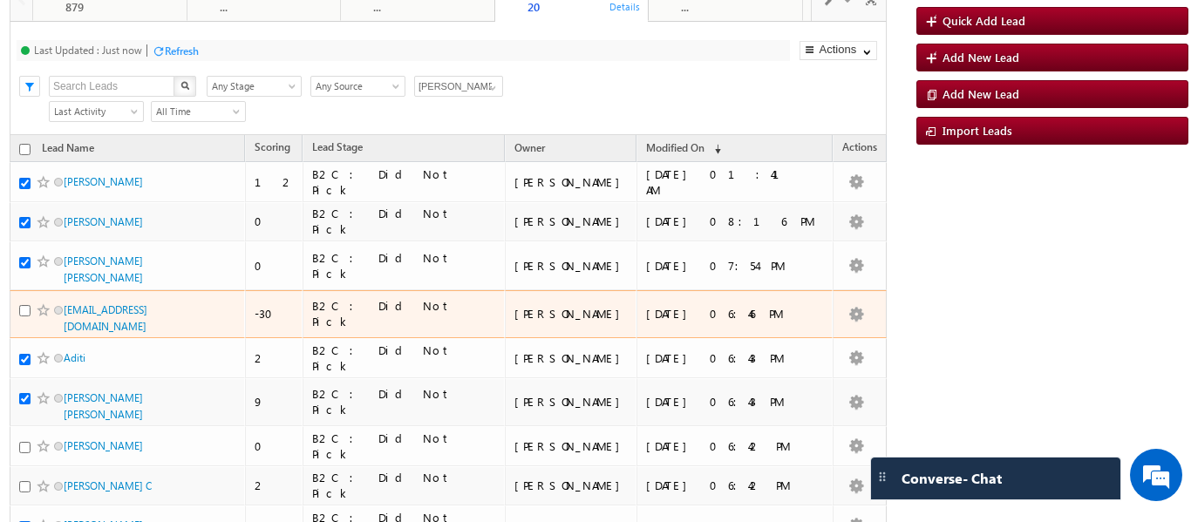
scroll to position [0, 0]
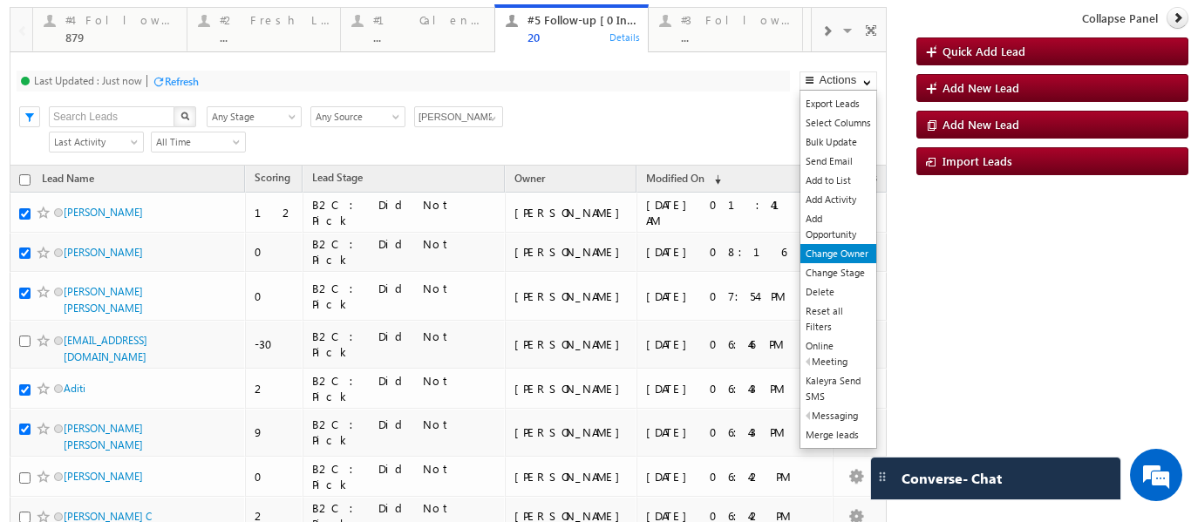
click at [809, 251] on link "Change Owner" at bounding box center [839, 253] width 76 height 19
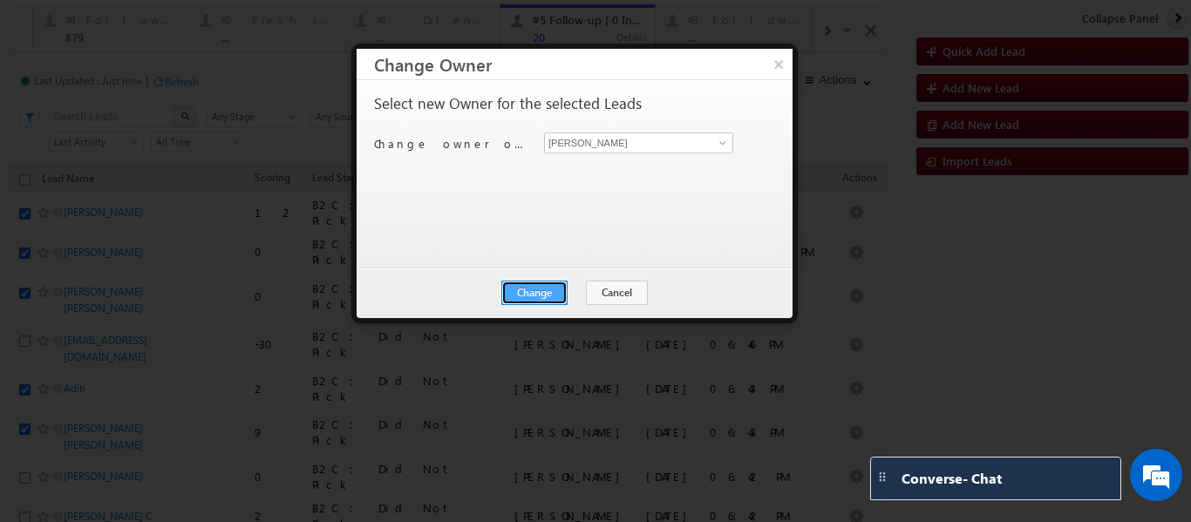
click at [534, 288] on button "Change" at bounding box center [534, 293] width 66 height 24
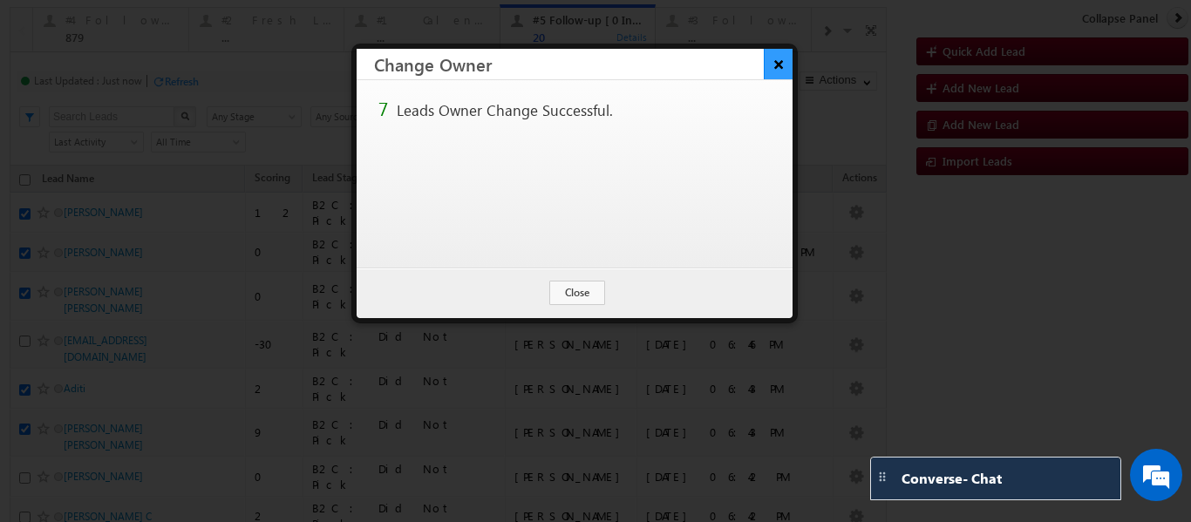
click at [780, 65] on button "×" at bounding box center [778, 64] width 29 height 31
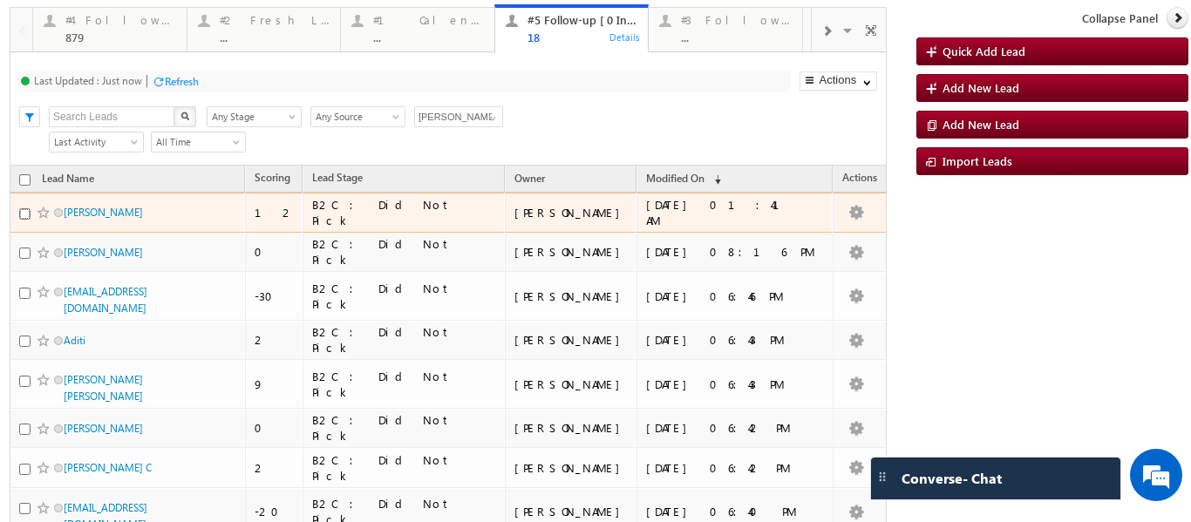
click at [21, 215] on input "checkbox" at bounding box center [24, 213] width 11 height 11
checkbox input "true"
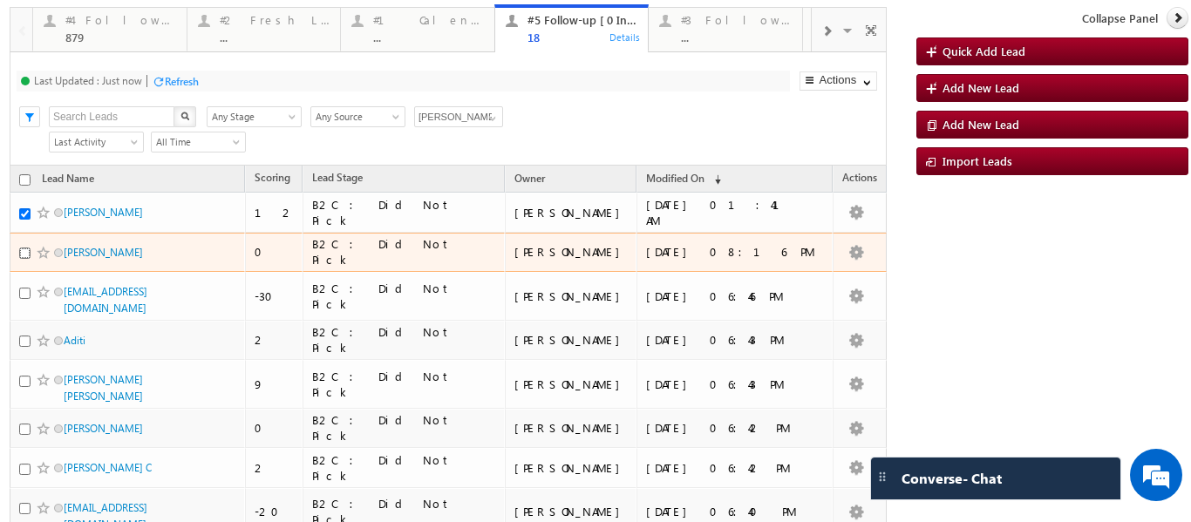
click at [26, 250] on input "checkbox" at bounding box center [24, 253] width 11 height 11
checkbox input "true"
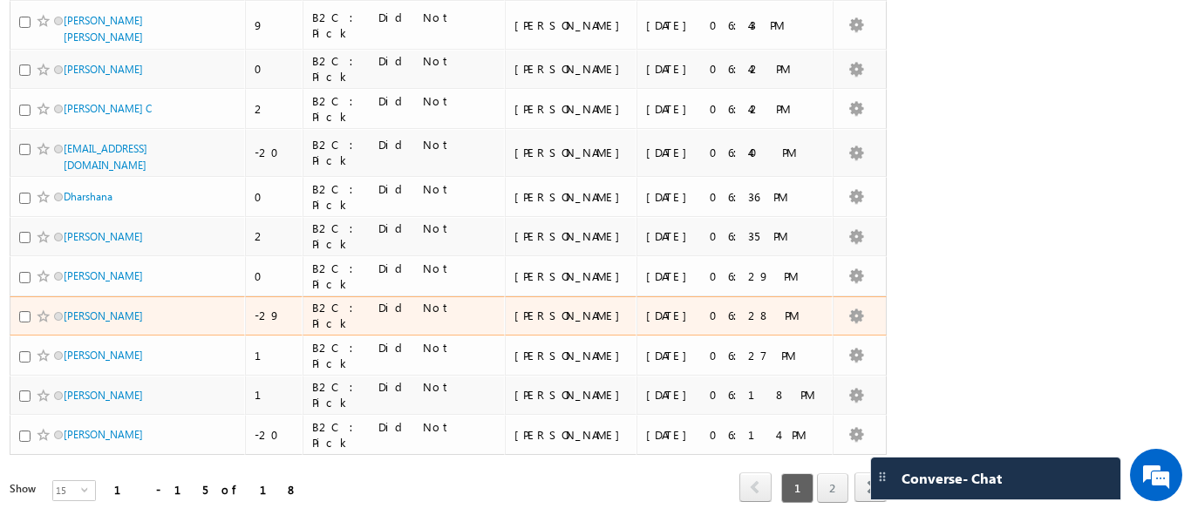
scroll to position [392, 0]
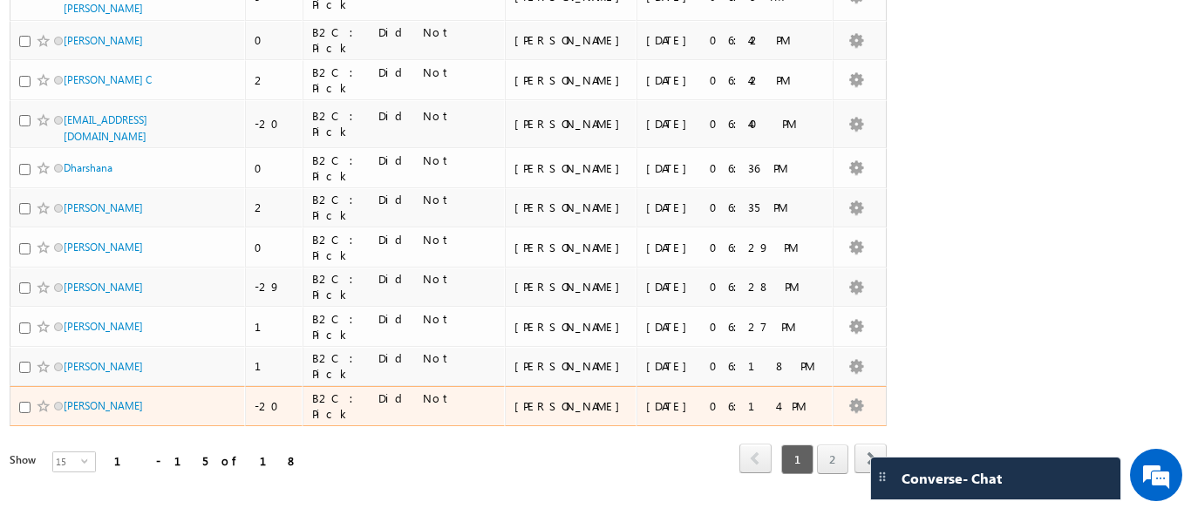
click at [17, 409] on td "Rakesh Kumar" at bounding box center [127, 406] width 235 height 40
click at [21, 411] on input "checkbox" at bounding box center [24, 407] width 11 height 11
checkbox input "true"
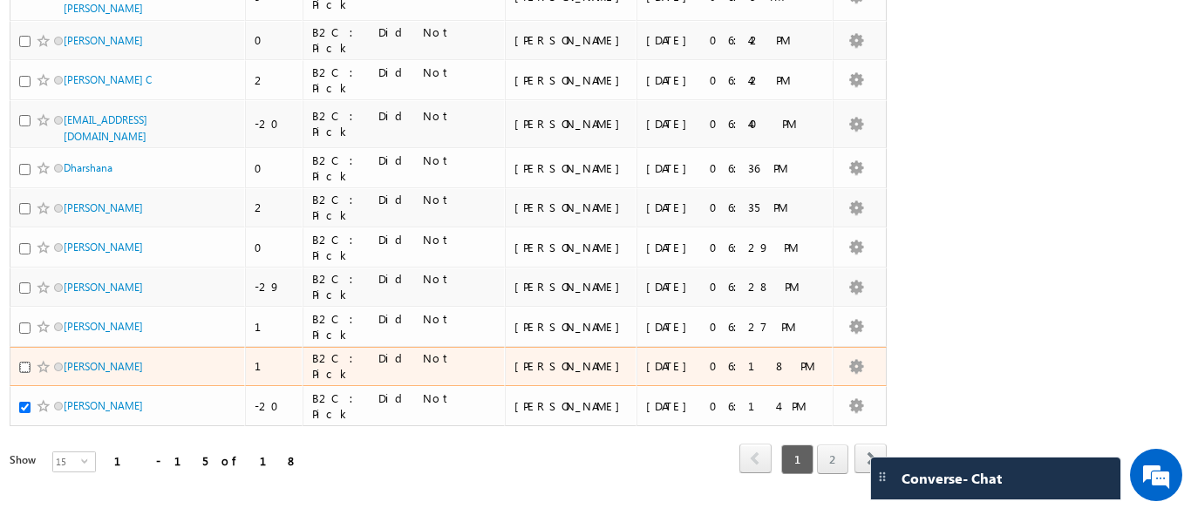
click at [24, 364] on input "checkbox" at bounding box center [24, 367] width 11 height 11
checkbox input "true"
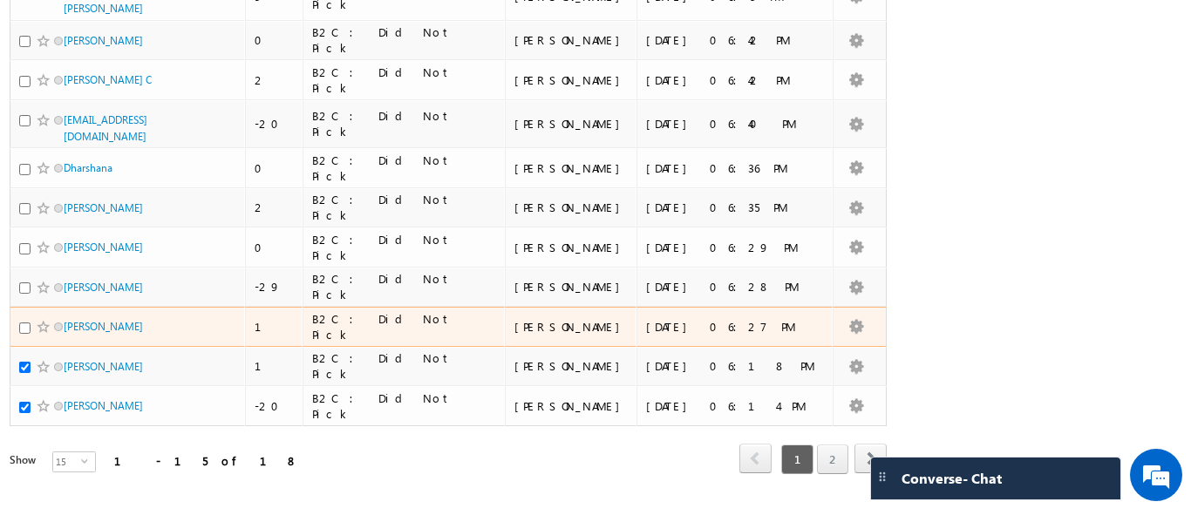
click at [21, 320] on div at bounding box center [45, 326] width 53 height 17
click at [28, 328] on input "checkbox" at bounding box center [24, 328] width 11 height 11
checkbox input "true"
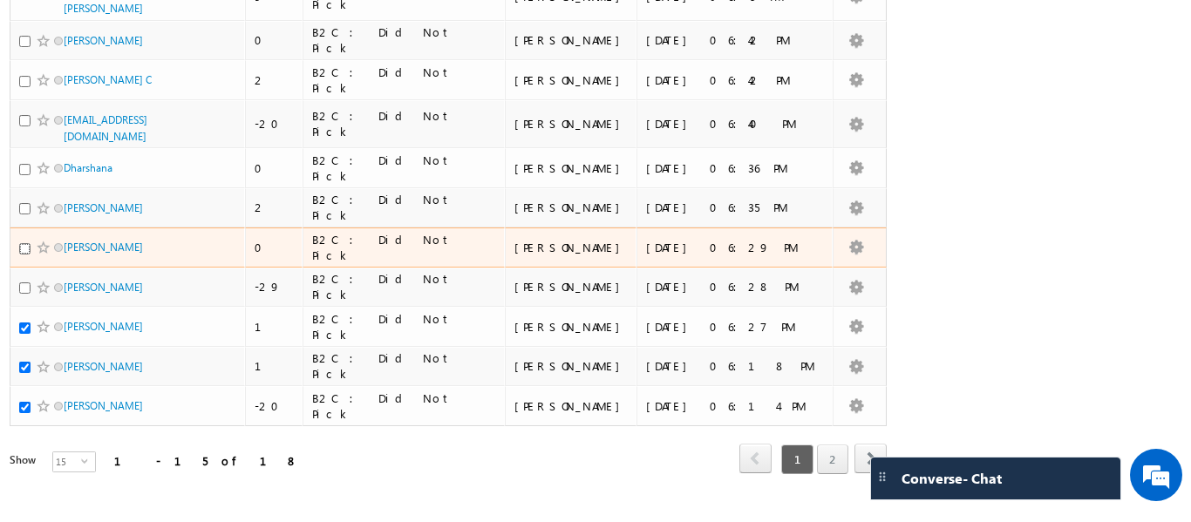
click at [23, 248] on input "checkbox" at bounding box center [24, 248] width 11 height 11
checkbox input "true"
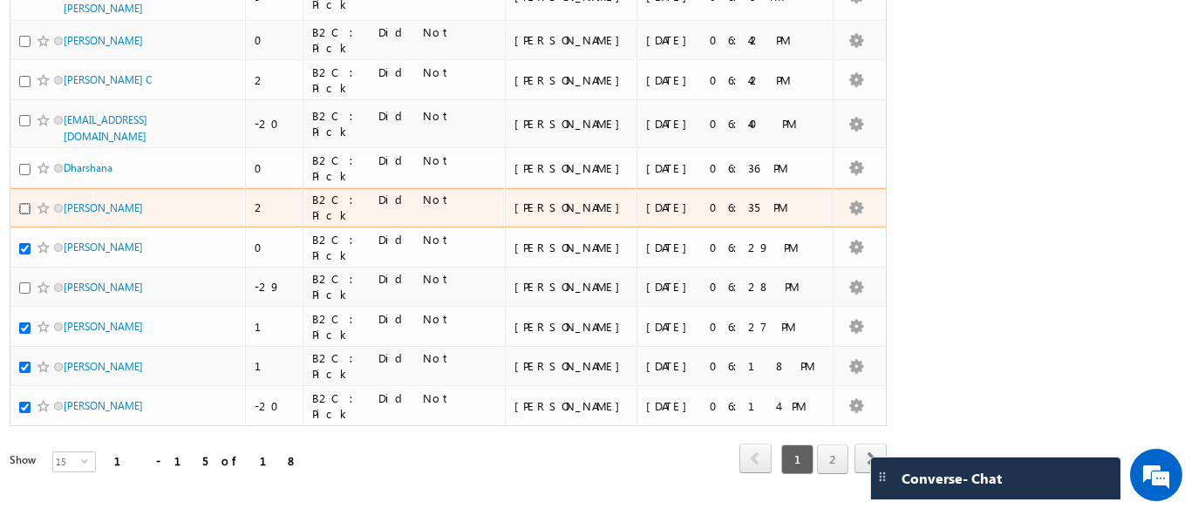
click at [26, 210] on input "checkbox" at bounding box center [24, 208] width 11 height 11
checkbox input "true"
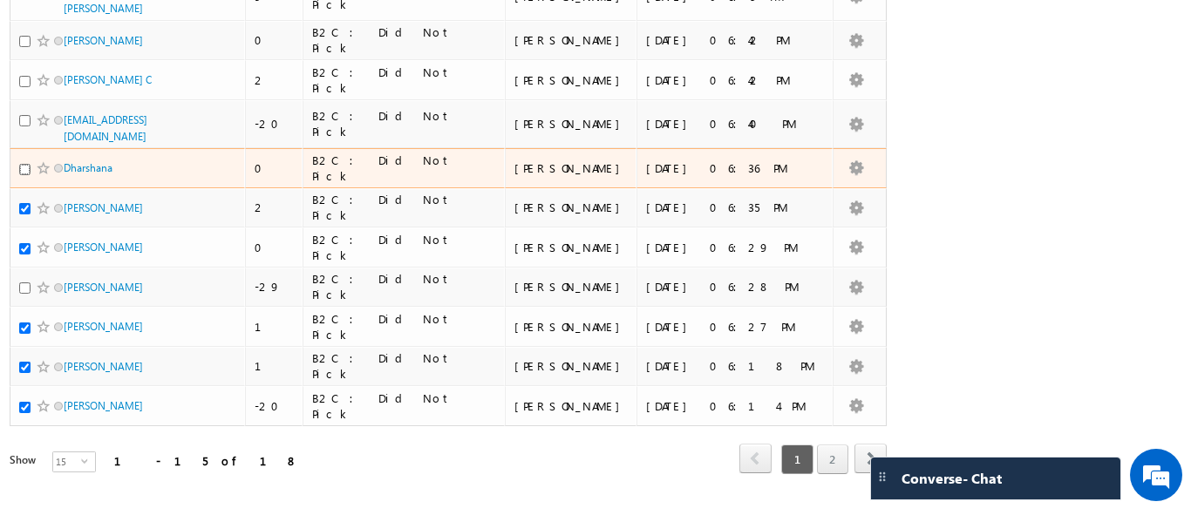
click at [23, 173] on input "checkbox" at bounding box center [24, 169] width 11 height 11
checkbox input "true"
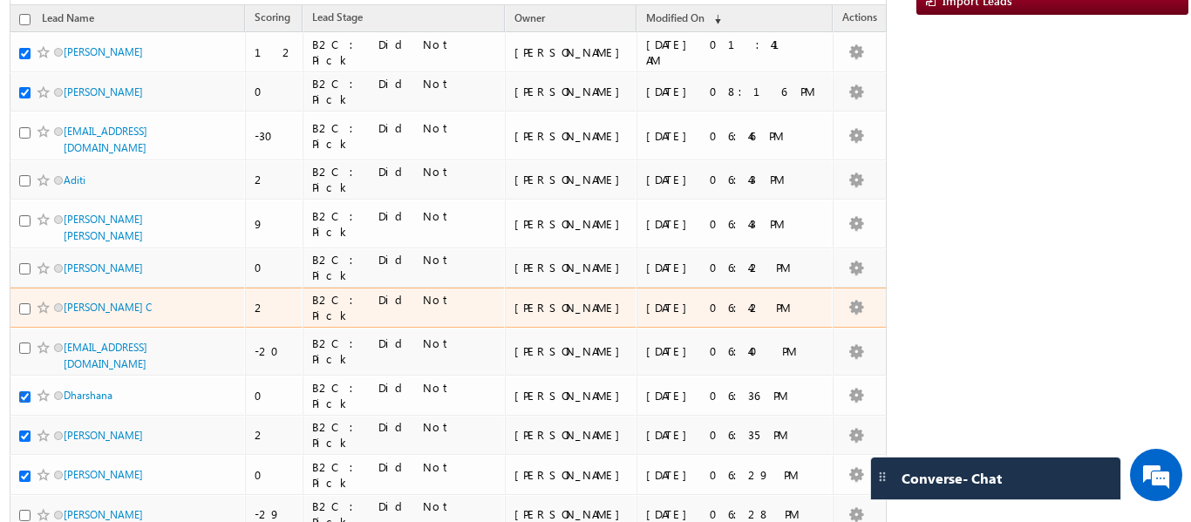
scroll to position [130, 0]
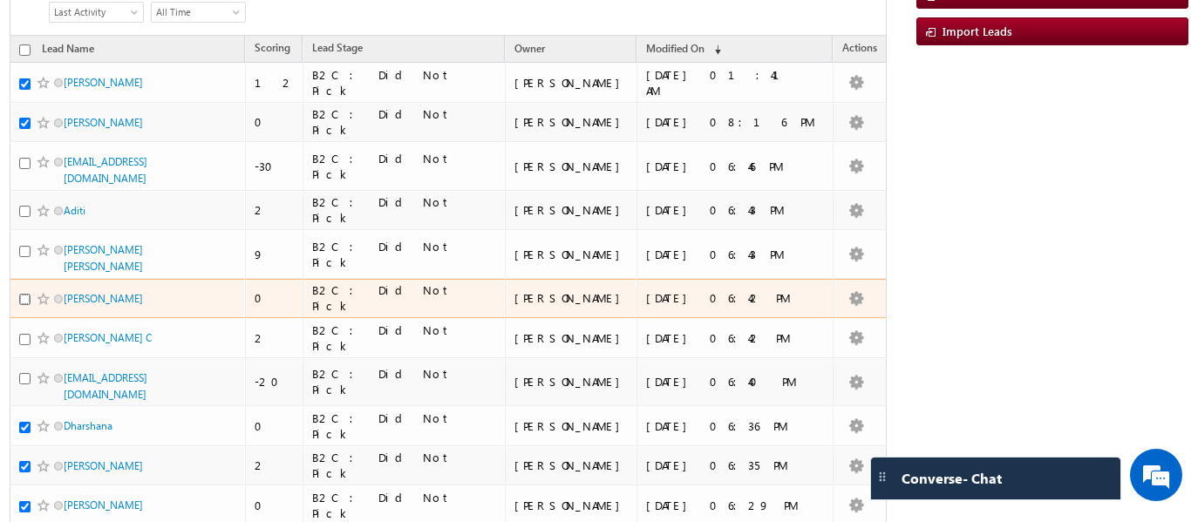
click at [23, 300] on input "checkbox" at bounding box center [24, 299] width 11 height 11
checkbox input "true"
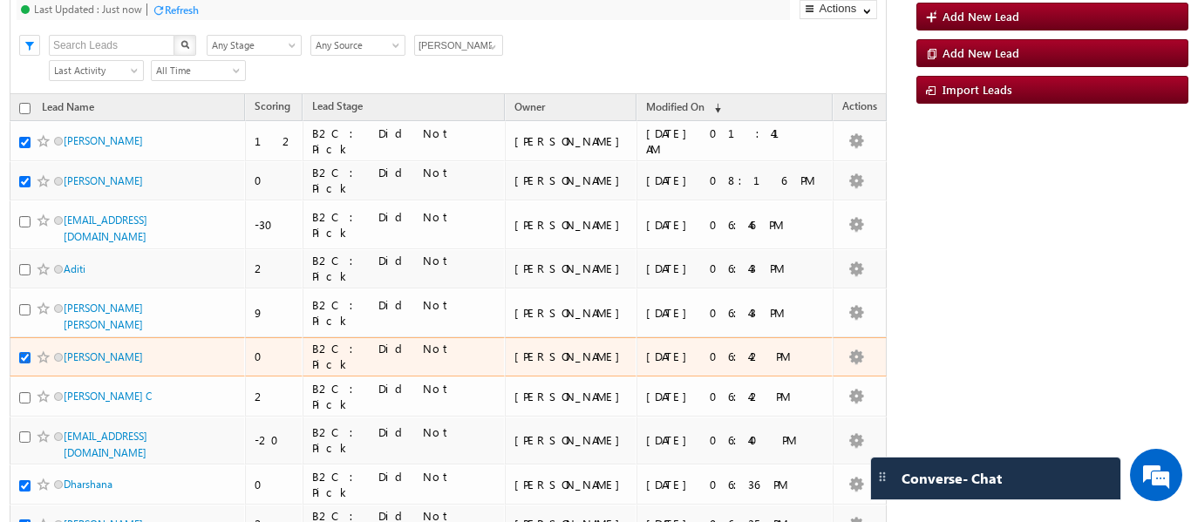
scroll to position [0, 0]
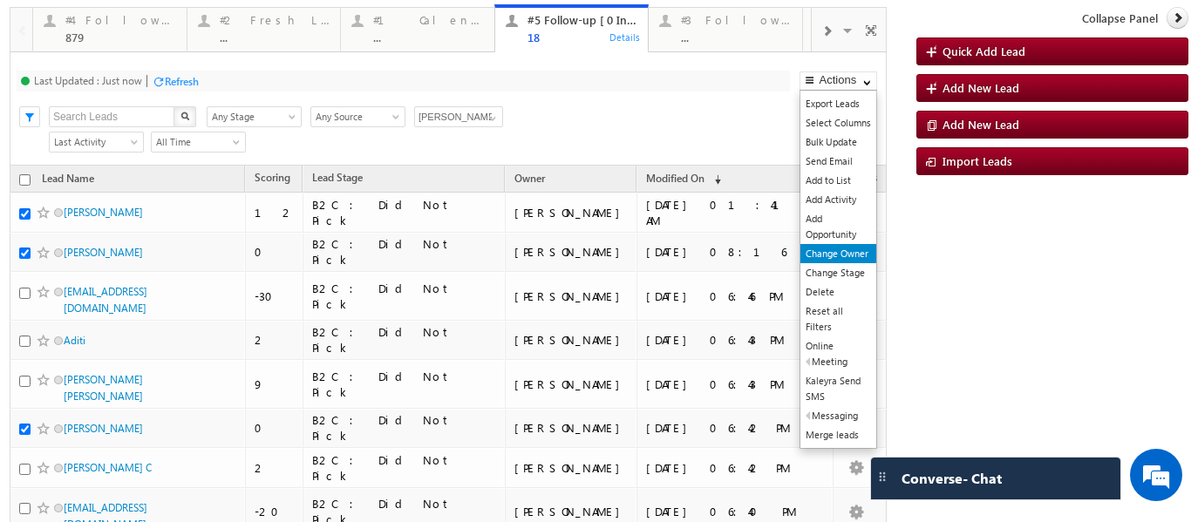
click at [820, 256] on link "Change Owner" at bounding box center [839, 253] width 76 height 19
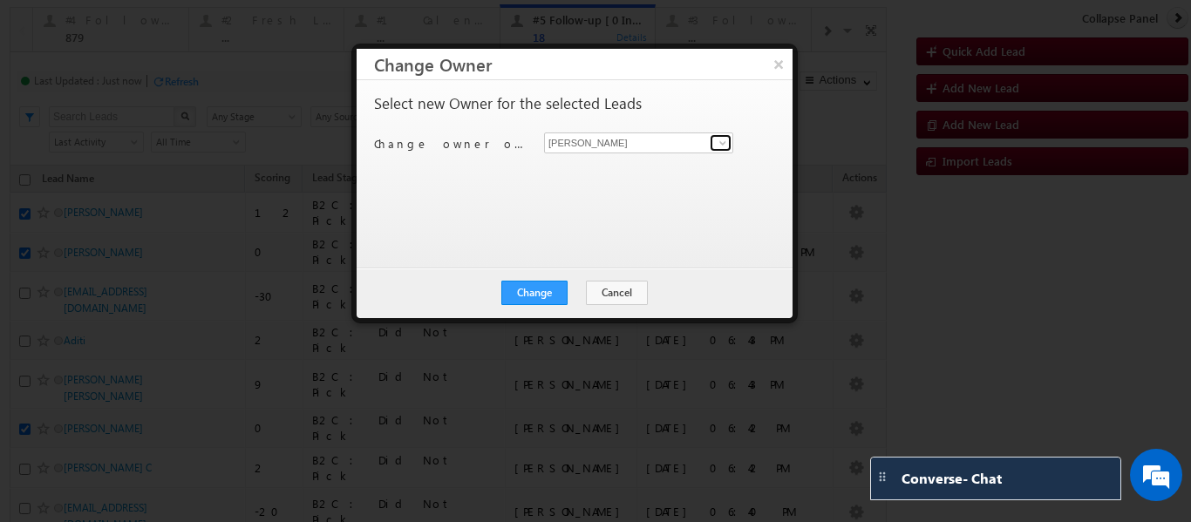
click at [723, 142] on span at bounding box center [723, 143] width 14 height 14
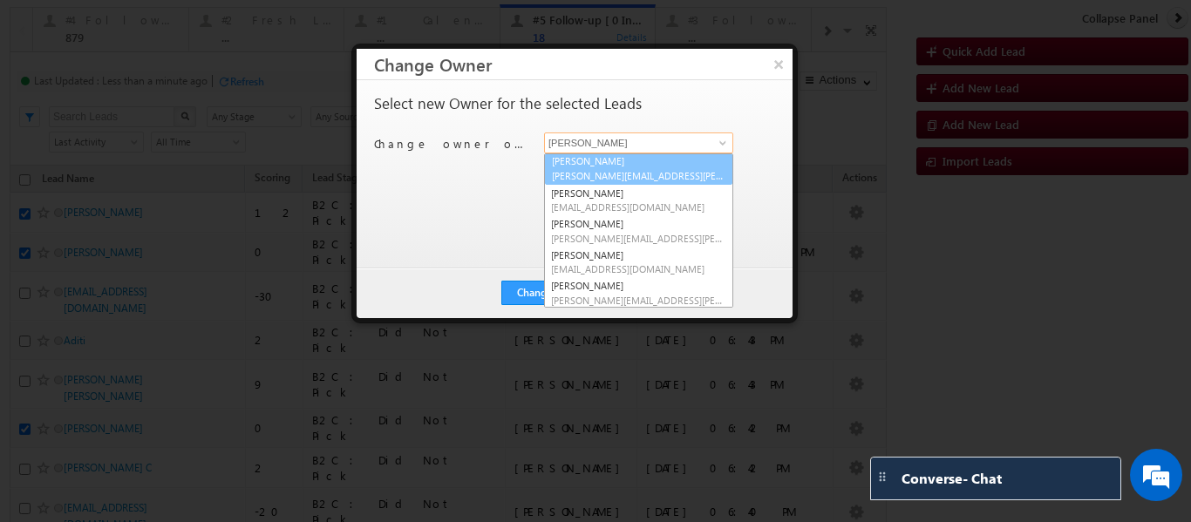
scroll to position [31, 0]
click at [691, 108] on div "Select new Owner for the selected Leads" at bounding box center [573, 108] width 398 height 24
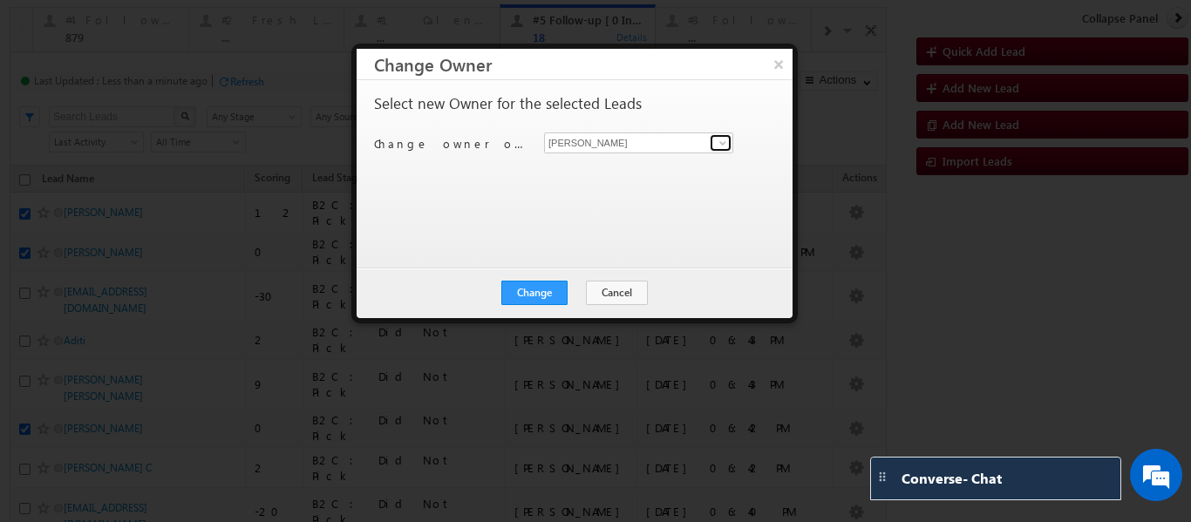
click at [723, 143] on span at bounding box center [723, 143] width 14 height 14
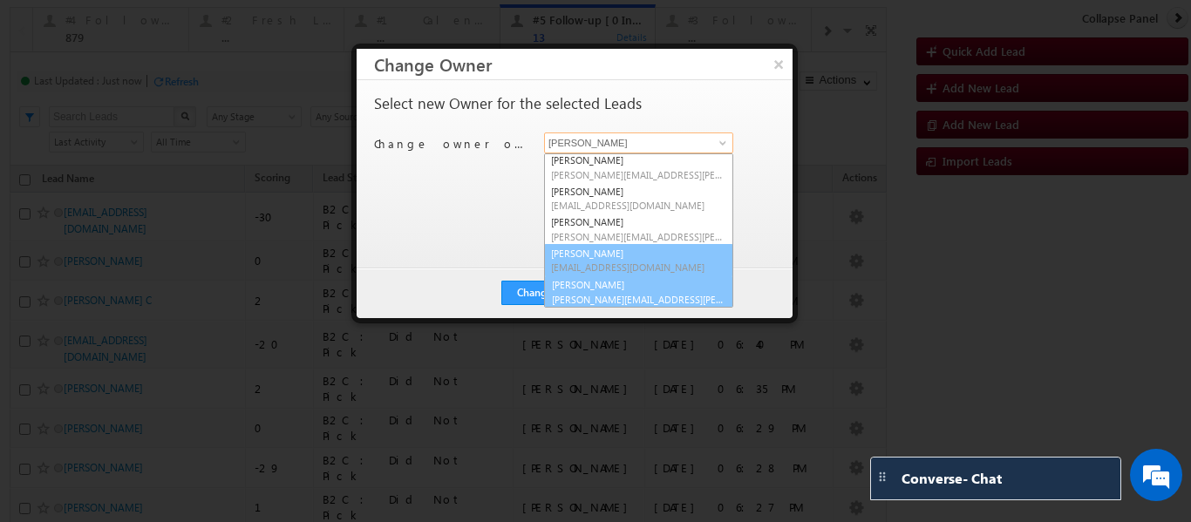
scroll to position [34, 0]
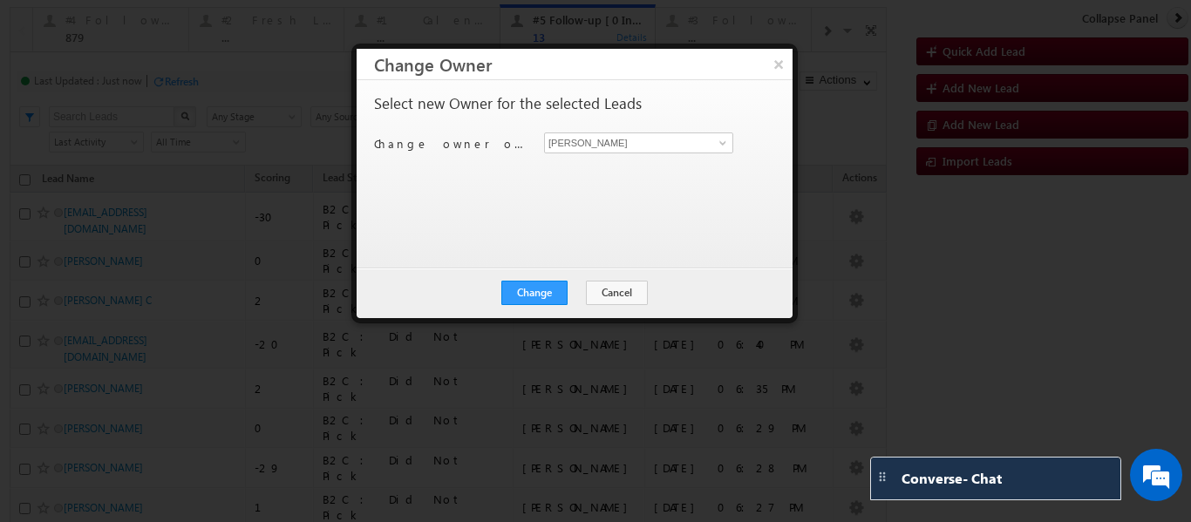
click at [464, 229] on div "Select new Owner for the selected Leads Change owner of 9 leads to Ritu Raj Bal…" at bounding box center [573, 166] width 398 height 140
click at [549, 293] on button "Change" at bounding box center [534, 293] width 66 height 24
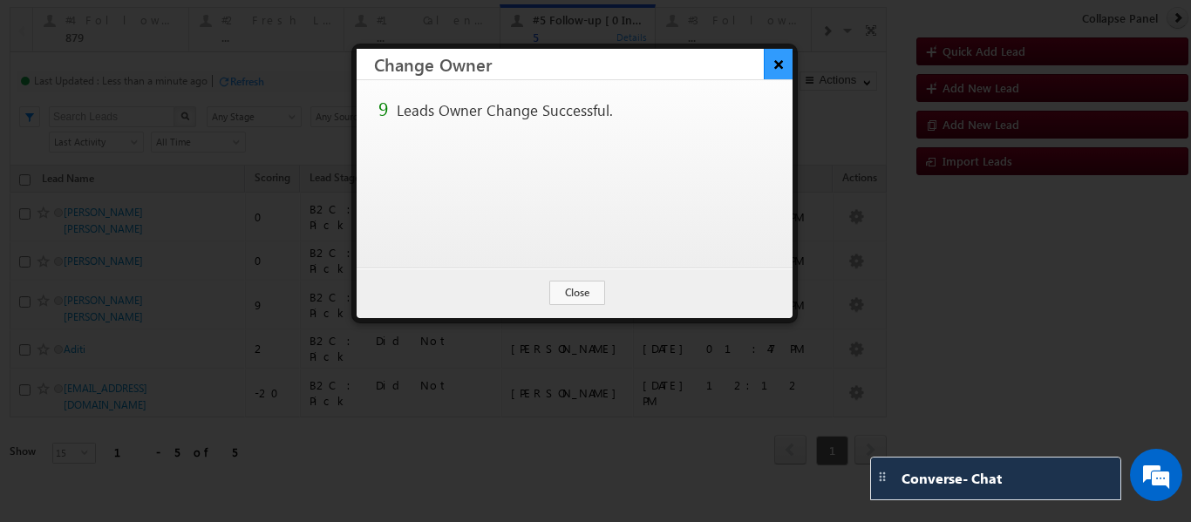
click at [778, 68] on button "×" at bounding box center [778, 64] width 29 height 31
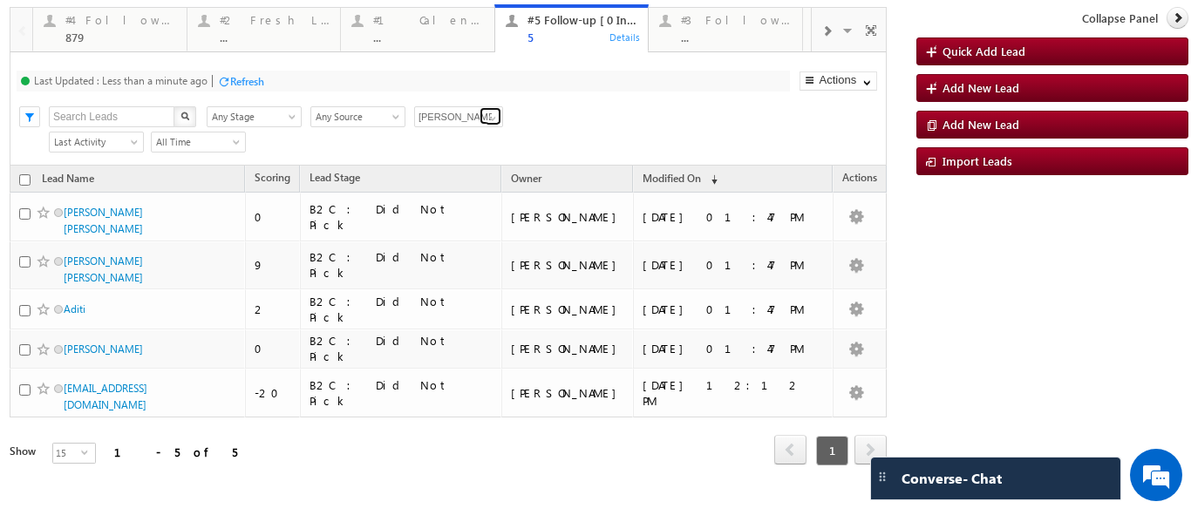
click at [488, 119] on span at bounding box center [493, 119] width 14 height 14
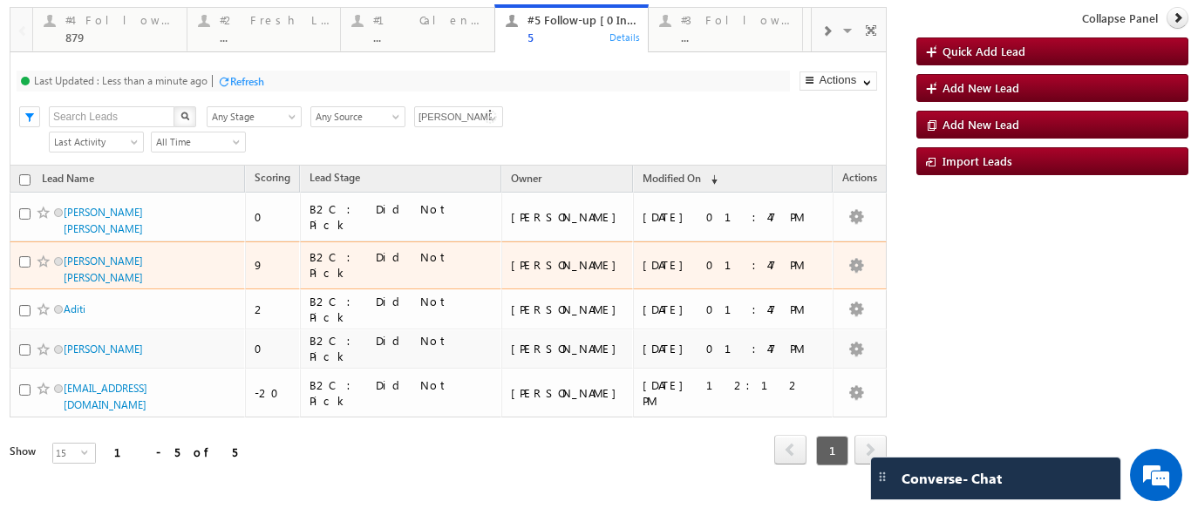
scroll to position [17, 0]
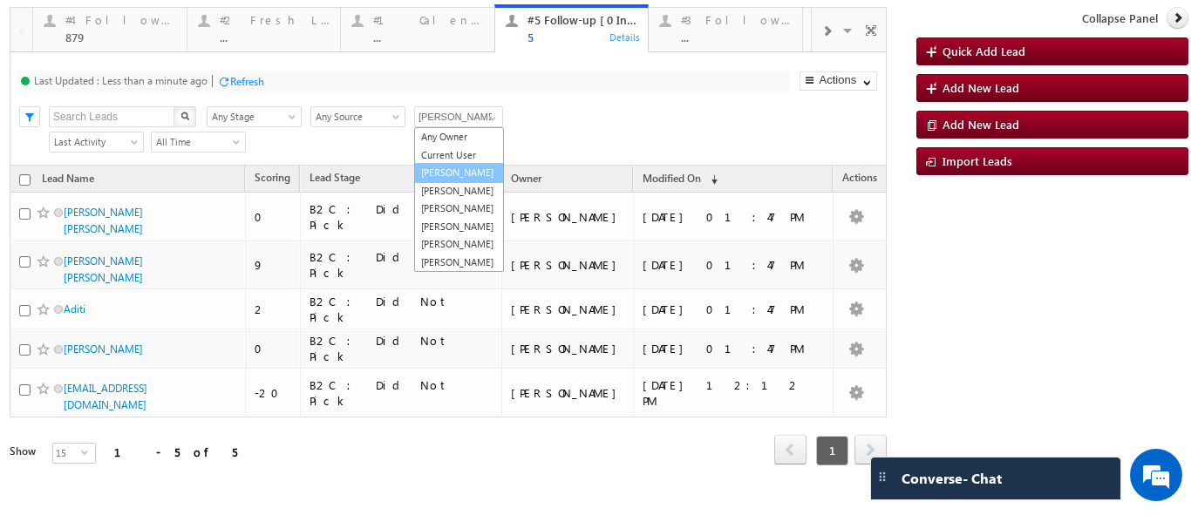
click at [453, 163] on link "[PERSON_NAME]" at bounding box center [459, 173] width 90 height 20
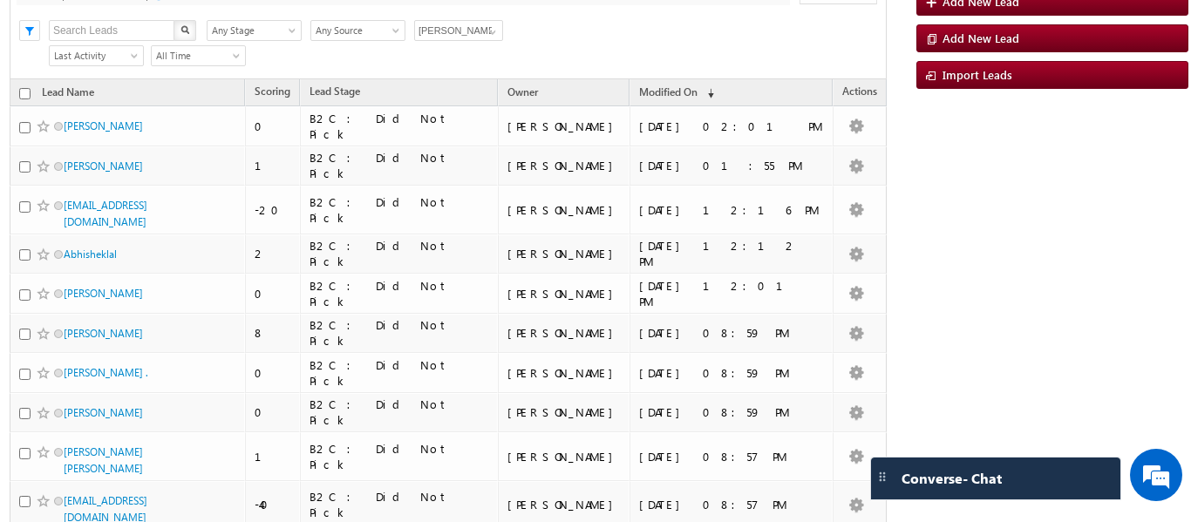
scroll to position [0, 0]
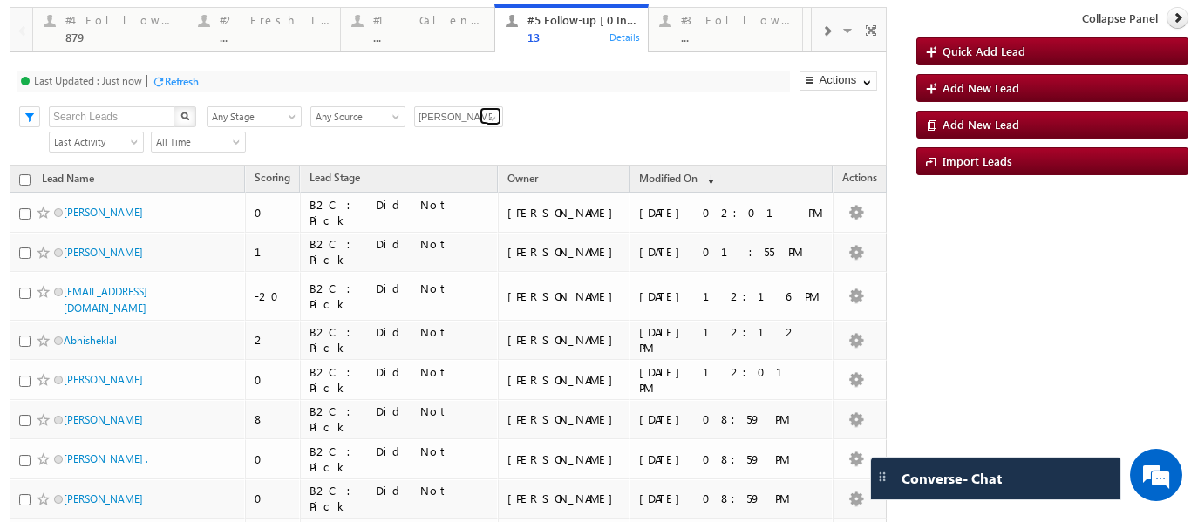
click at [498, 114] on span at bounding box center [493, 119] width 14 height 14
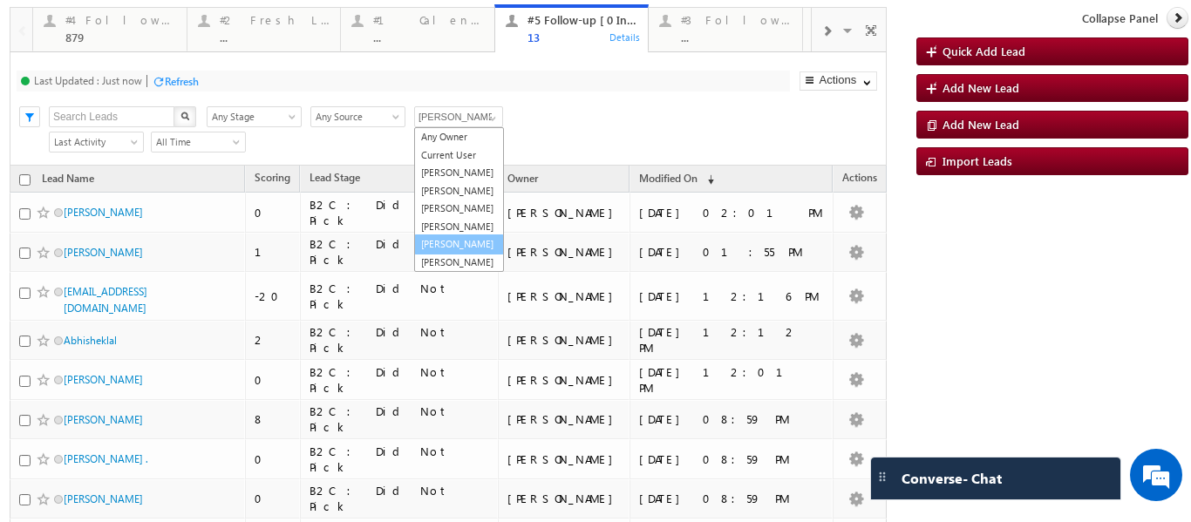
click at [455, 253] on link "Sphoorthi Valmiki" at bounding box center [459, 245] width 90 height 20
type input "Sphoorthi Valmiki"
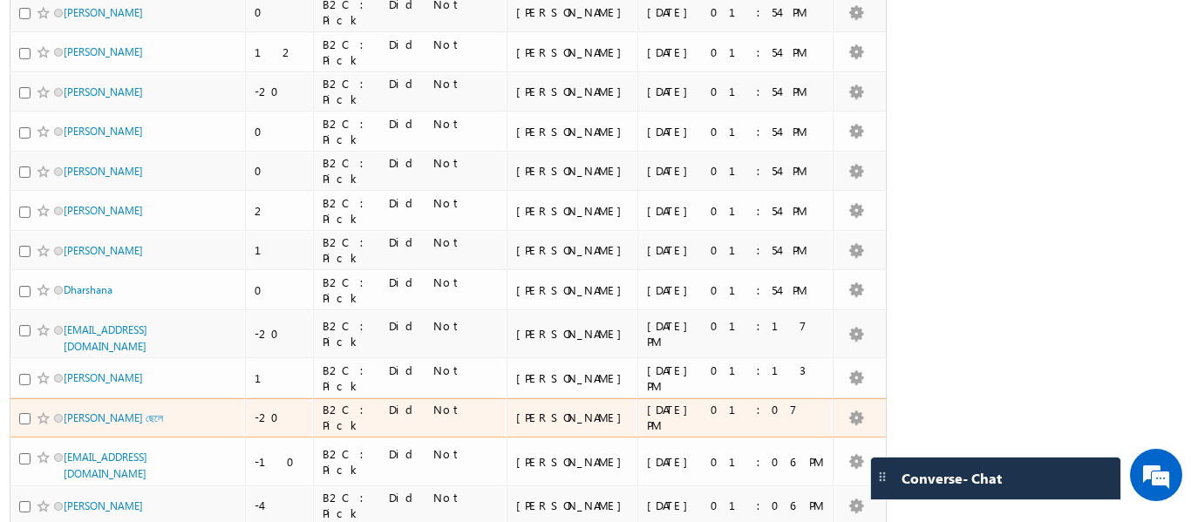
scroll to position [376, 0]
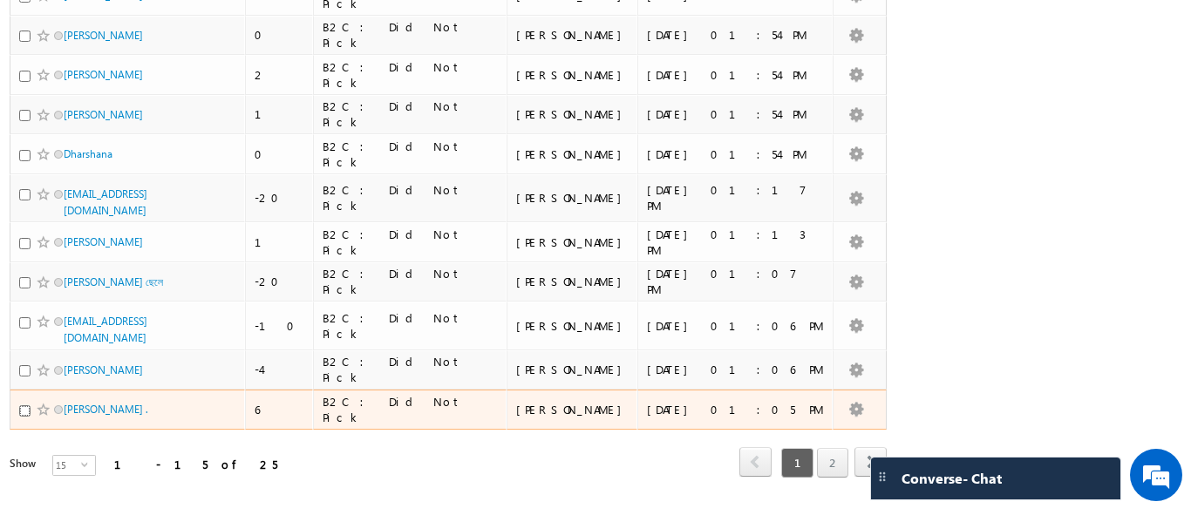
click at [21, 411] on input "checkbox" at bounding box center [24, 411] width 11 height 11
checkbox input "true"
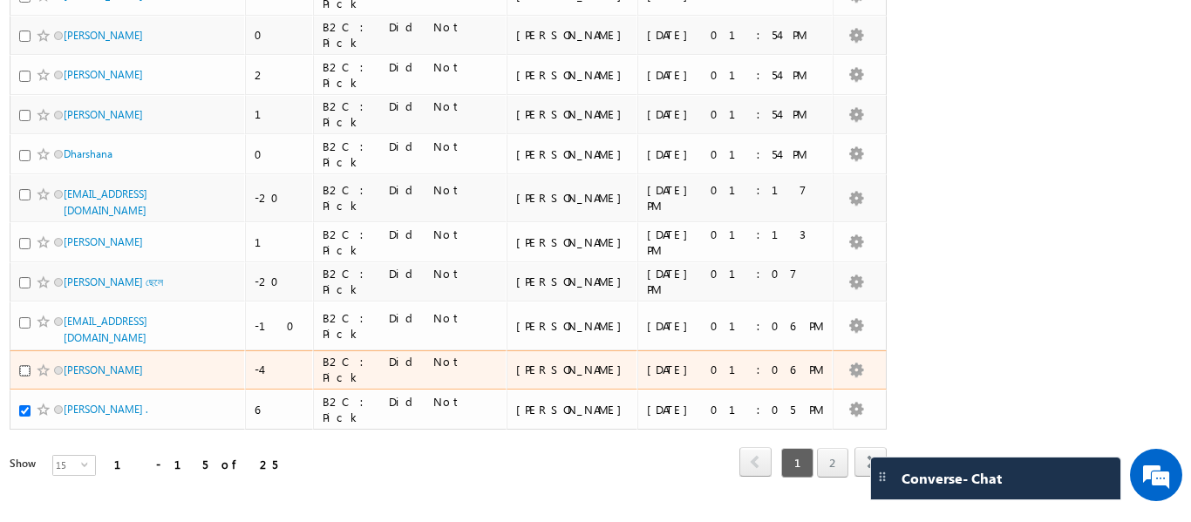
click at [23, 371] on input "checkbox" at bounding box center [24, 370] width 11 height 11
checkbox input "true"
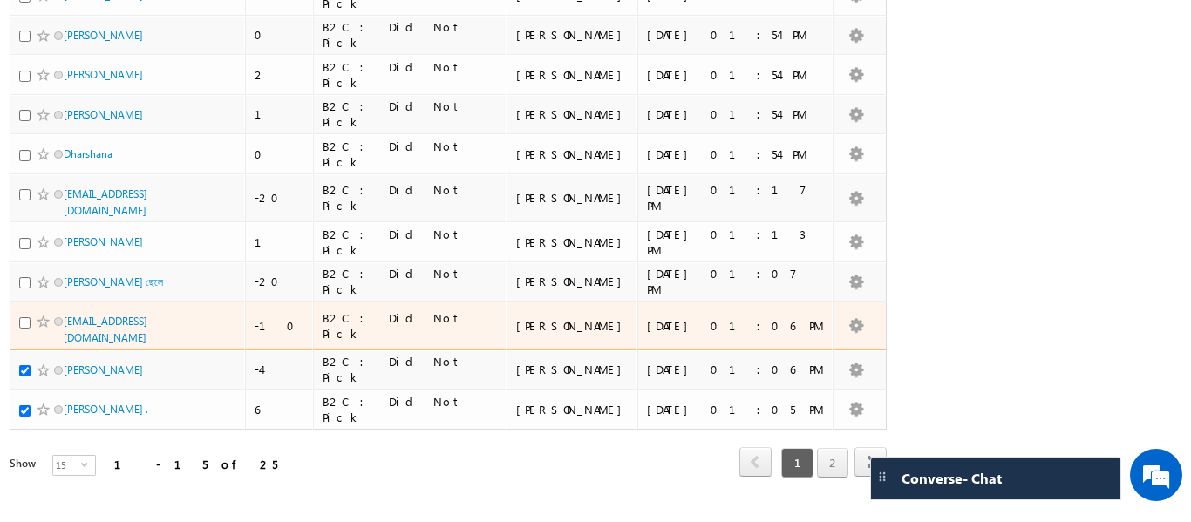
click at [24, 314] on div at bounding box center [45, 321] width 53 height 17
click at [28, 321] on input "checkbox" at bounding box center [24, 322] width 11 height 11
checkbox input "true"
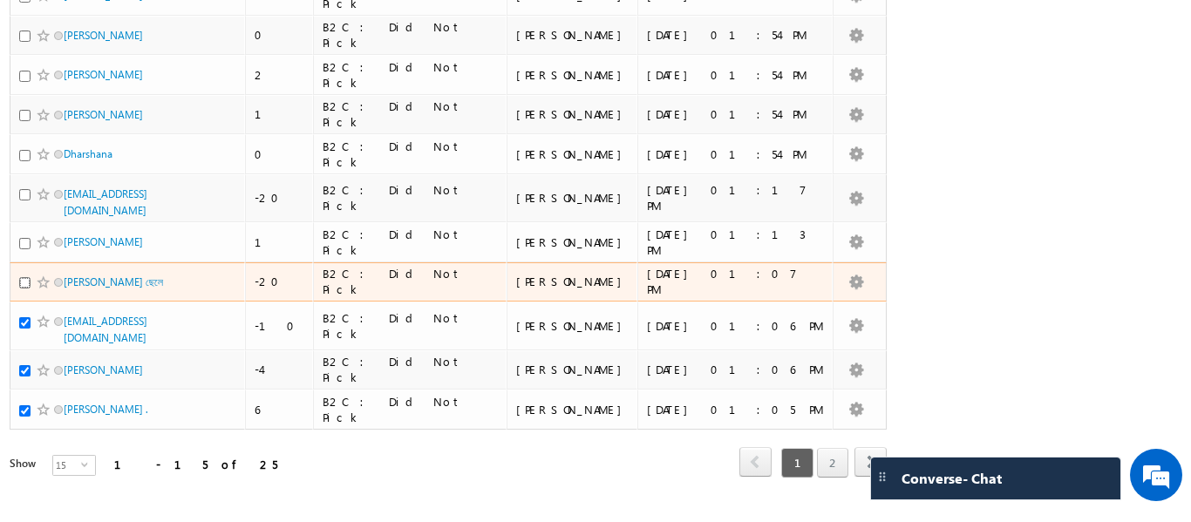
click at [24, 283] on input "checkbox" at bounding box center [24, 282] width 11 height 11
checkbox input "true"
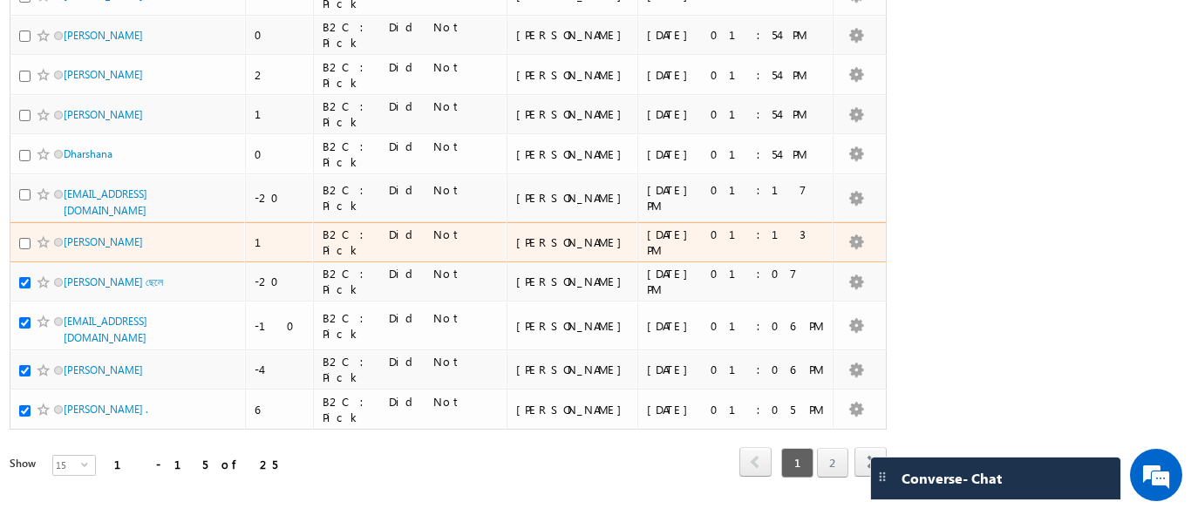
click at [24, 249] on div at bounding box center [45, 242] width 53 height 17
click at [24, 246] on input "checkbox" at bounding box center [24, 243] width 11 height 11
checkbox input "true"
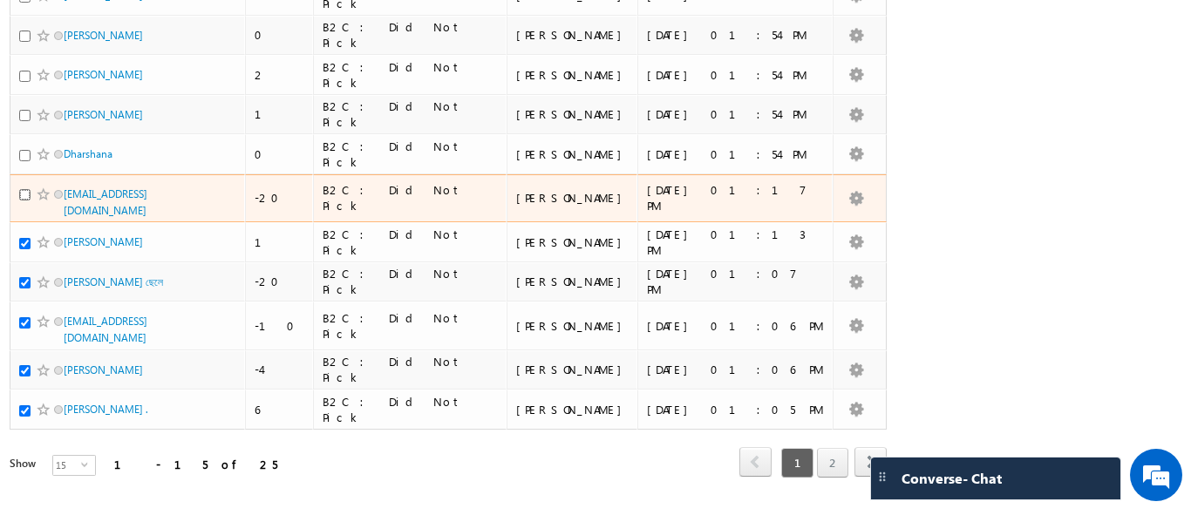
click at [24, 192] on input "checkbox" at bounding box center [24, 194] width 11 height 11
checkbox input "true"
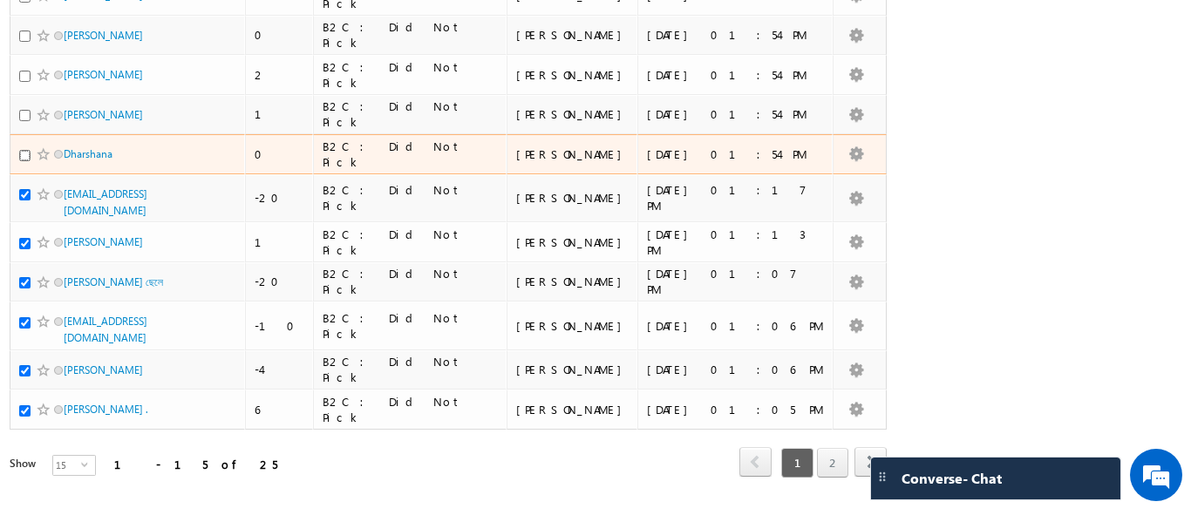
click at [25, 154] on input "checkbox" at bounding box center [24, 155] width 11 height 11
checkbox input "true"
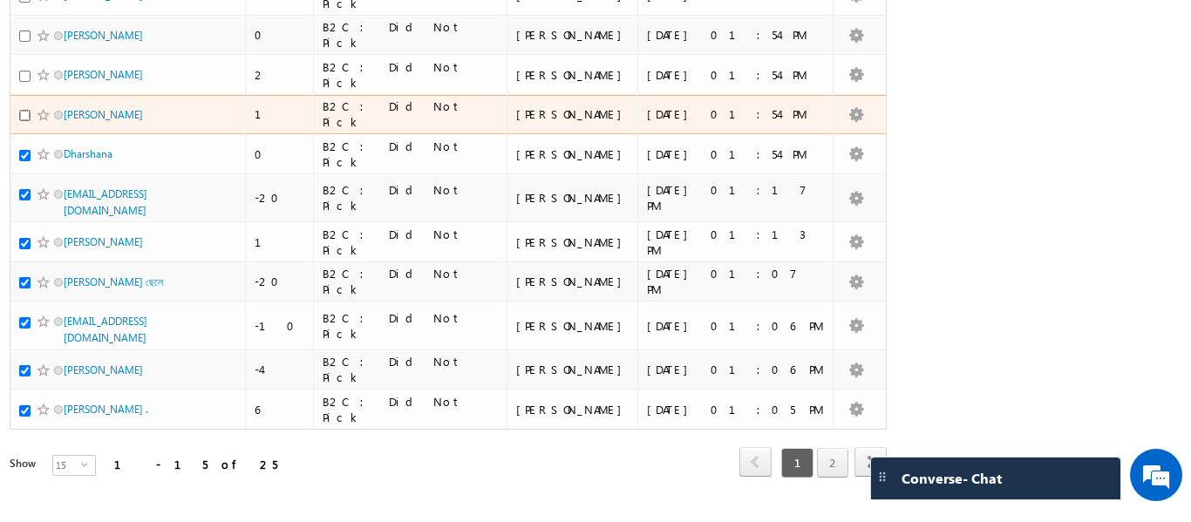
click at [23, 119] on input "checkbox" at bounding box center [24, 115] width 11 height 11
checkbox input "true"
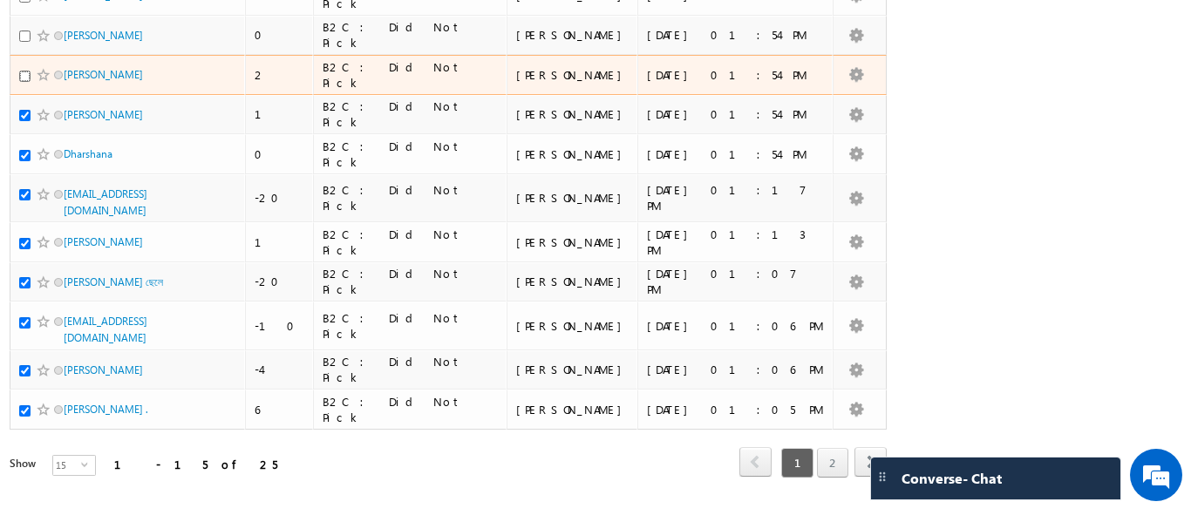
click at [27, 71] on input "checkbox" at bounding box center [24, 76] width 11 height 11
checkbox input "true"
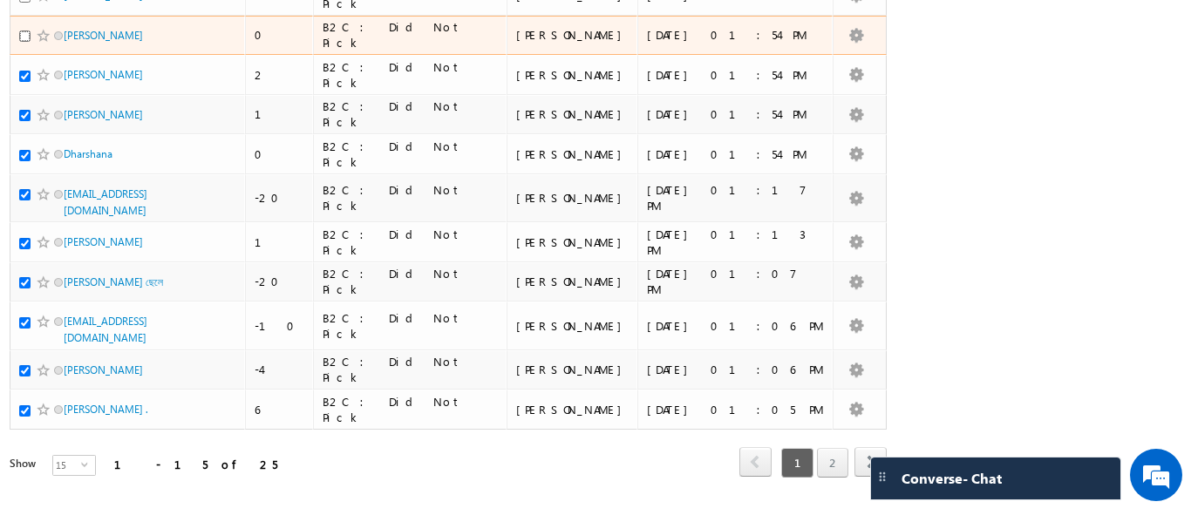
click at [27, 38] on input "checkbox" at bounding box center [24, 36] width 11 height 11
checkbox input "true"
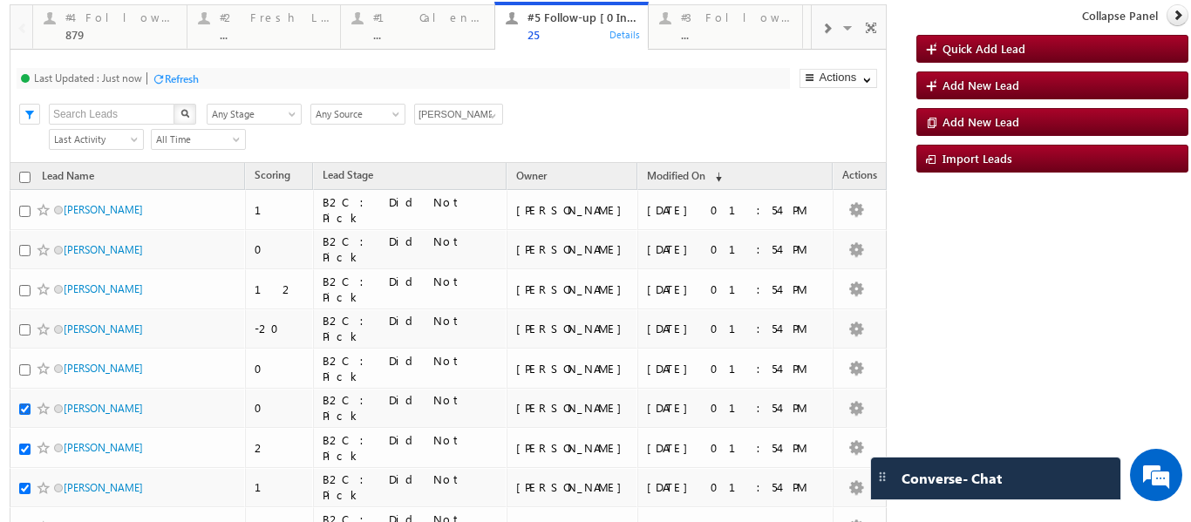
scroll to position [0, 0]
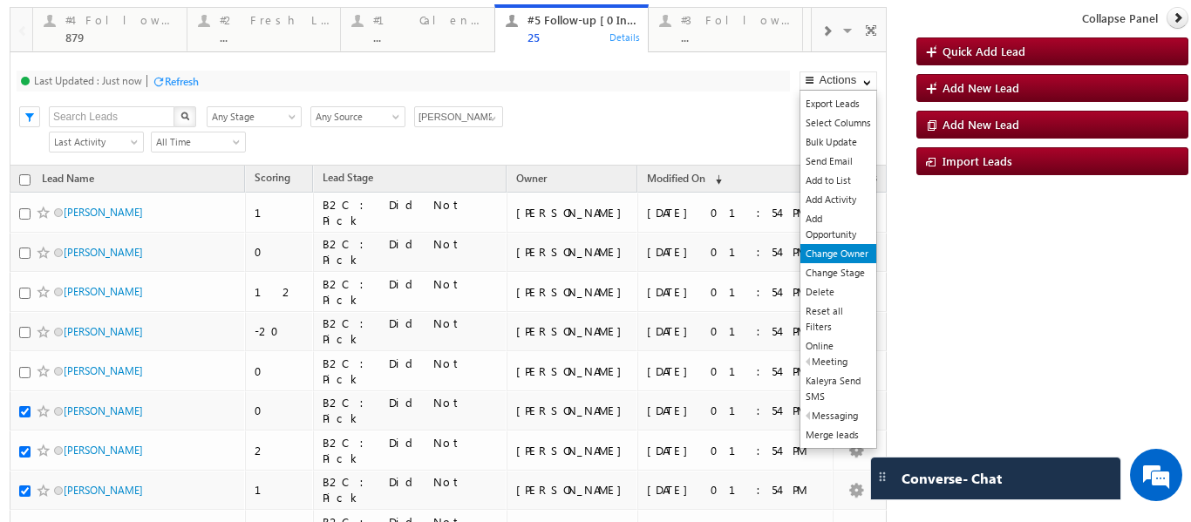
click at [811, 255] on link "Change Owner" at bounding box center [839, 253] width 76 height 19
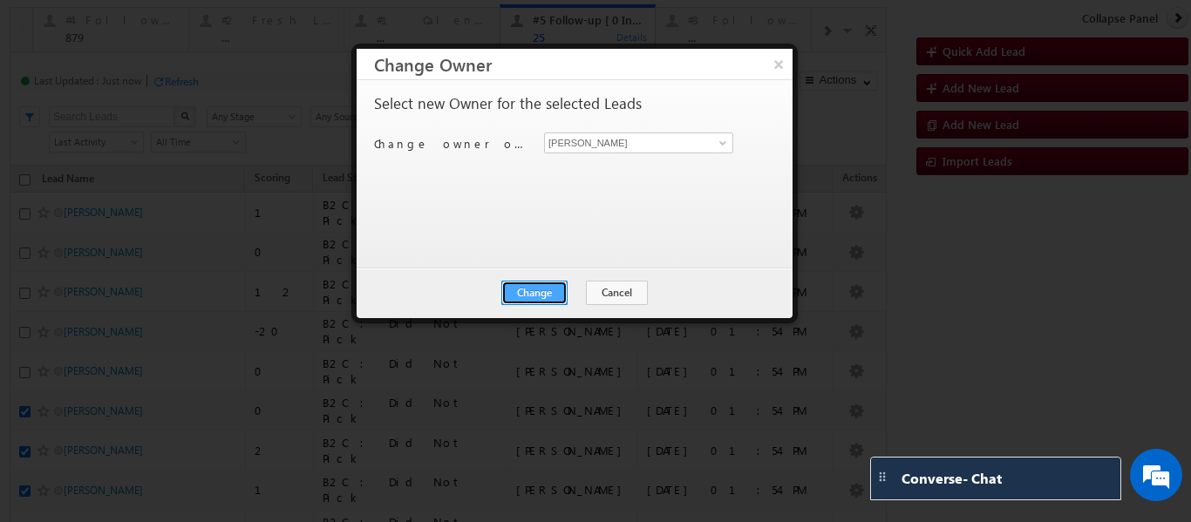
click at [539, 294] on button "Change" at bounding box center [534, 293] width 66 height 24
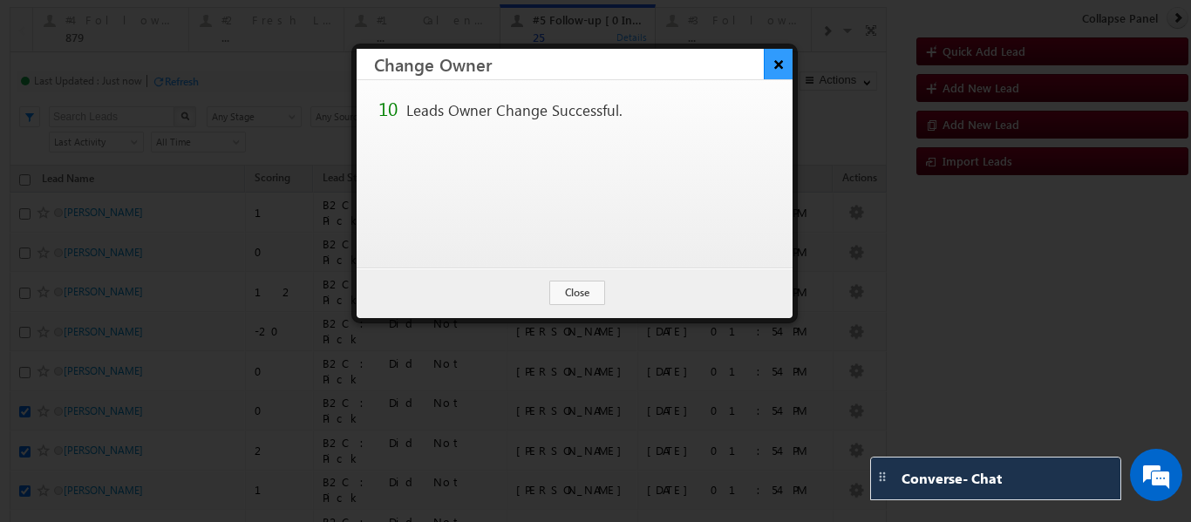
click at [775, 63] on button "×" at bounding box center [778, 64] width 29 height 31
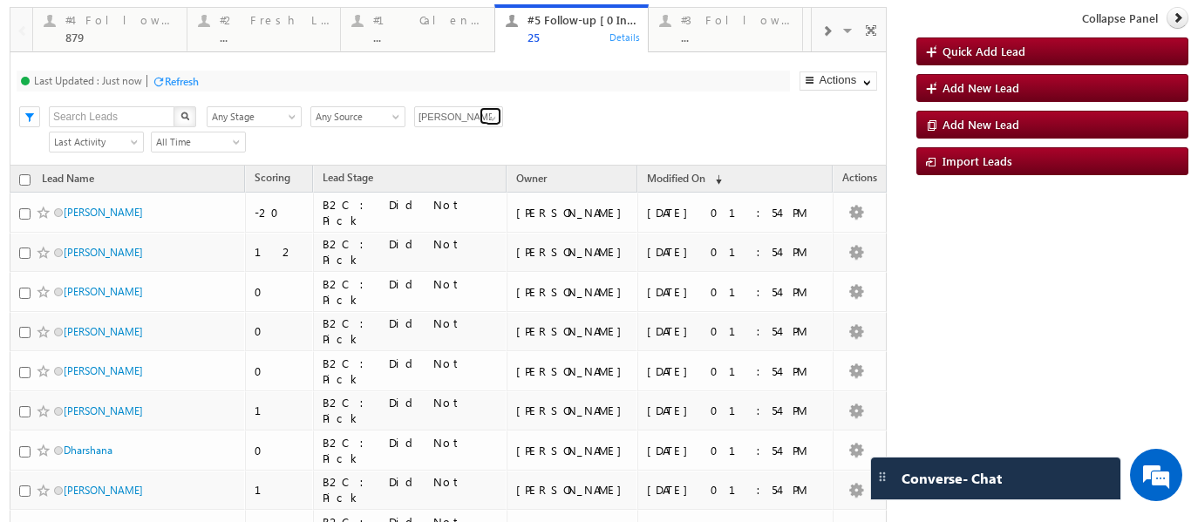
click at [486, 123] on span at bounding box center [493, 119] width 14 height 14
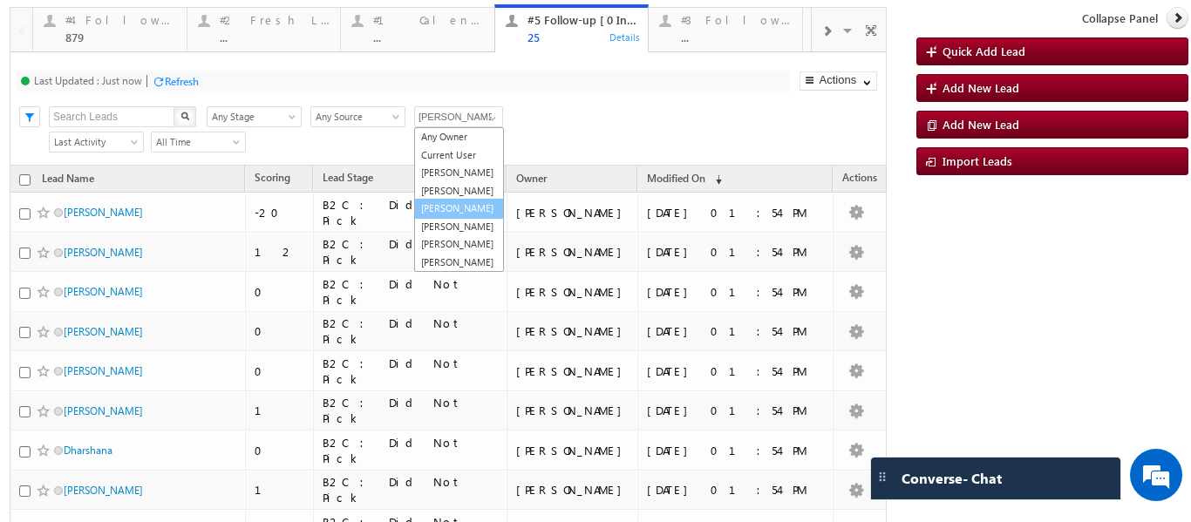
click at [441, 218] on link "[PERSON_NAME]" at bounding box center [459, 209] width 90 height 20
type input "[PERSON_NAME]"
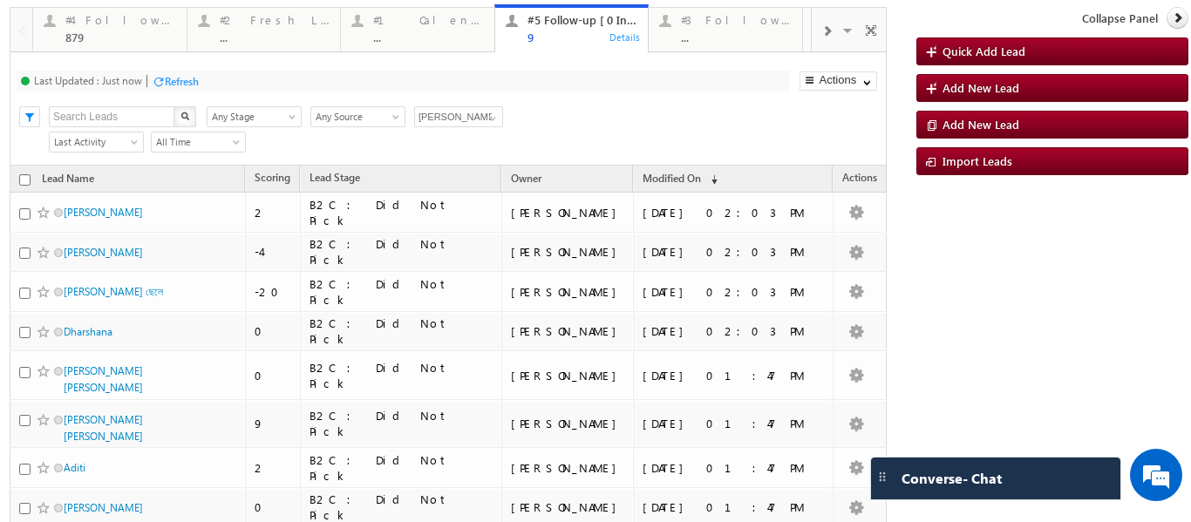
click at [17, 178] on th "Lead Name" at bounding box center [127, 179] width 235 height 27
click at [17, 184] on th "Lead Name" at bounding box center [127, 179] width 235 height 27
click at [24, 185] on input "checkbox" at bounding box center [24, 179] width 11 height 11
checkbox input "true"
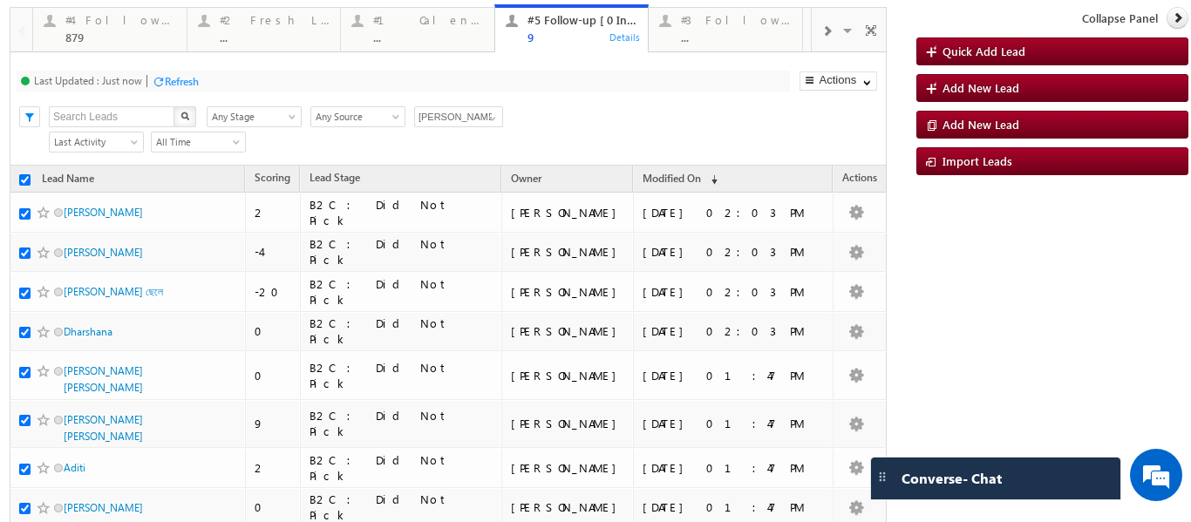
checkbox input "true"
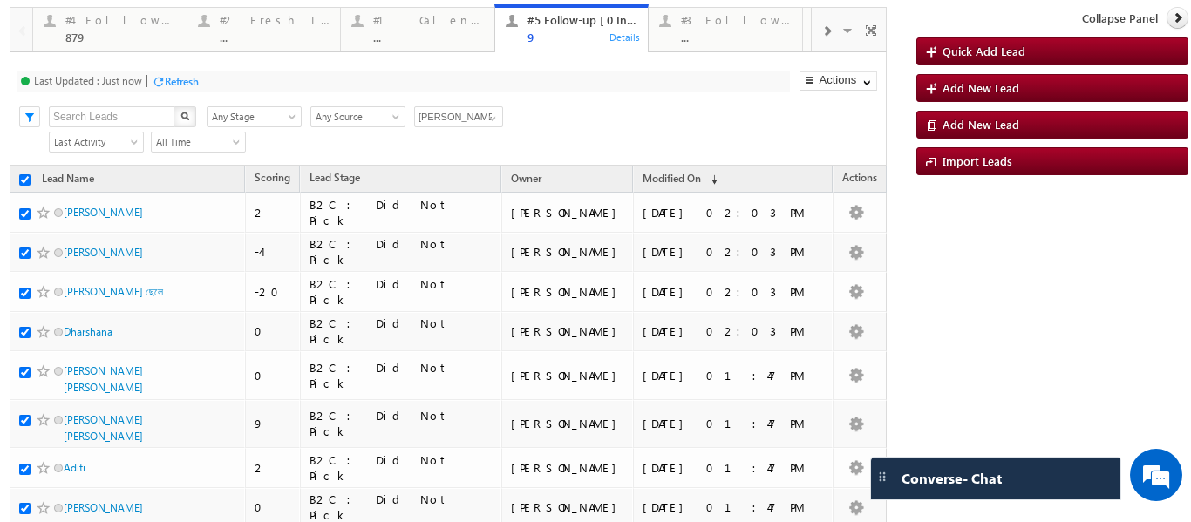
checkbox input "true"
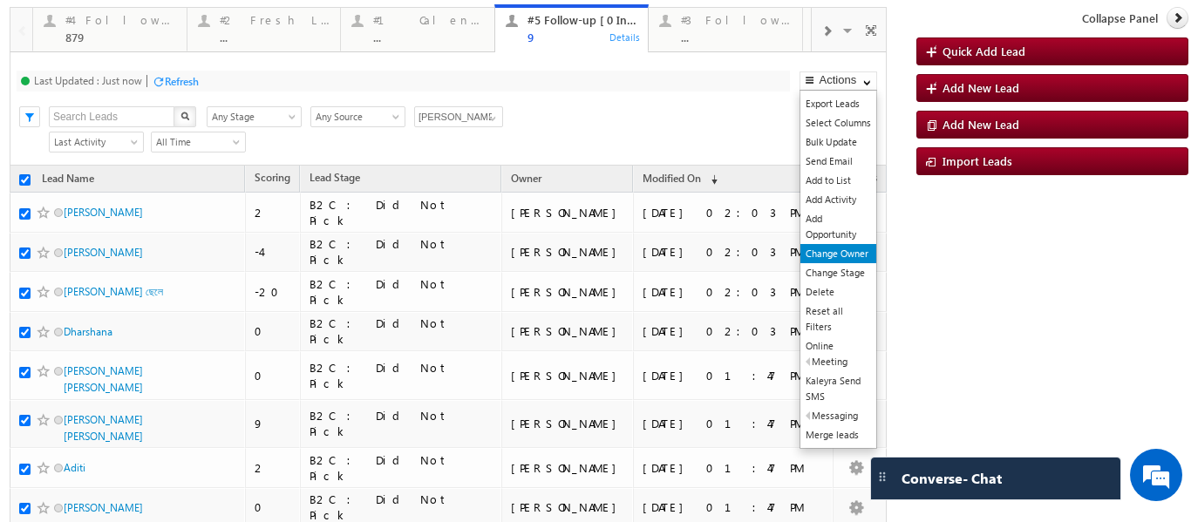
click at [813, 255] on link "Change Owner" at bounding box center [839, 253] width 76 height 19
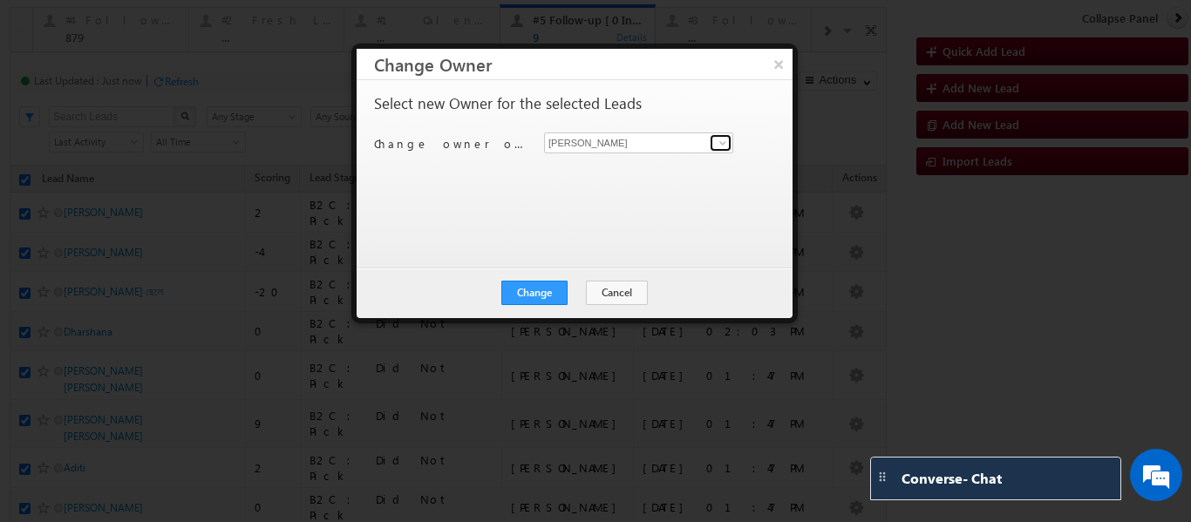
click at [719, 142] on span at bounding box center [723, 143] width 14 height 14
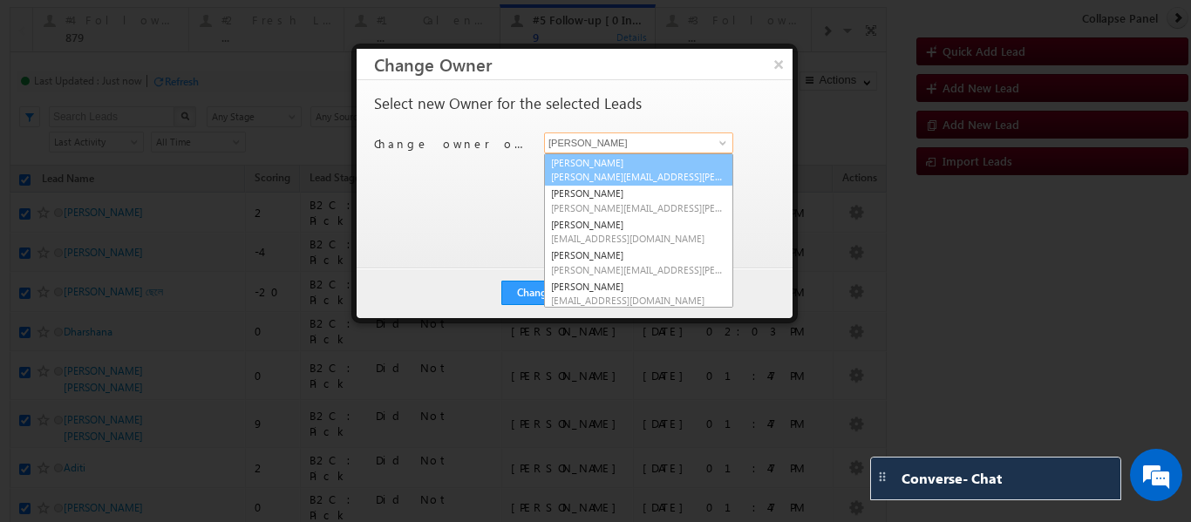
click at [616, 175] on span "Balamurugan.ranganathan@upgrad.com" at bounding box center [638, 176] width 175 height 13
type input "[PERSON_NAME]"
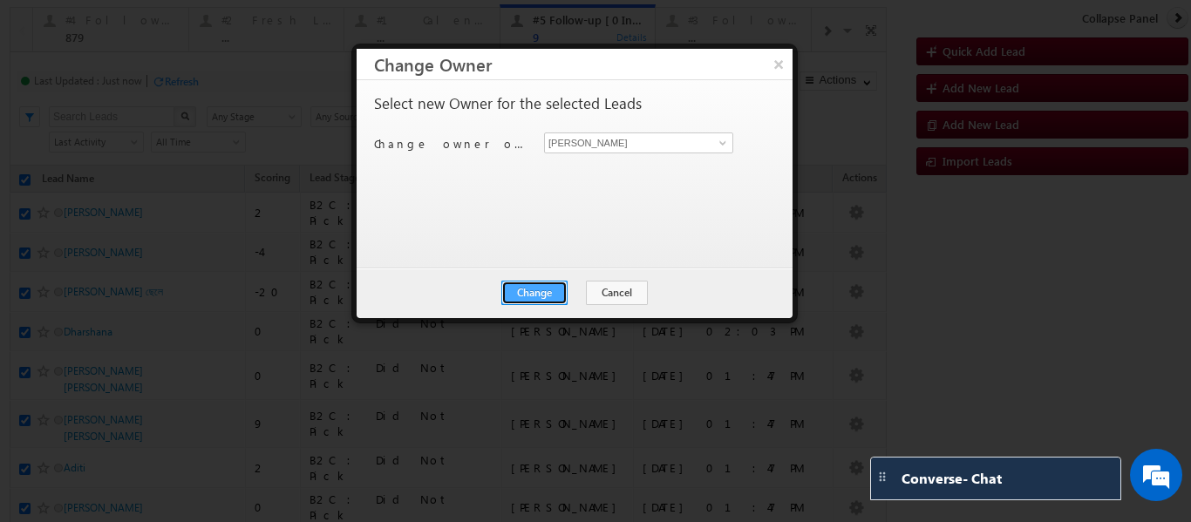
click at [551, 297] on button "Change" at bounding box center [534, 293] width 66 height 24
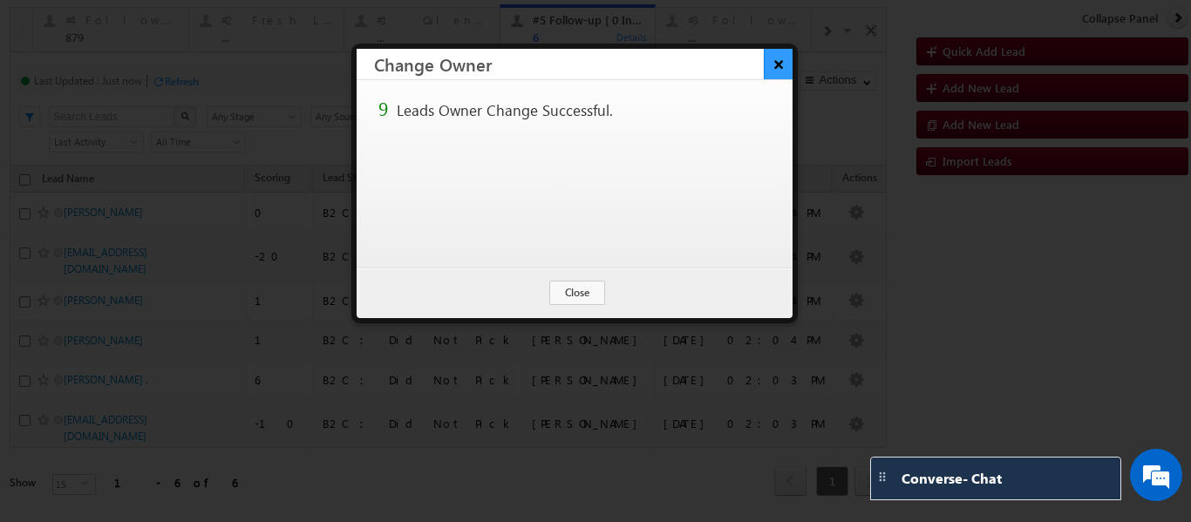
click at [784, 62] on button "×" at bounding box center [778, 64] width 29 height 31
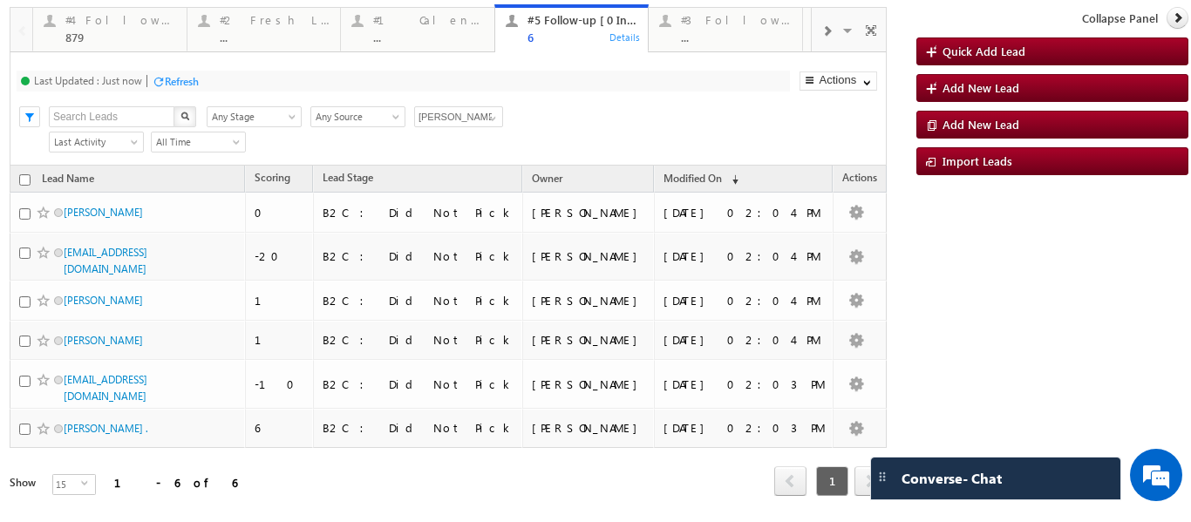
click at [169, 75] on div "Refresh" at bounding box center [182, 81] width 34 height 13
click at [17, 178] on th "Lead Name" at bounding box center [127, 179] width 235 height 27
click at [27, 177] on input "checkbox" at bounding box center [24, 179] width 11 height 11
checkbox input "true"
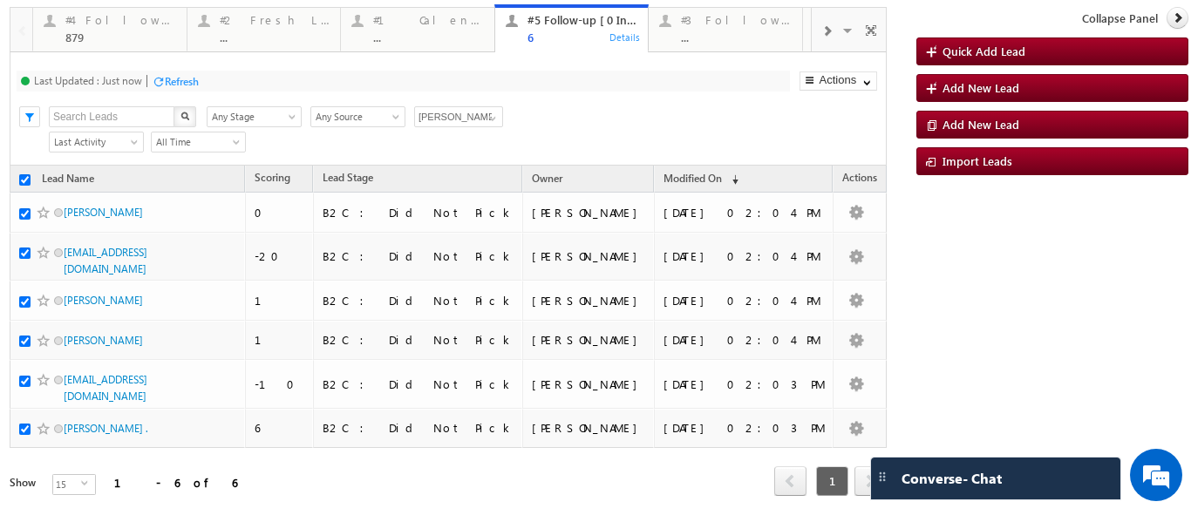
checkbox input "true"
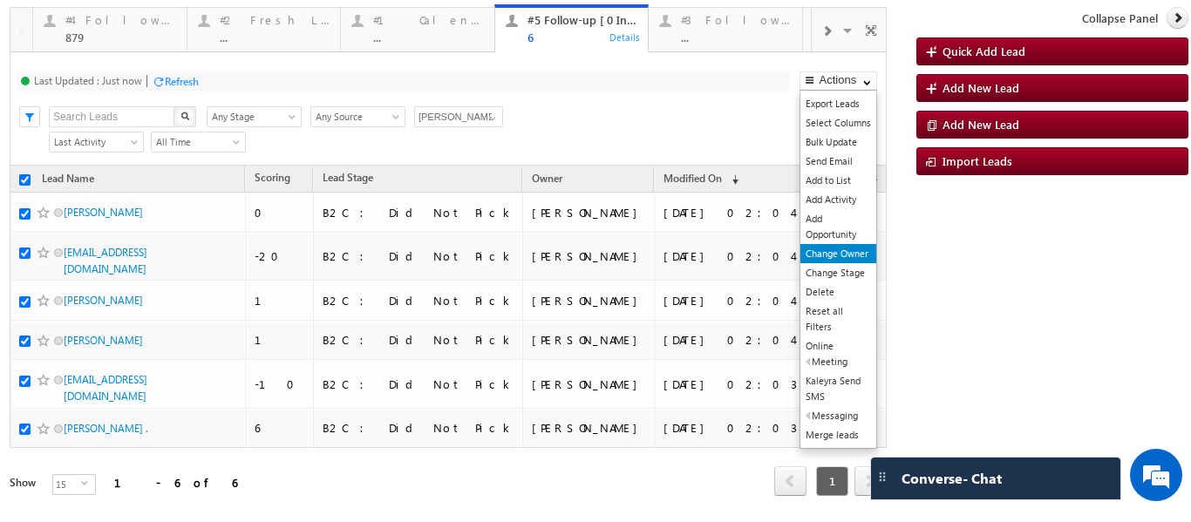
click at [825, 245] on link "Change Owner" at bounding box center [839, 253] width 76 height 19
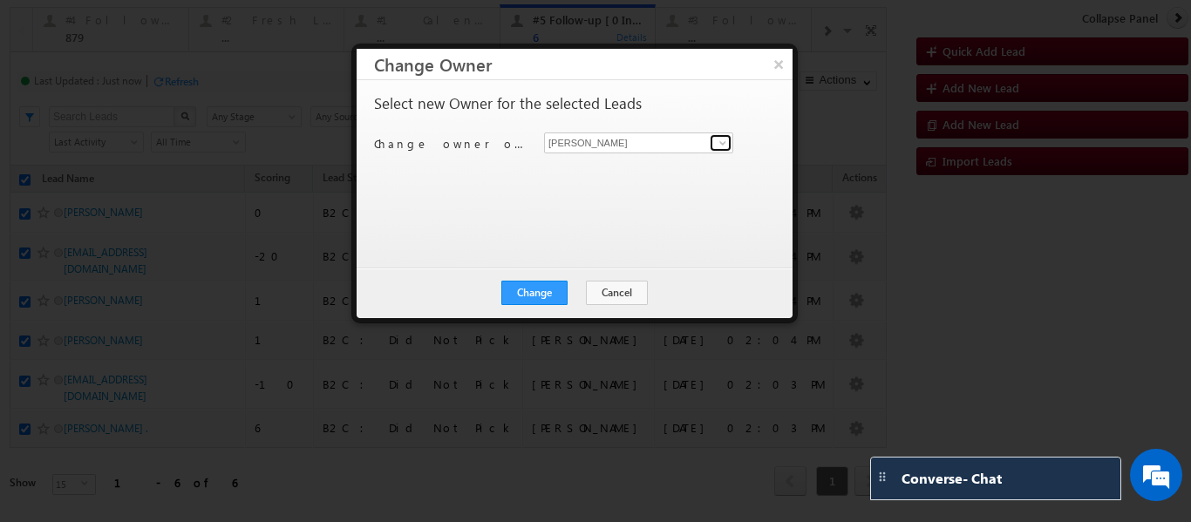
click at [723, 136] on span at bounding box center [723, 143] width 14 height 14
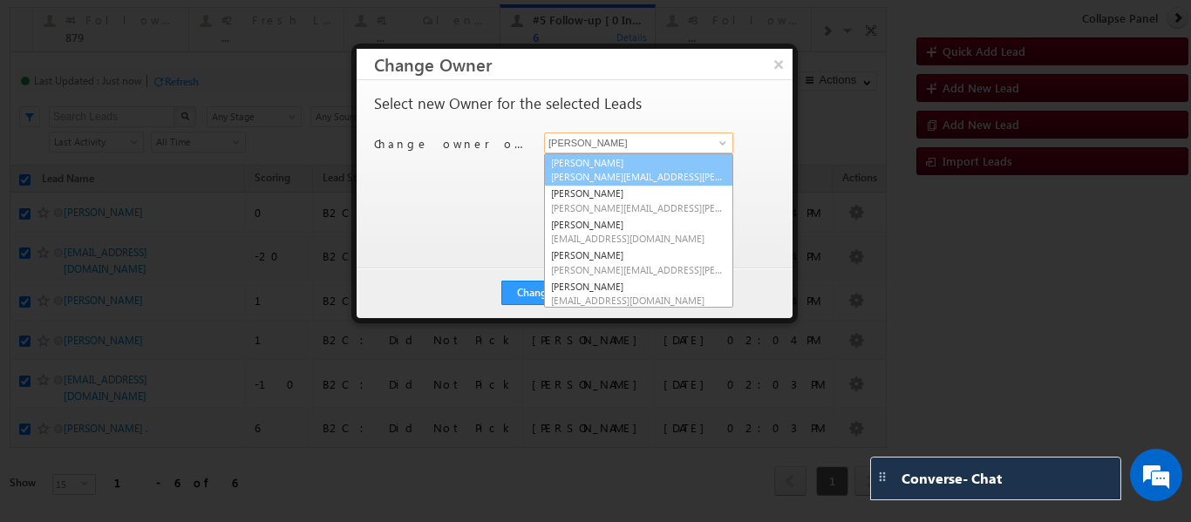
click at [587, 174] on span "Balamurugan.ranganathan@upgrad.com" at bounding box center [638, 176] width 175 height 13
type input "[PERSON_NAME]"
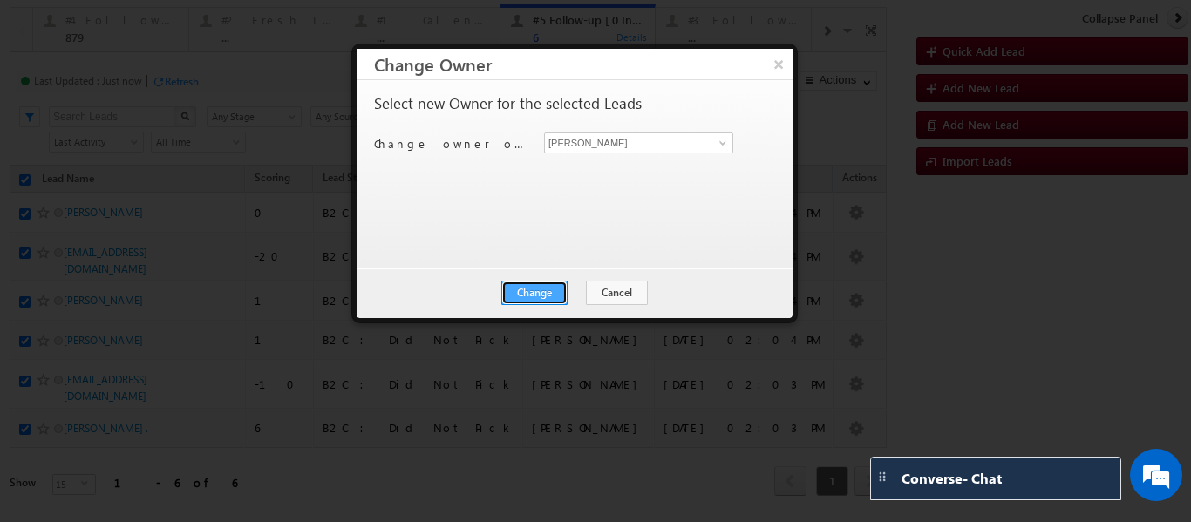
click at [533, 299] on button "Change" at bounding box center [534, 293] width 66 height 24
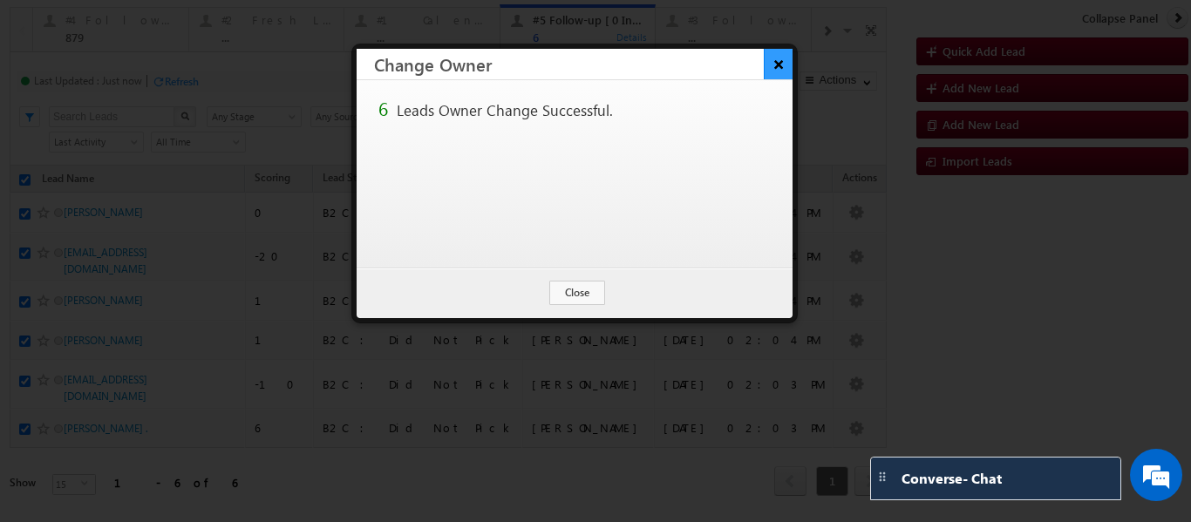
click at [777, 69] on button "×" at bounding box center [778, 64] width 29 height 31
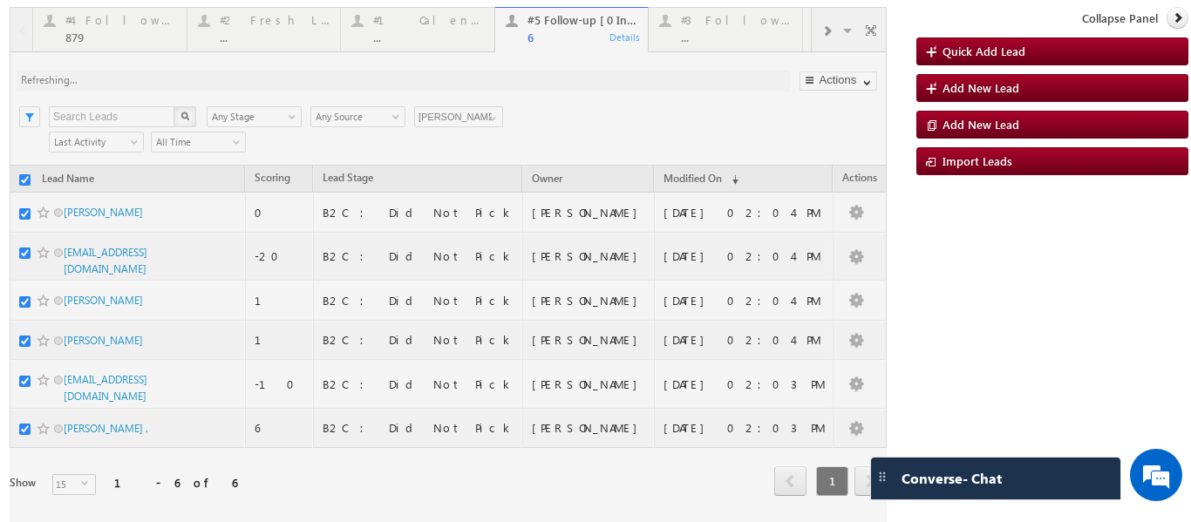
checkbox input "false"
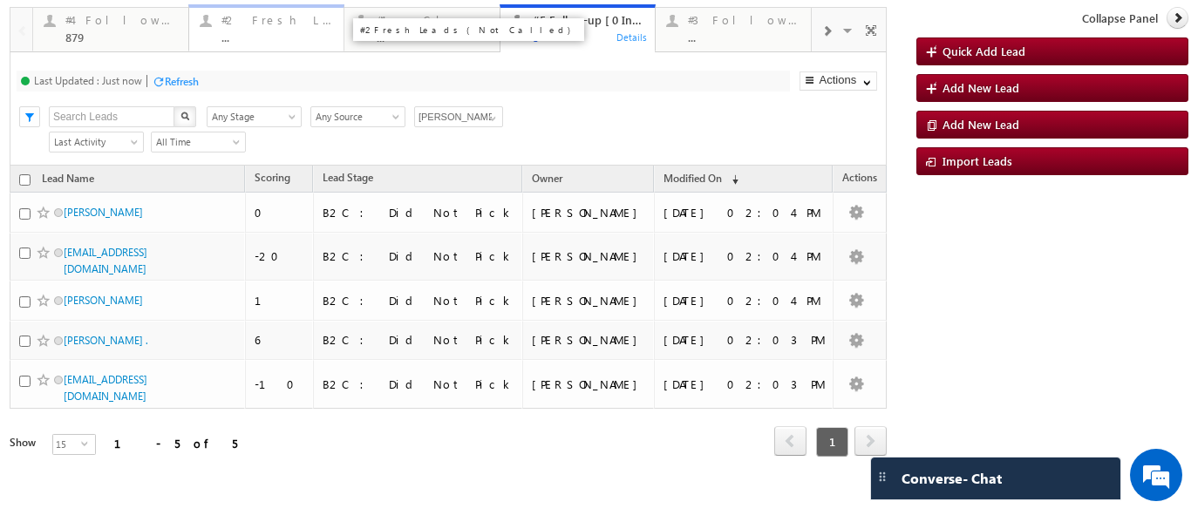
click at [237, 30] on div "#2 Fresh Leads (Not Called) ..." at bounding box center [278, 27] width 113 height 34
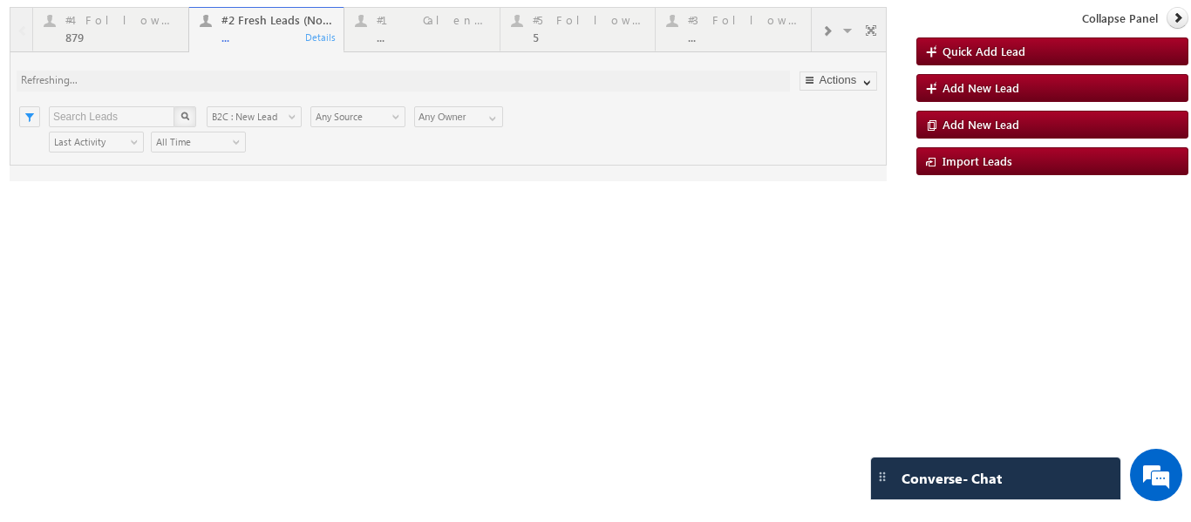
click at [269, 38] on div at bounding box center [448, 94] width 877 height 174
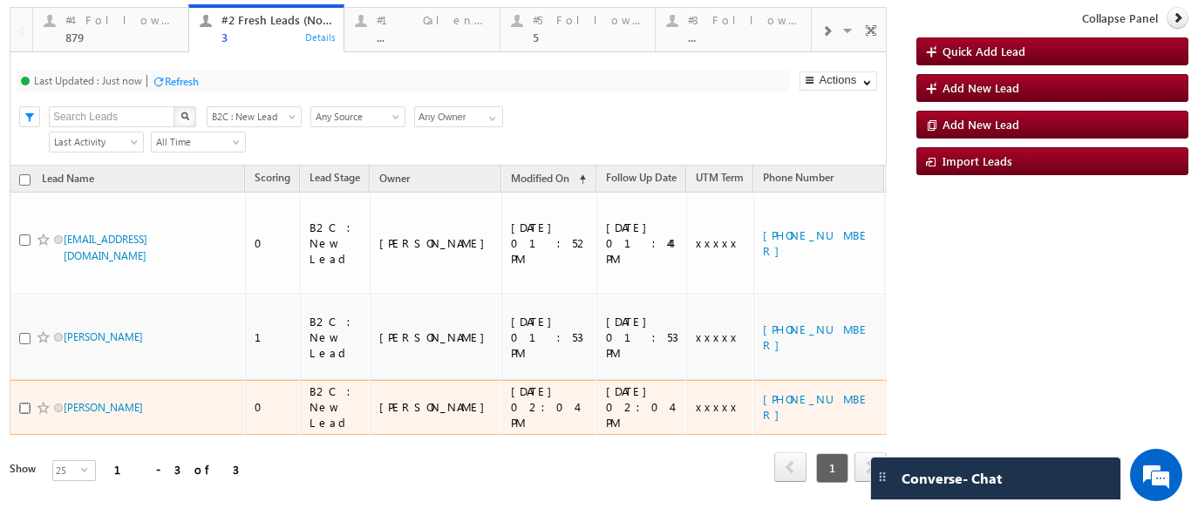
click at [24, 403] on input "checkbox" at bounding box center [24, 408] width 11 height 11
checkbox input "true"
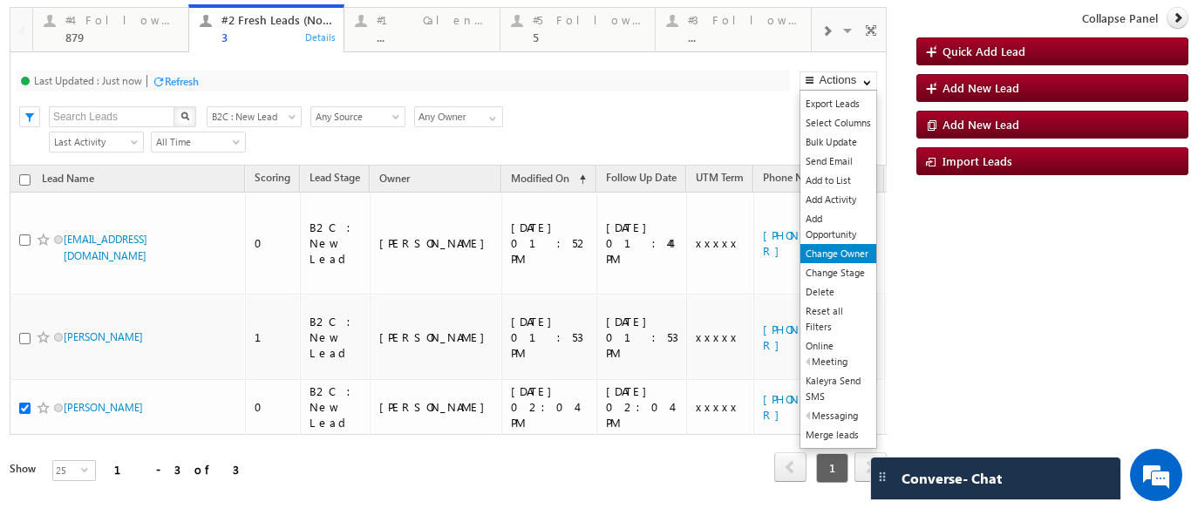
click at [827, 250] on link "Change Owner" at bounding box center [839, 253] width 76 height 19
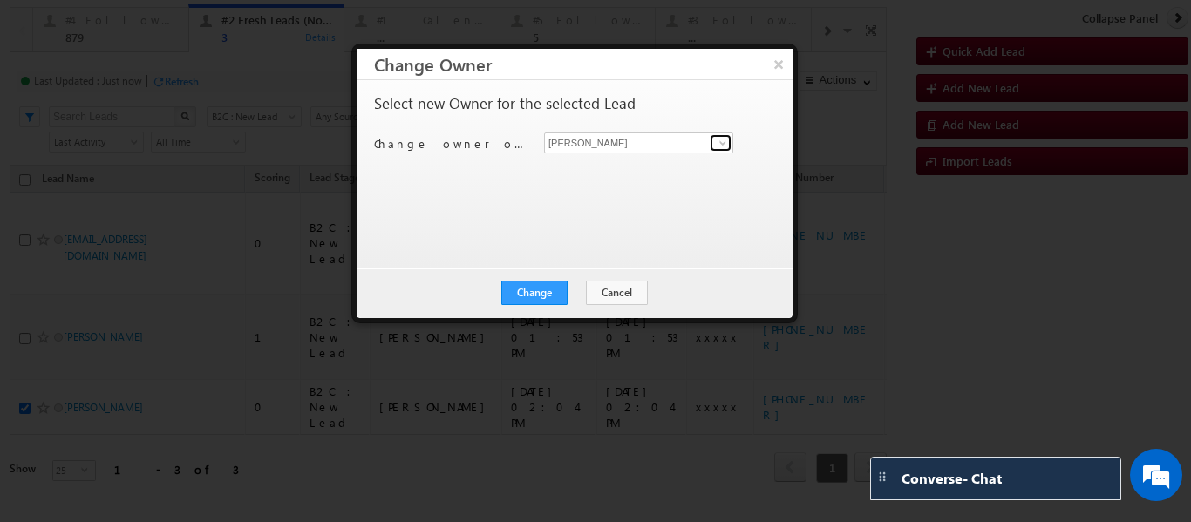
click at [726, 147] on span at bounding box center [723, 143] width 14 height 14
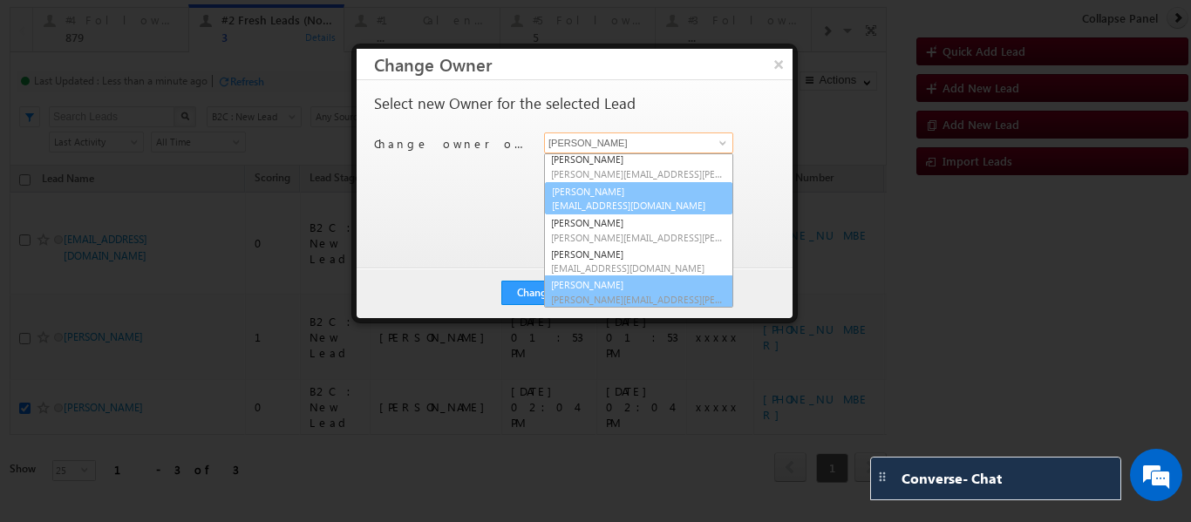
scroll to position [33, 0]
click at [597, 203] on span "ritu.raj@upgrad.com" at bounding box center [638, 205] width 175 height 13
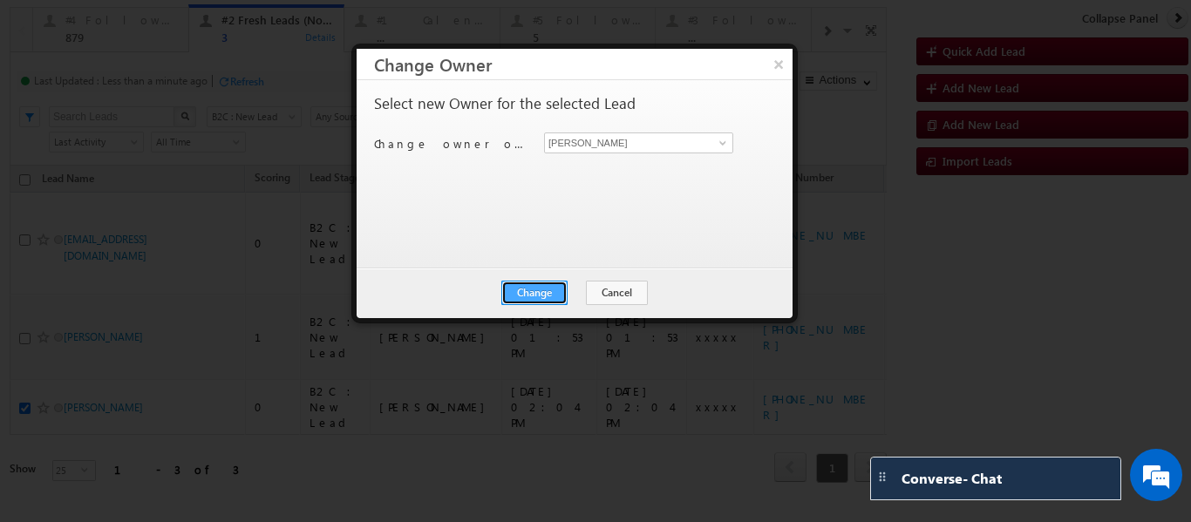
click at [541, 293] on button "Change" at bounding box center [534, 293] width 66 height 24
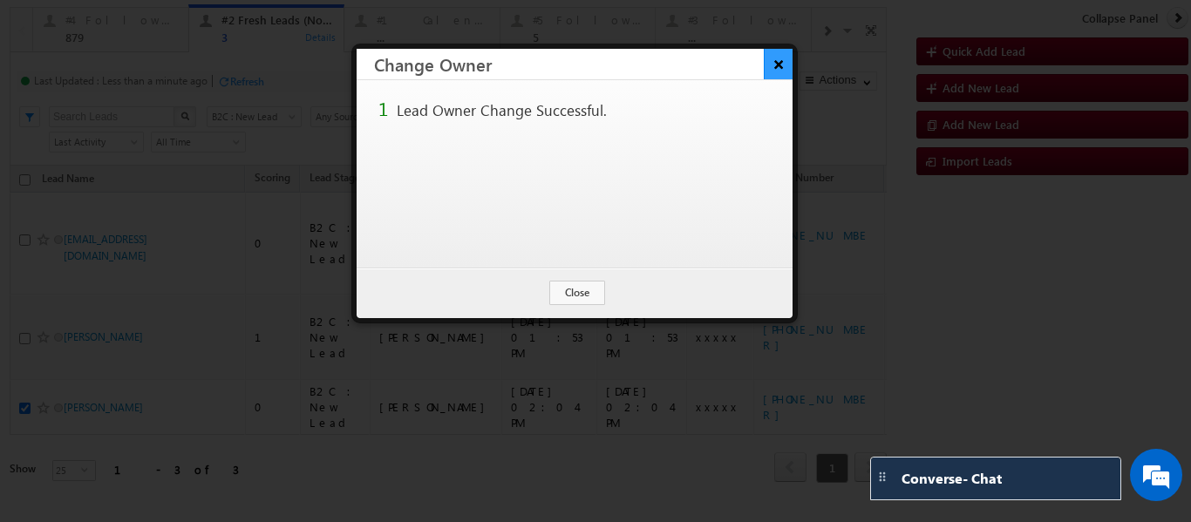
click at [770, 65] on button "×" at bounding box center [778, 64] width 29 height 31
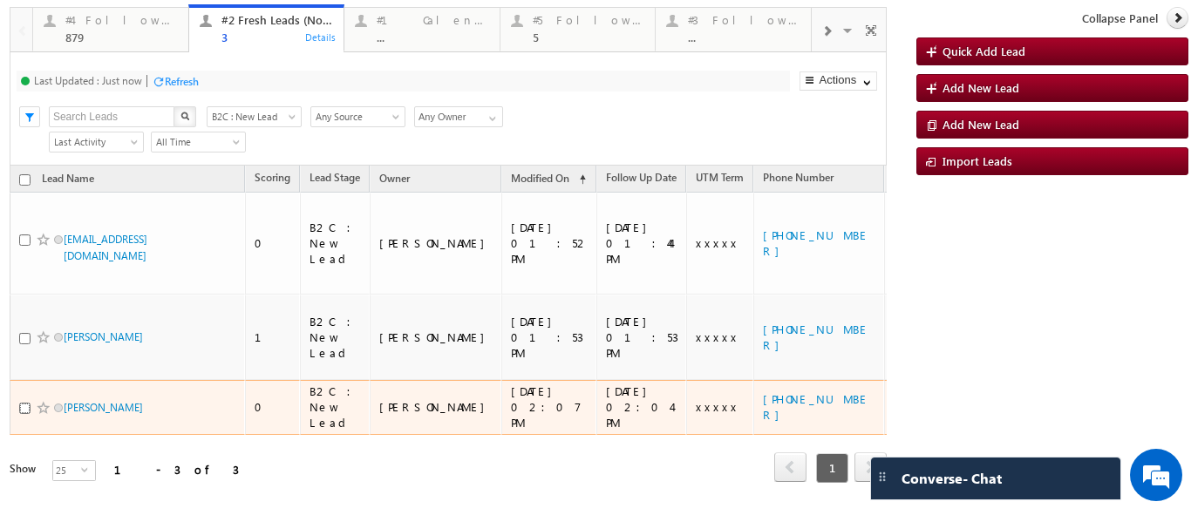
click at [24, 403] on input "checkbox" at bounding box center [24, 408] width 11 height 11
checkbox input "true"
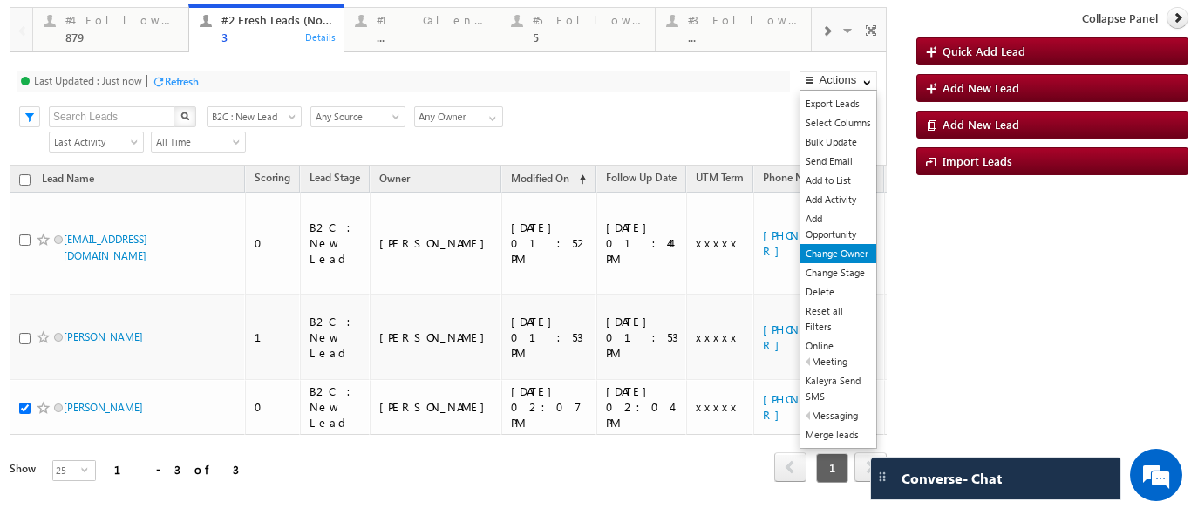
click at [823, 256] on link "Change Owner" at bounding box center [839, 253] width 76 height 19
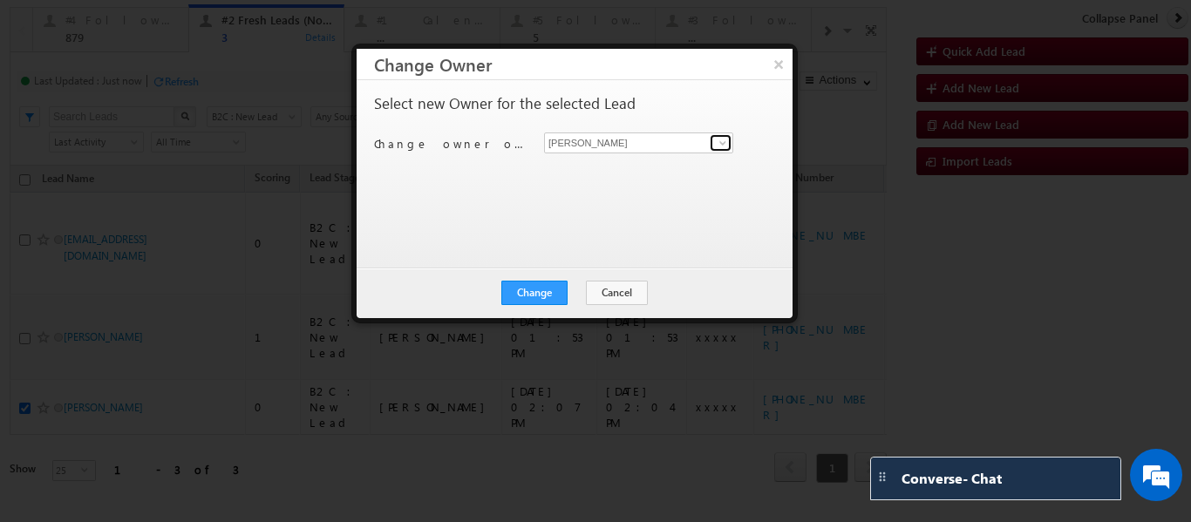
click at [724, 142] on span at bounding box center [723, 143] width 14 height 14
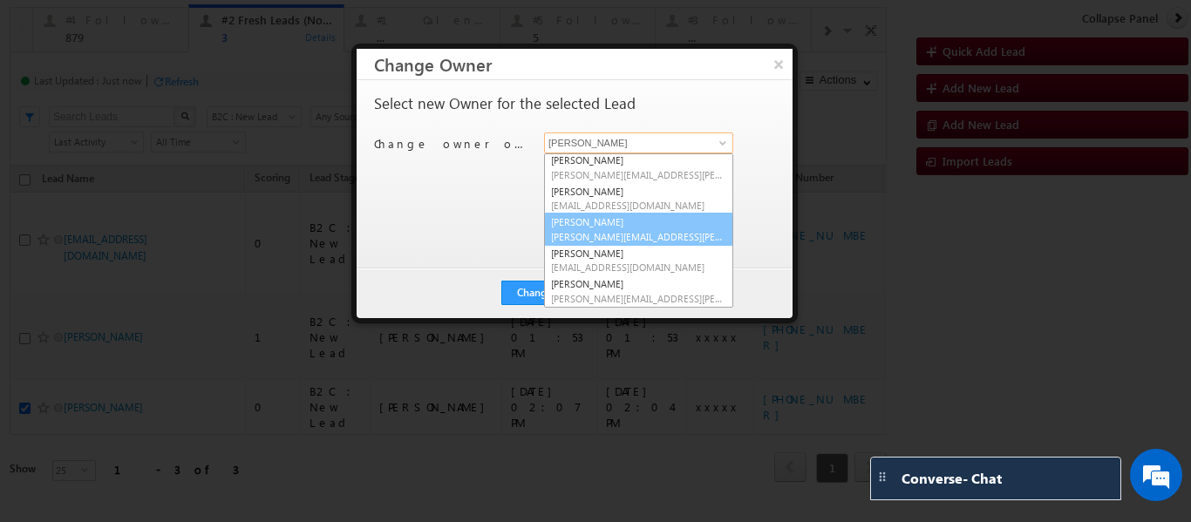
scroll to position [0, 0]
click at [612, 232] on span "ritu.raj@upgrad.com" at bounding box center [638, 238] width 175 height 13
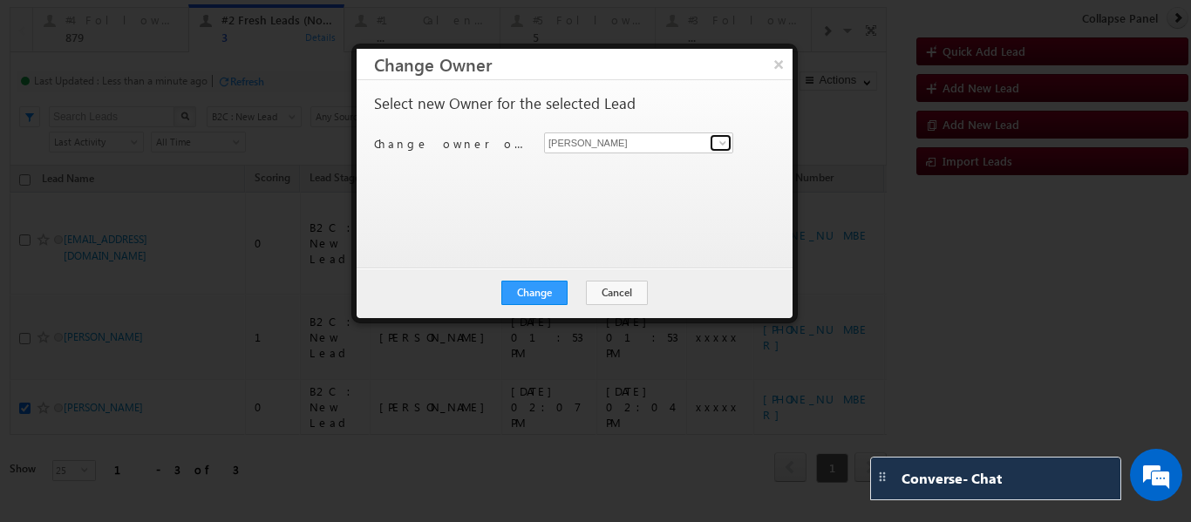
click at [727, 141] on span at bounding box center [723, 143] width 14 height 14
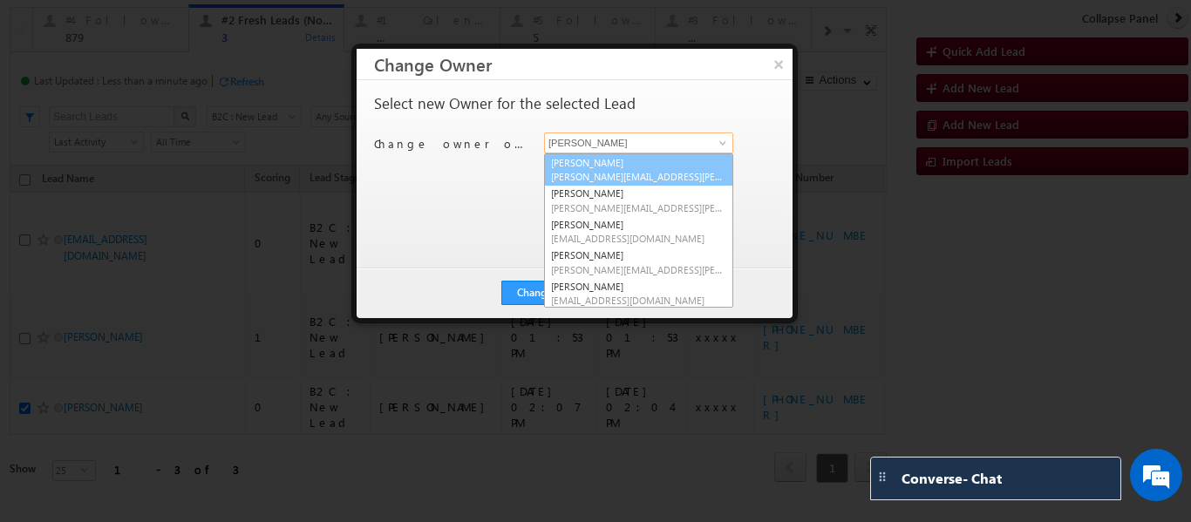
click at [625, 164] on link "Balamurugan Ranganathan Balamurugan.ranganathan@upgrad.com" at bounding box center [638, 169] width 189 height 33
type input "[PERSON_NAME]"
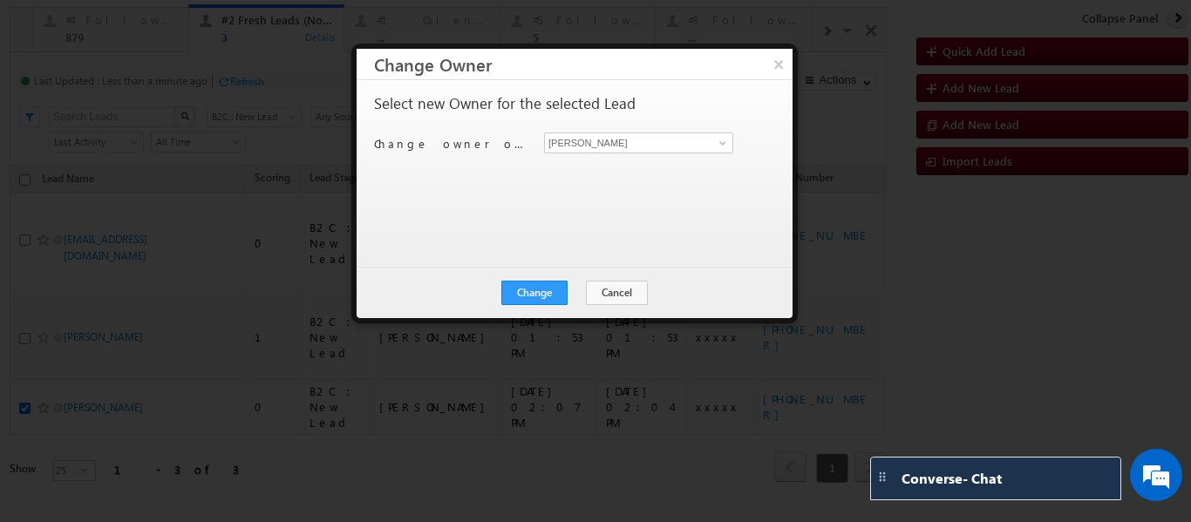
click at [531, 310] on div "Change Cancel Close" at bounding box center [575, 293] width 436 height 51
click at [533, 287] on button "Change" at bounding box center [534, 293] width 66 height 24
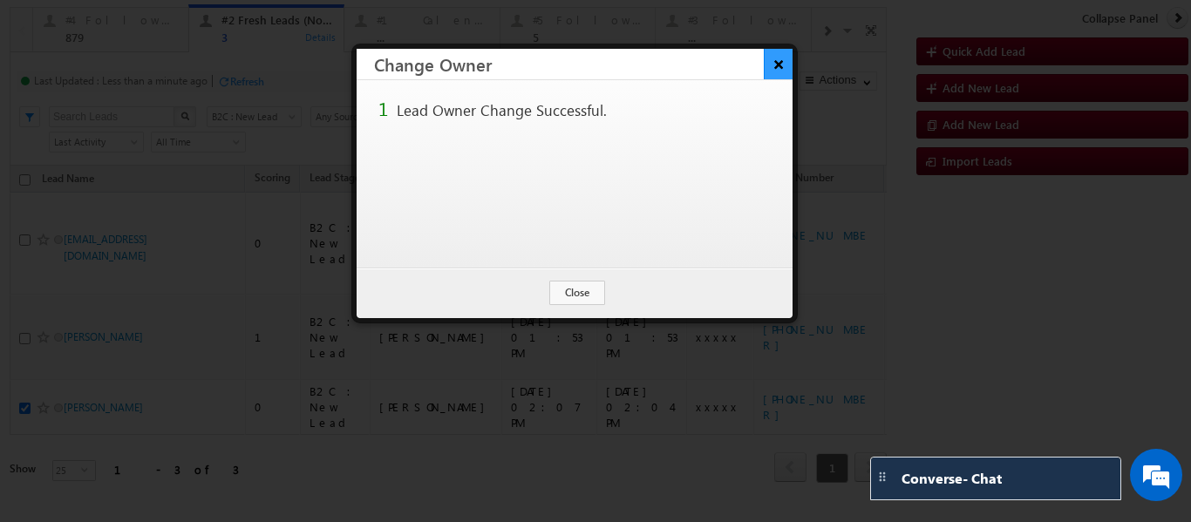
click at [771, 61] on button "×" at bounding box center [778, 64] width 29 height 31
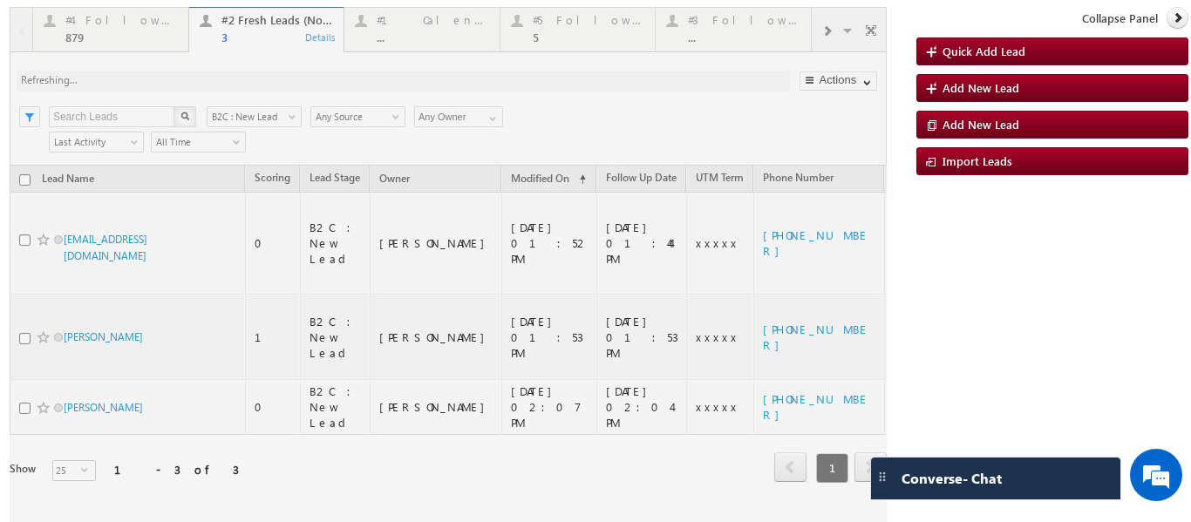
click at [99, 32] on div at bounding box center [448, 269] width 877 height 524
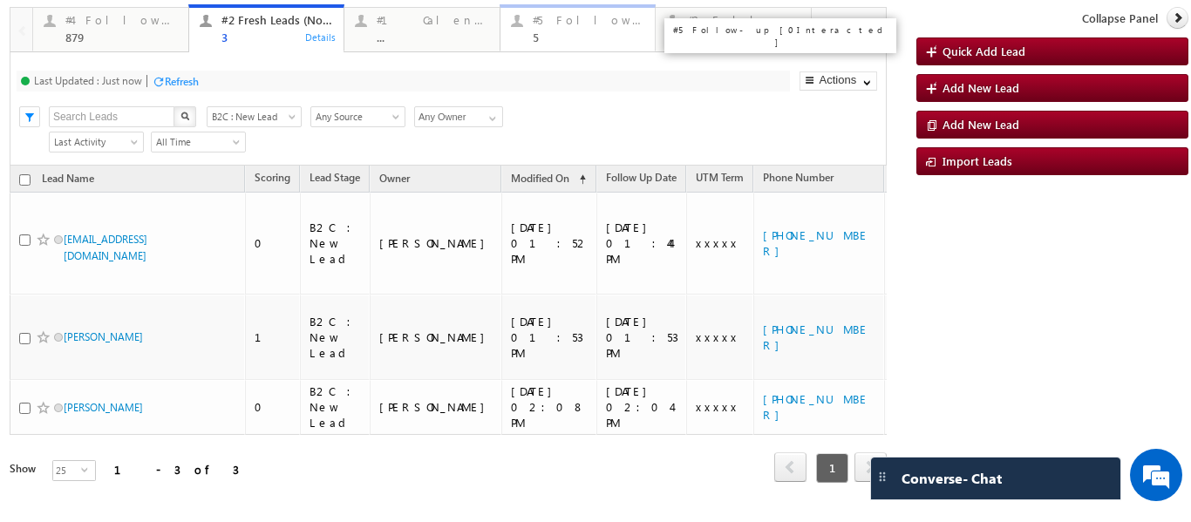
click at [599, 27] on div "#5 Follow-up [ 0 Interacted ] 5" at bounding box center [589, 27] width 113 height 34
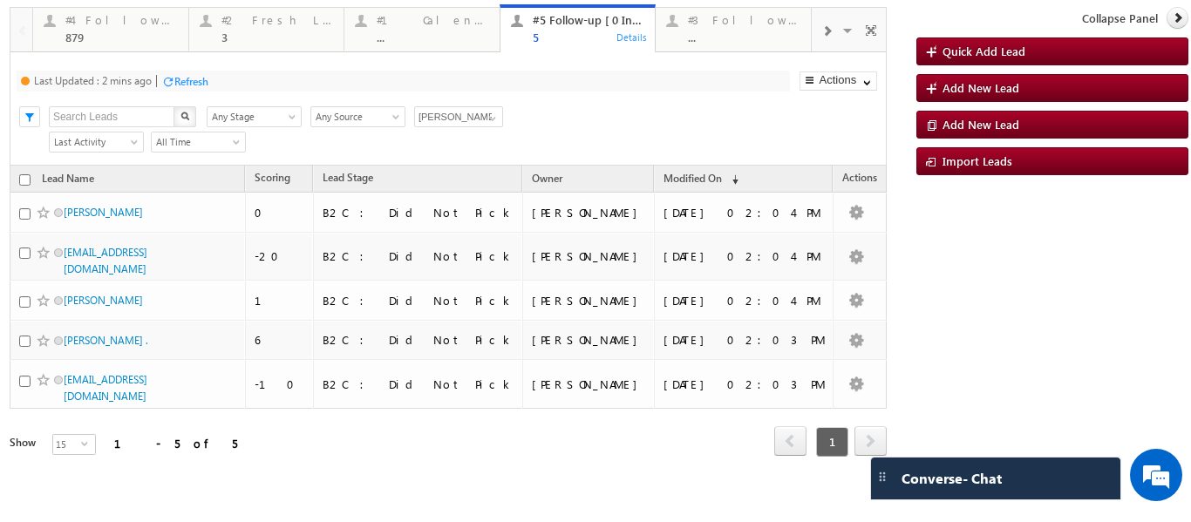
click at [180, 82] on div "Refresh" at bounding box center [191, 81] width 34 height 13
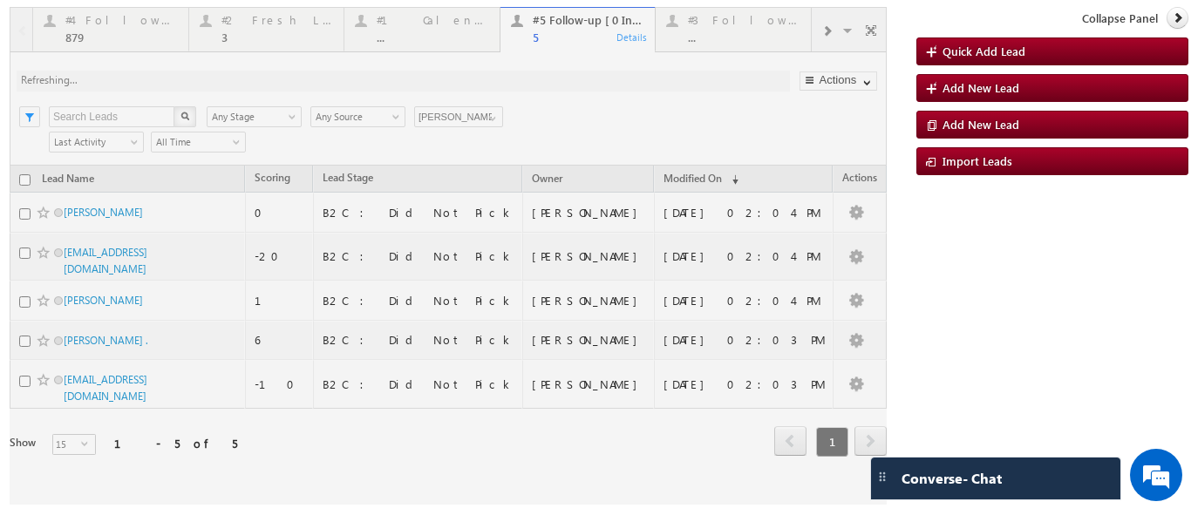
click at [21, 181] on div at bounding box center [448, 256] width 877 height 498
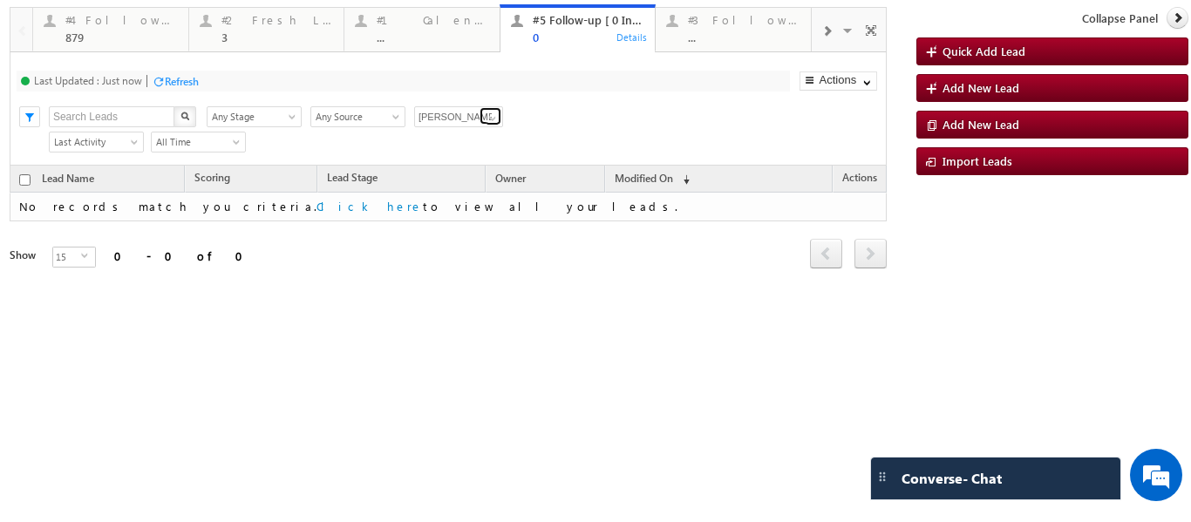
click at [486, 119] on span at bounding box center [493, 119] width 14 height 14
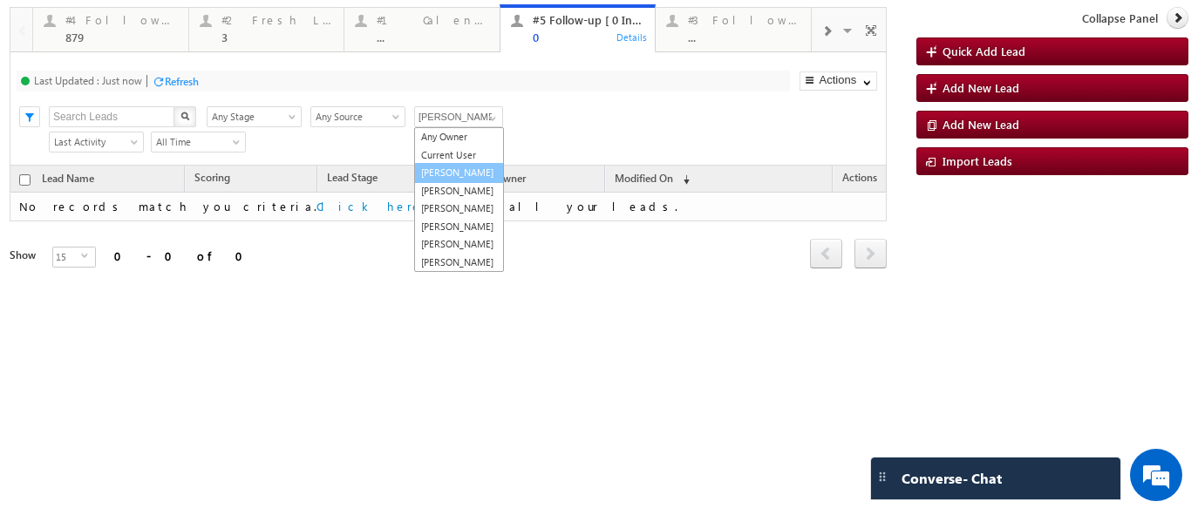
click at [458, 174] on link "[PERSON_NAME]" at bounding box center [459, 173] width 90 height 20
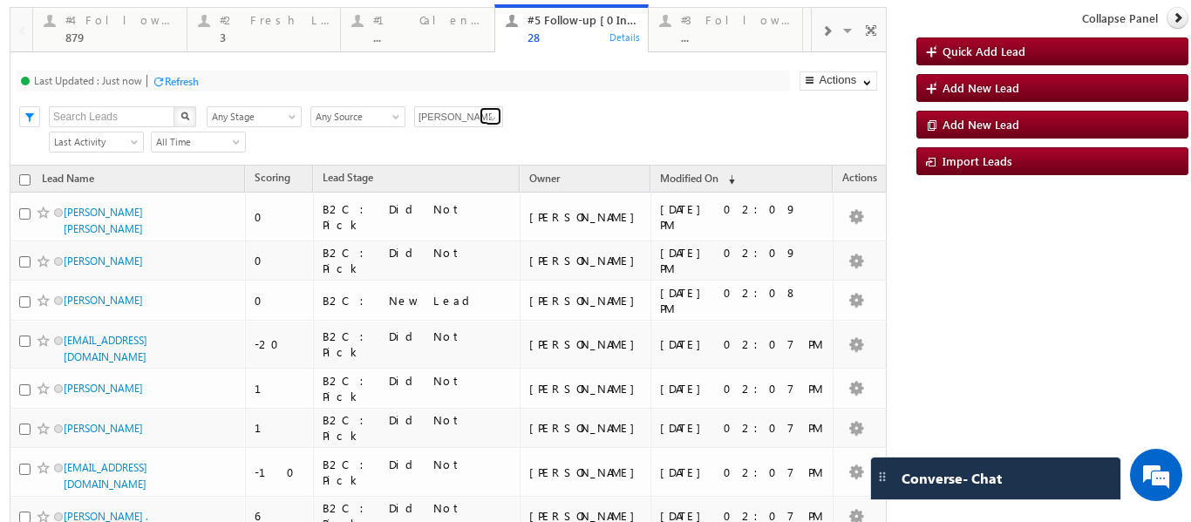
click at [491, 121] on span at bounding box center [493, 119] width 14 height 14
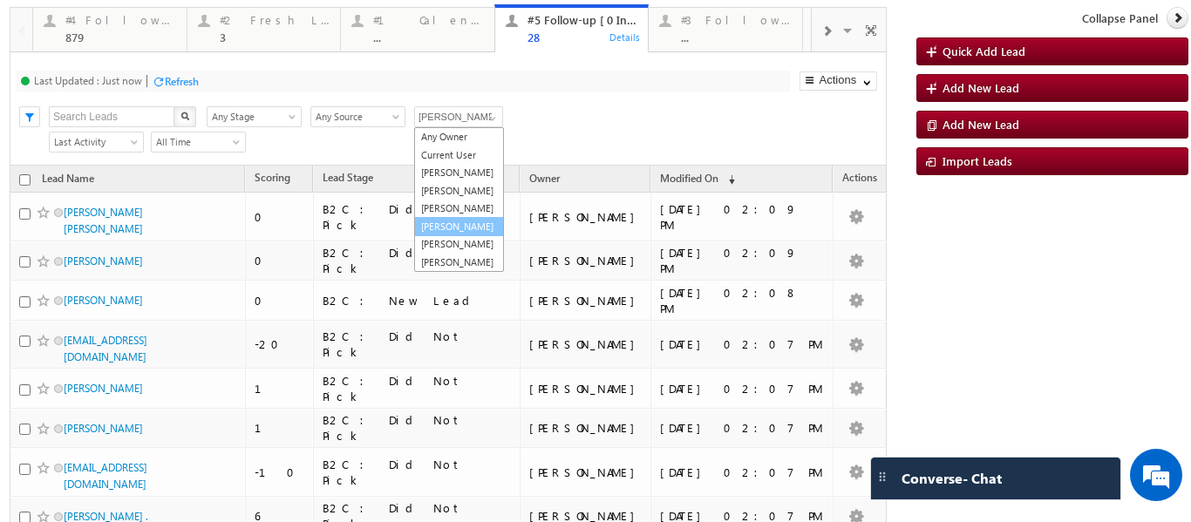
click at [458, 237] on link "Smrita Panday" at bounding box center [459, 227] width 90 height 20
type input "Smrita Panday"
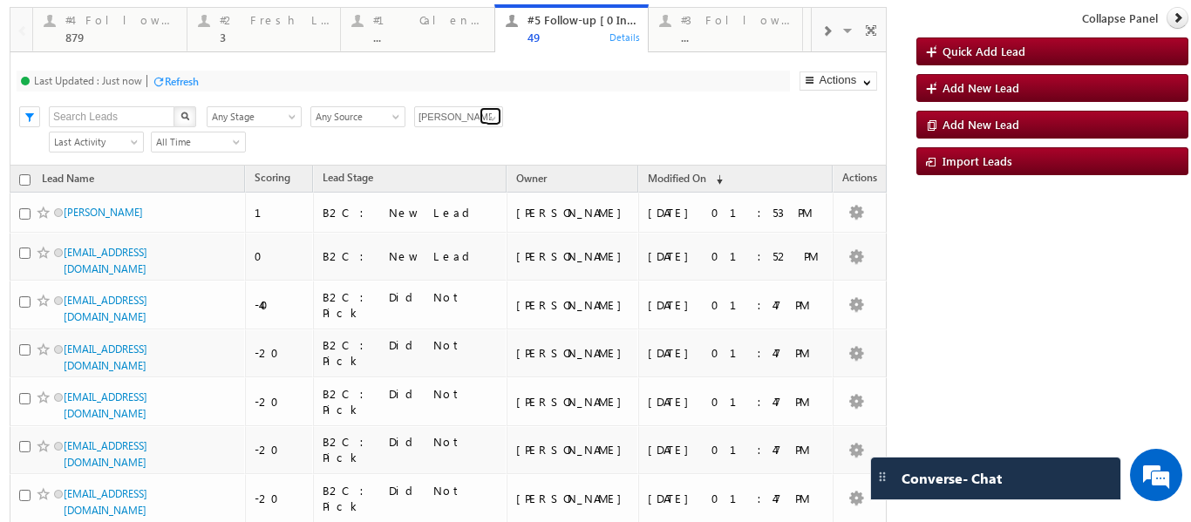
click at [497, 117] on span at bounding box center [493, 119] width 14 height 14
click at [494, 118] on span at bounding box center [493, 119] width 14 height 14
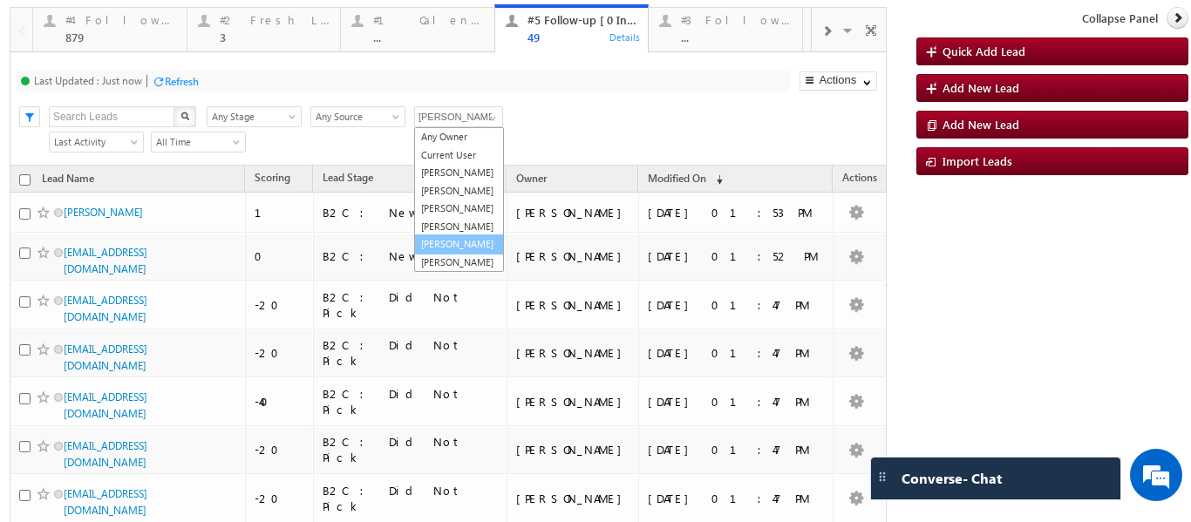
scroll to position [17, 0]
click at [449, 252] on link "Sphoorthi Valmiki" at bounding box center [459, 245] width 90 height 20
type input "Sphoorthi Valmiki"
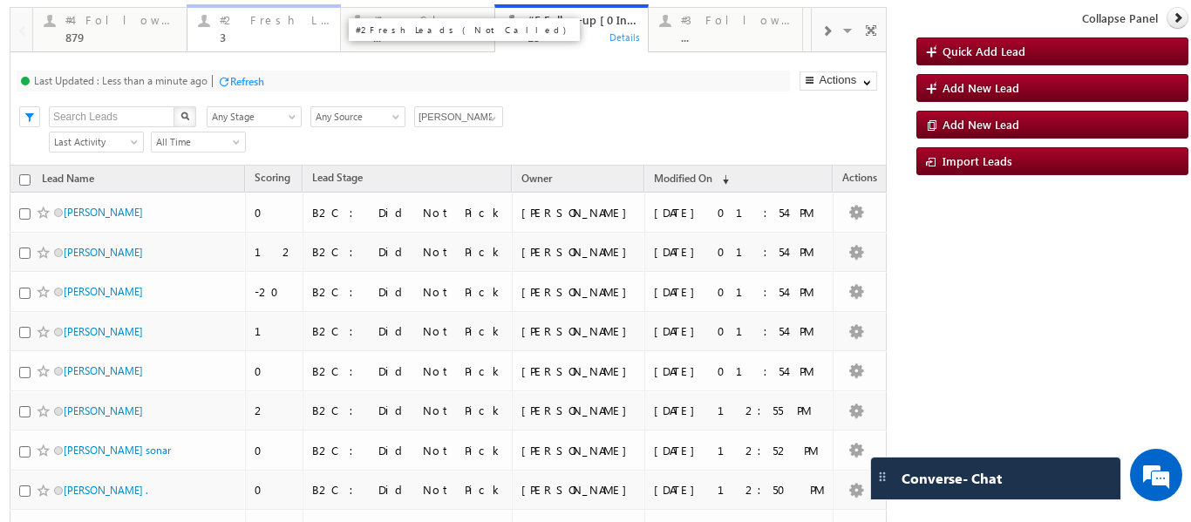
click at [267, 35] on div "3" at bounding box center [275, 37] width 111 height 13
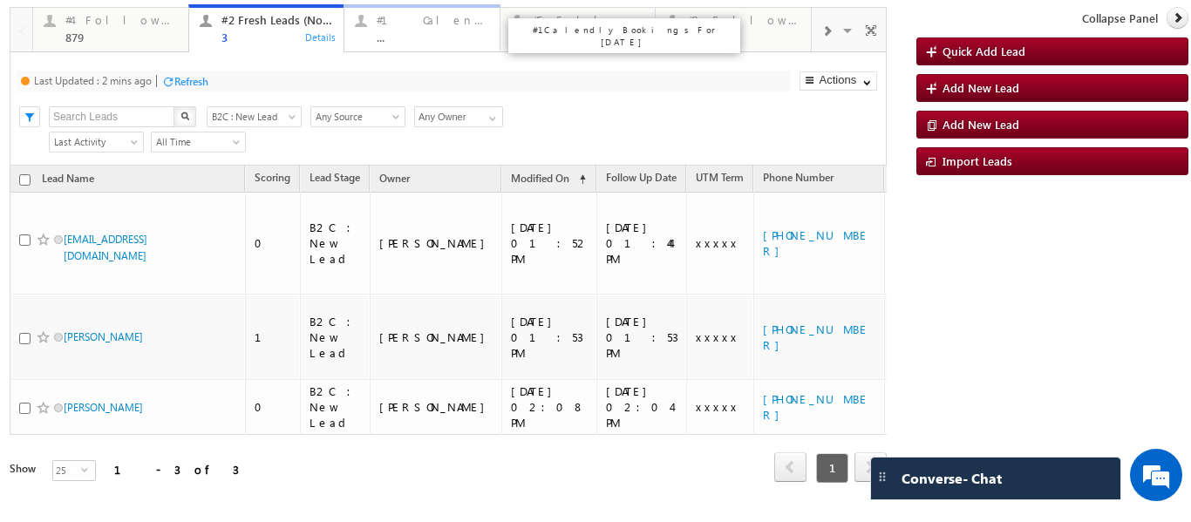
click at [460, 23] on div "#1 Calendly Bookings For Today" at bounding box center [433, 20] width 113 height 14
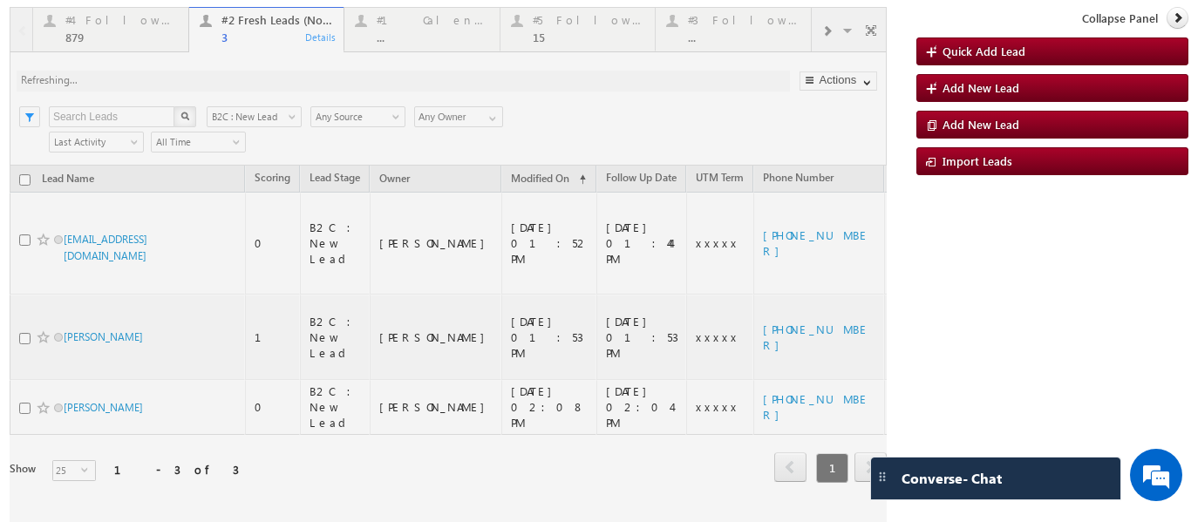
click at [576, 38] on div at bounding box center [448, 269] width 877 height 524
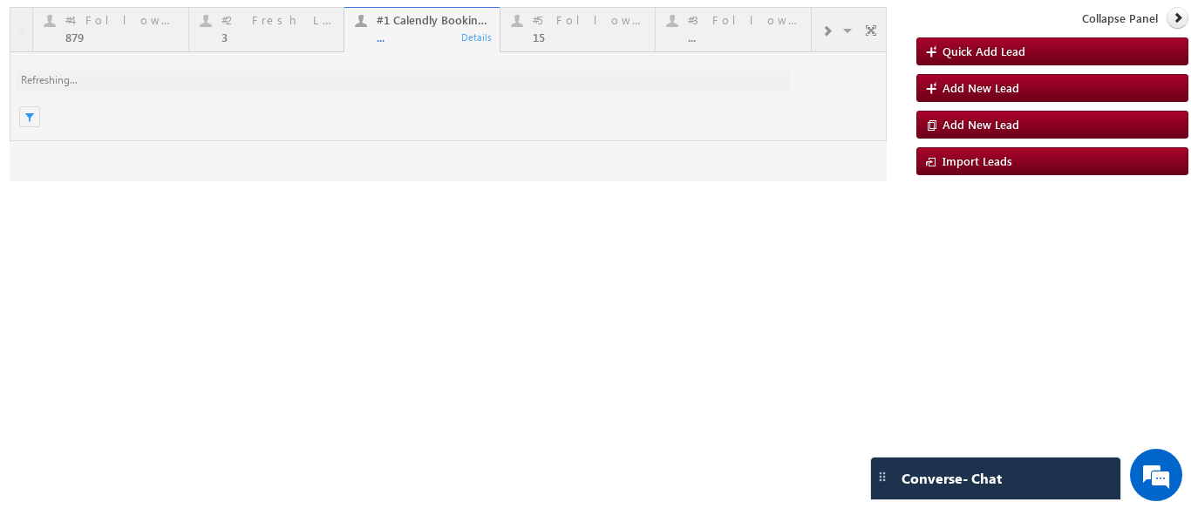
scroll to position [0, 0]
